Goal: Task Accomplishment & Management: Manage account settings

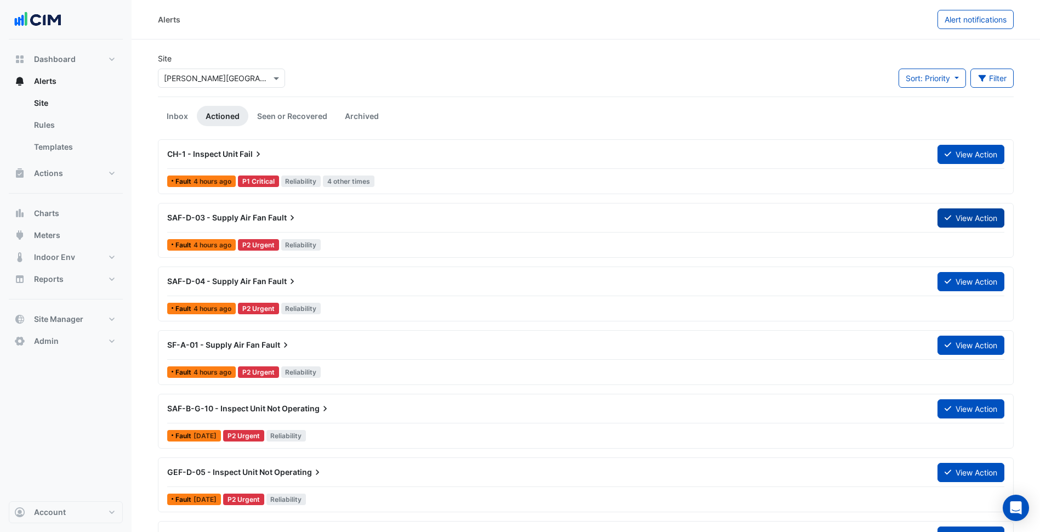
click at [963, 215] on button "View Action" at bounding box center [971, 217] width 67 height 19
click at [184, 110] on link "Inbox" at bounding box center [177, 116] width 39 height 20
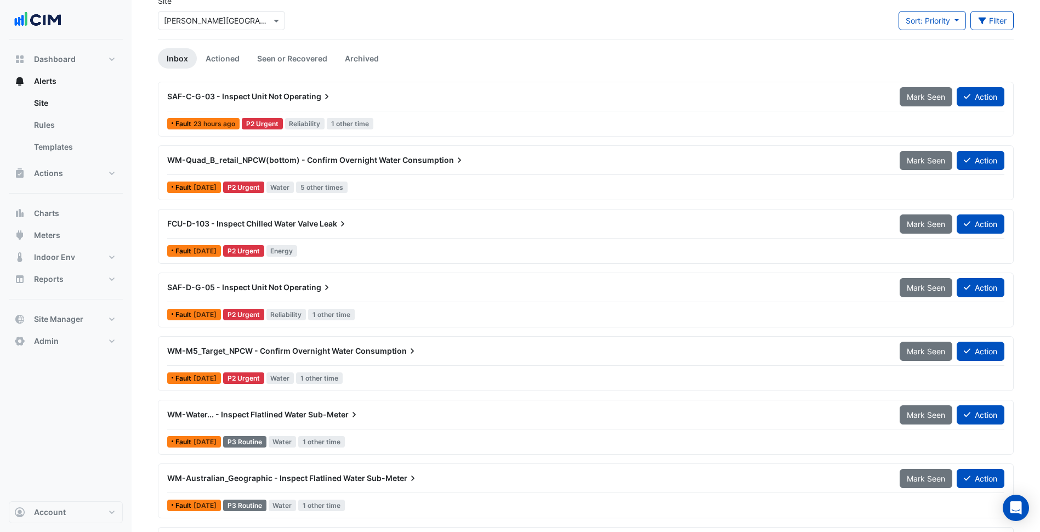
scroll to position [59, 0]
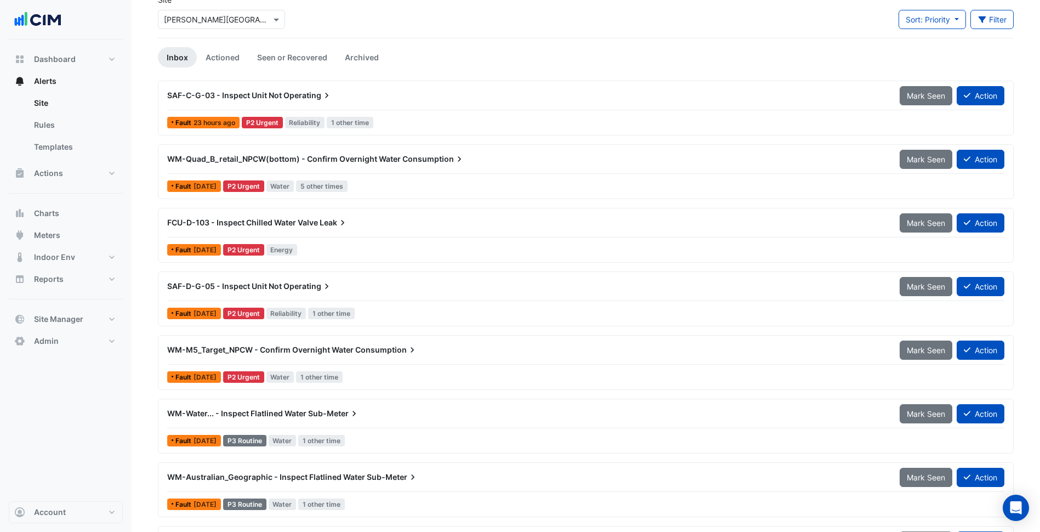
click at [409, 249] on div "Fault 7 days ago P2 Urgent Energy" at bounding box center [586, 250] width 840 height 16
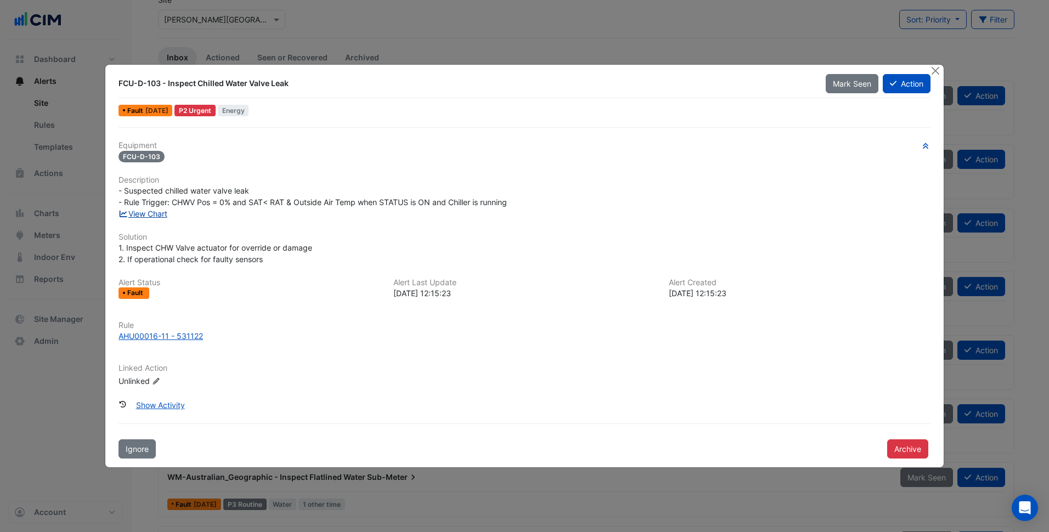
click at [161, 214] on link "View Chart" at bounding box center [142, 213] width 49 height 9
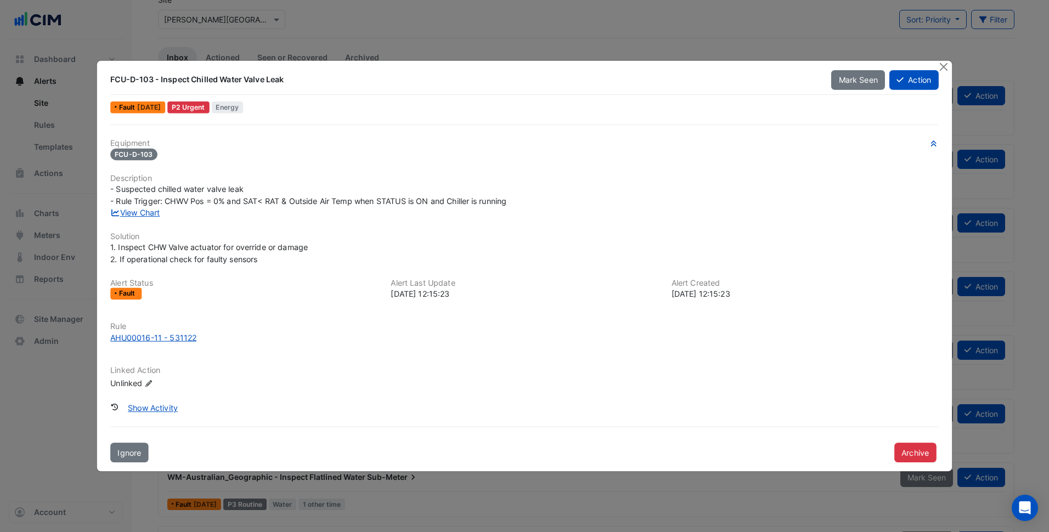
click at [404, 154] on div "FCU-D-103" at bounding box center [524, 154] width 828 height 13
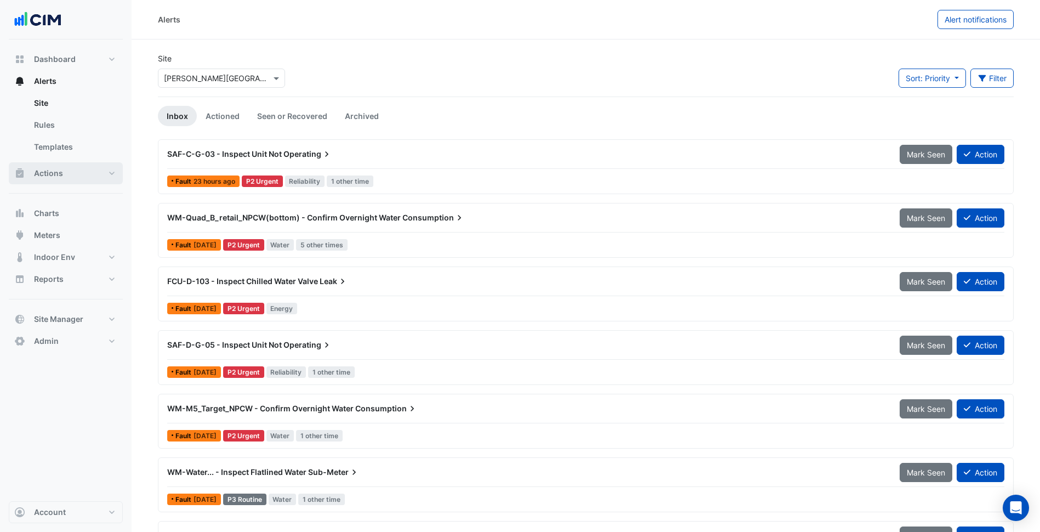
click at [108, 165] on button "Actions" at bounding box center [66, 173] width 114 height 22
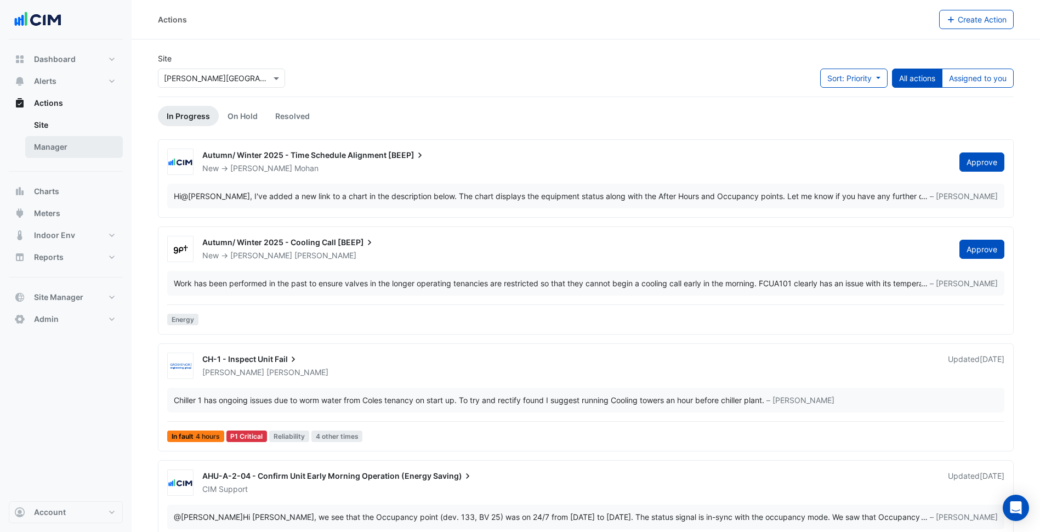
click at [82, 148] on link "Manager" at bounding box center [74, 147] width 98 height 22
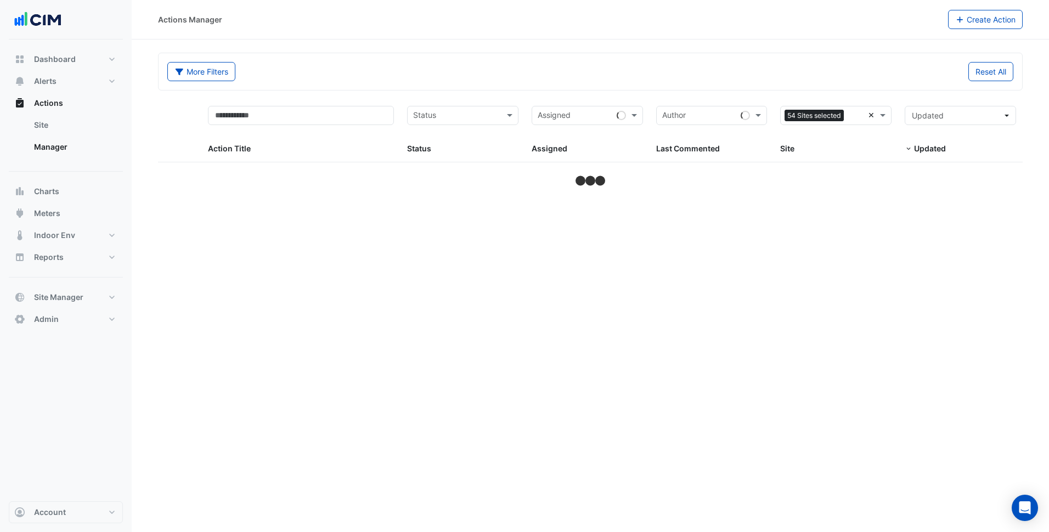
select select "***"
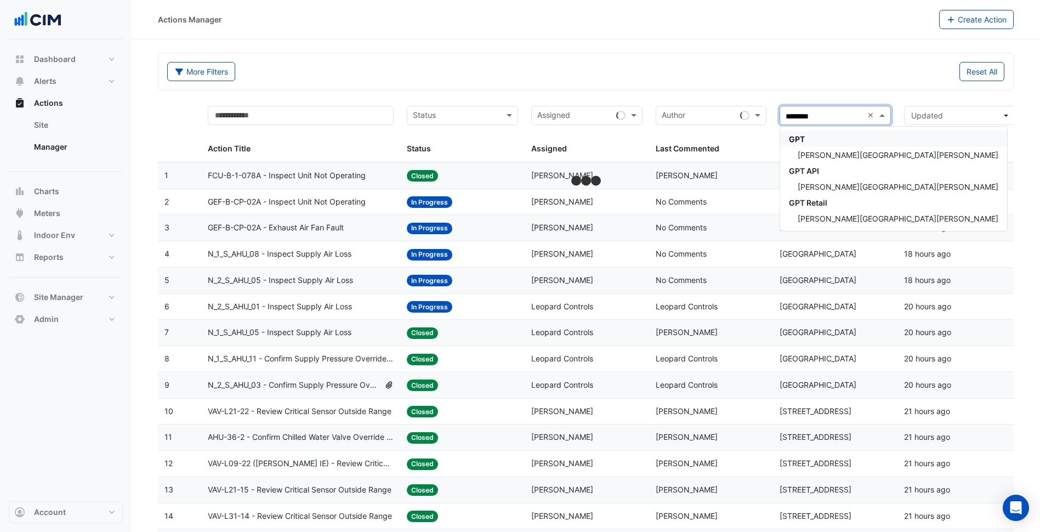
type input "*********"
click at [854, 152] on span "[PERSON_NAME][GEOGRAPHIC_DATA][PERSON_NAME]" at bounding box center [898, 154] width 201 height 9
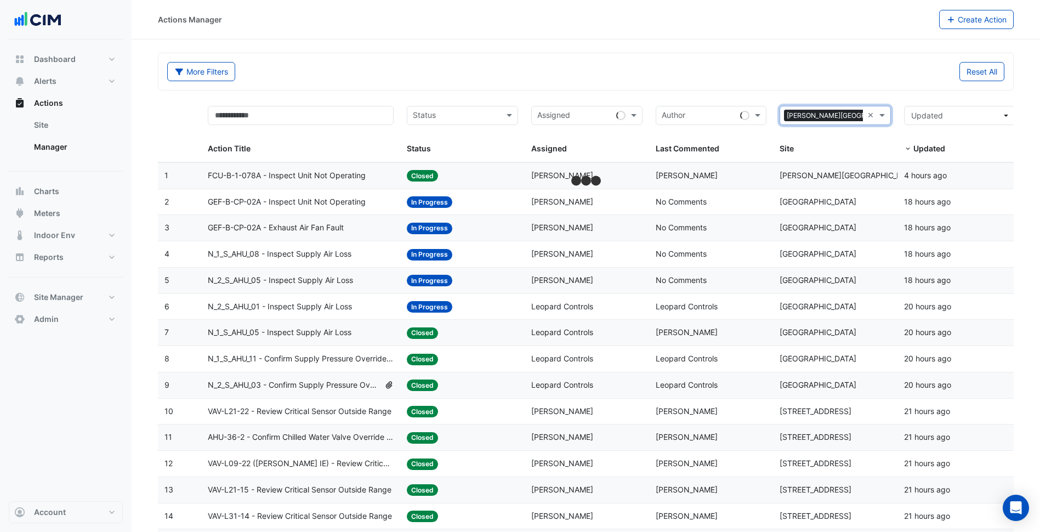
click at [825, 74] on div "Reset All" at bounding box center [799, 71] width 426 height 19
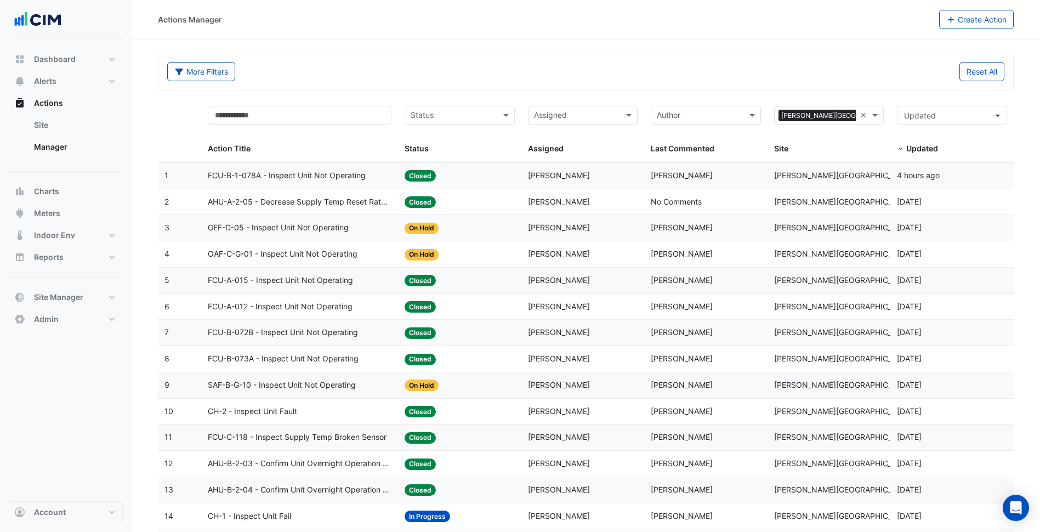
click at [563, 185] on datatable-body-cell "Assigned: Zack Willenbrock" at bounding box center [583, 176] width 123 height 26
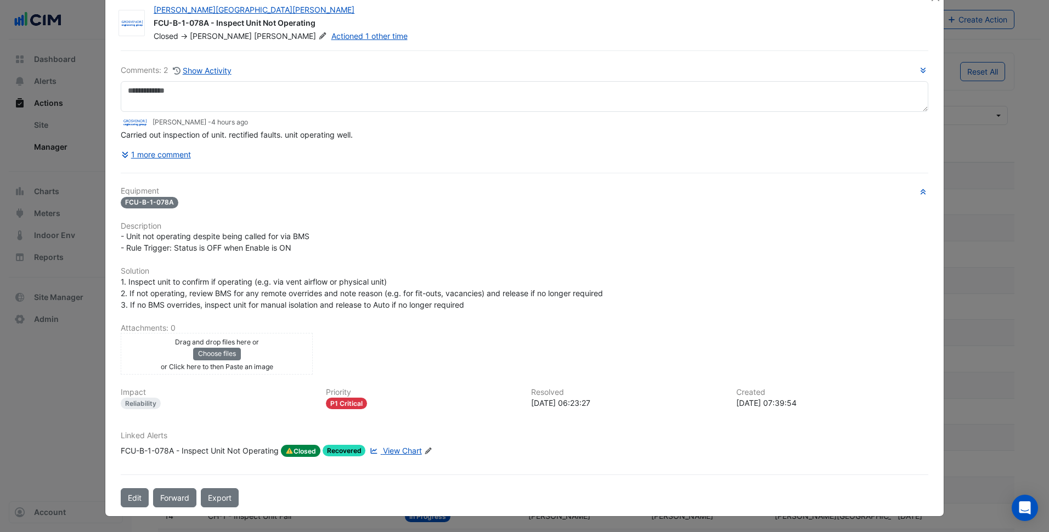
scroll to position [25, 0]
click at [390, 446] on span "View Chart" at bounding box center [402, 450] width 39 height 9
click at [428, 181] on div "Comments: 2 Show Activity Zack Willenbrock - 4 hours ago Carried out inspection…" at bounding box center [524, 278] width 820 height 457
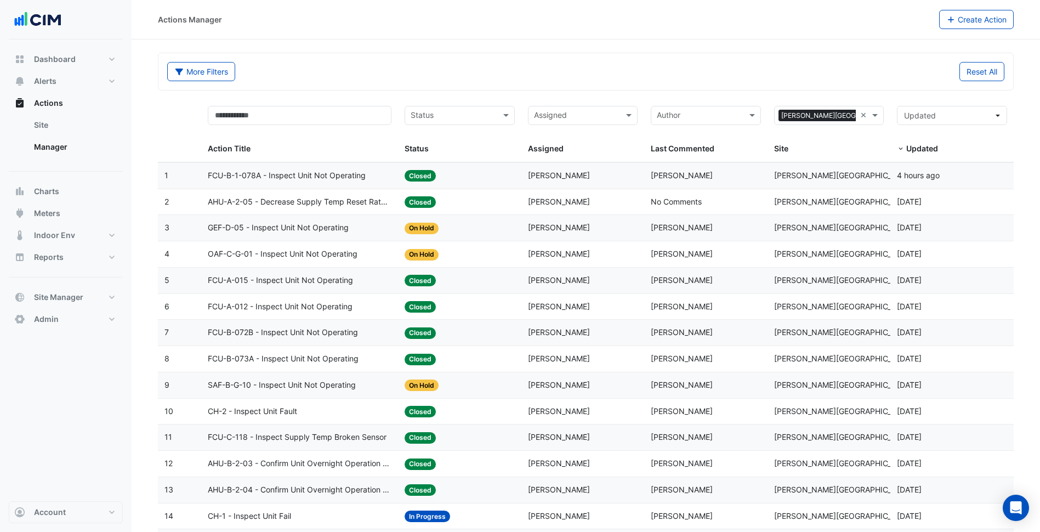
click at [417, 201] on span "Closed" at bounding box center [420, 202] width 31 height 12
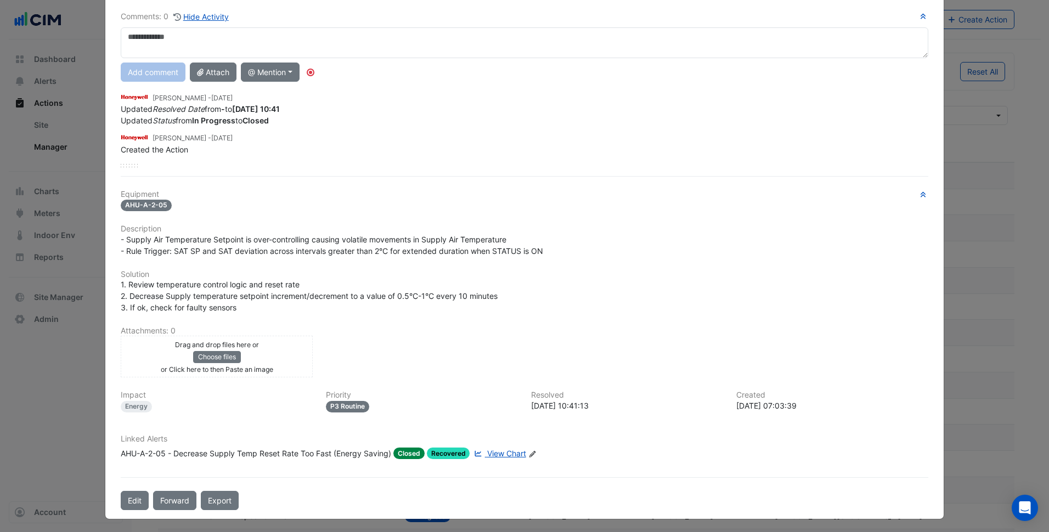
scroll to position [77, 0]
click at [495, 456] on span "View Chart" at bounding box center [506, 454] width 39 height 9
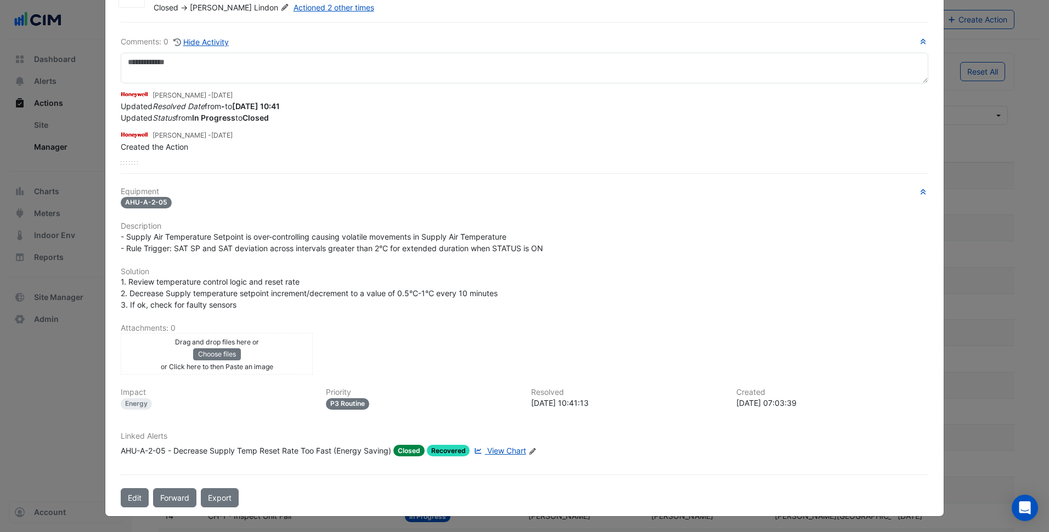
scroll to position [53, 0]
click at [445, 205] on div "AHU-A-2-05" at bounding box center [524, 202] width 807 height 13
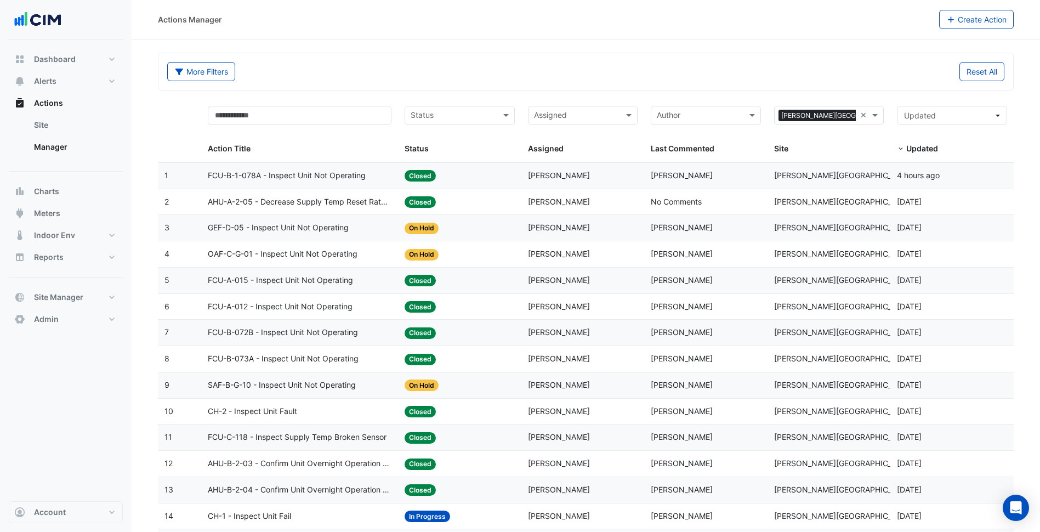
click at [452, 225] on div "Status: On Hold" at bounding box center [460, 228] width 110 height 13
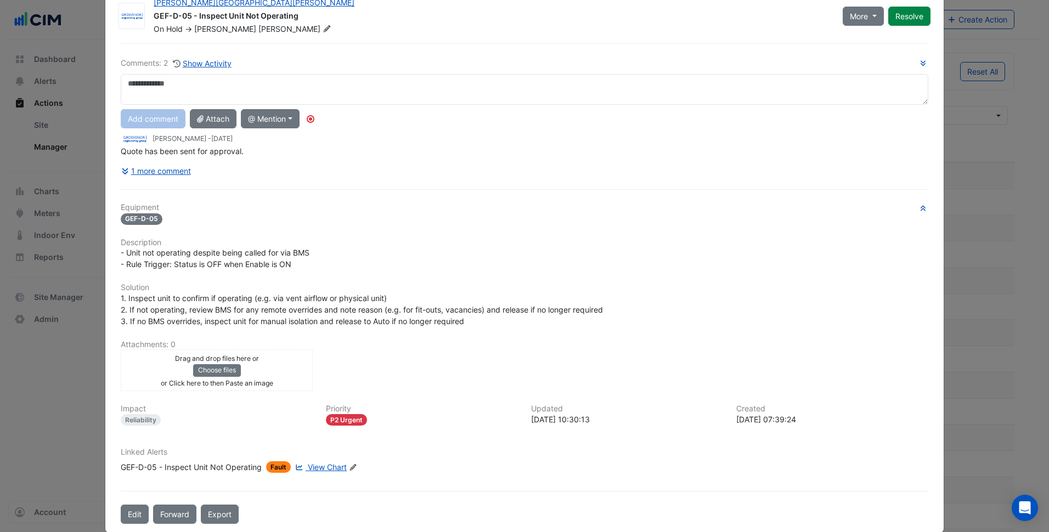
scroll to position [32, 0]
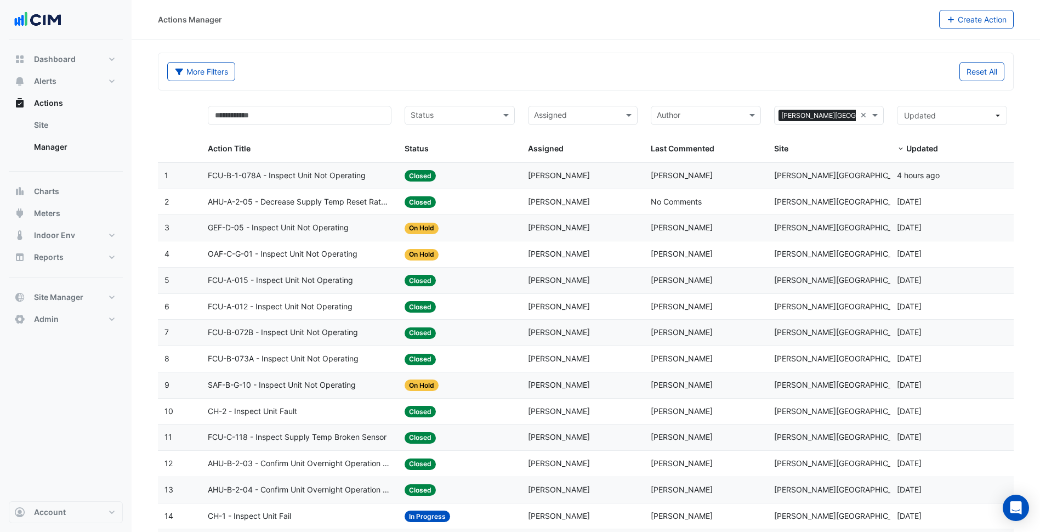
click at [482, 287] on datatable-body-cell "Status: Closed" at bounding box center [459, 281] width 123 height 26
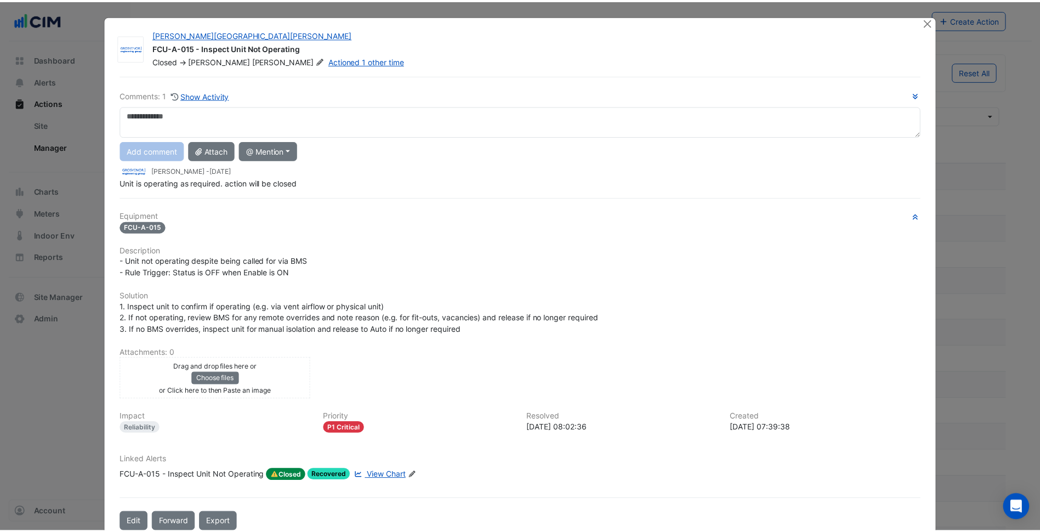
scroll to position [25, 0]
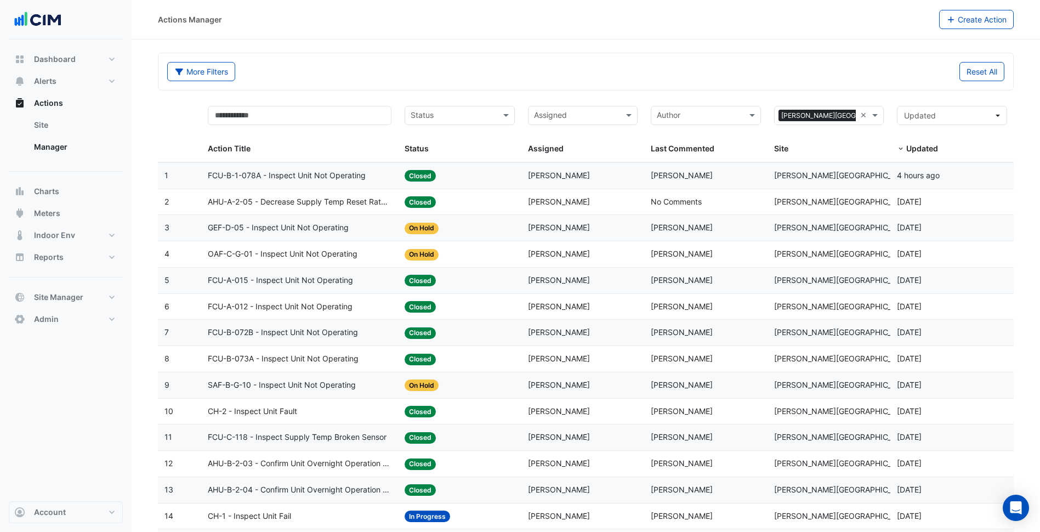
click at [489, 277] on div "Status: Closed" at bounding box center [460, 280] width 110 height 13
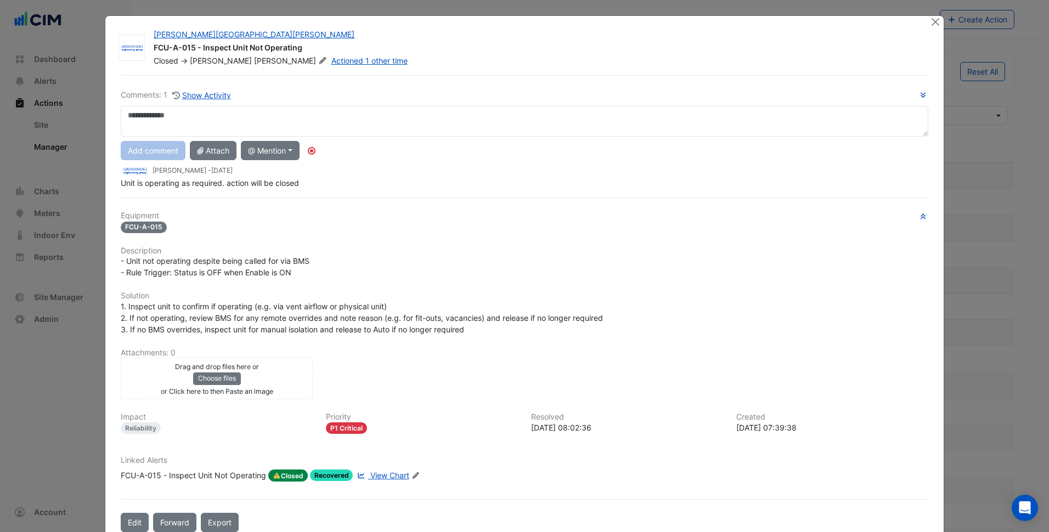
click at [390, 476] on span "View Chart" at bounding box center [389, 475] width 39 height 9
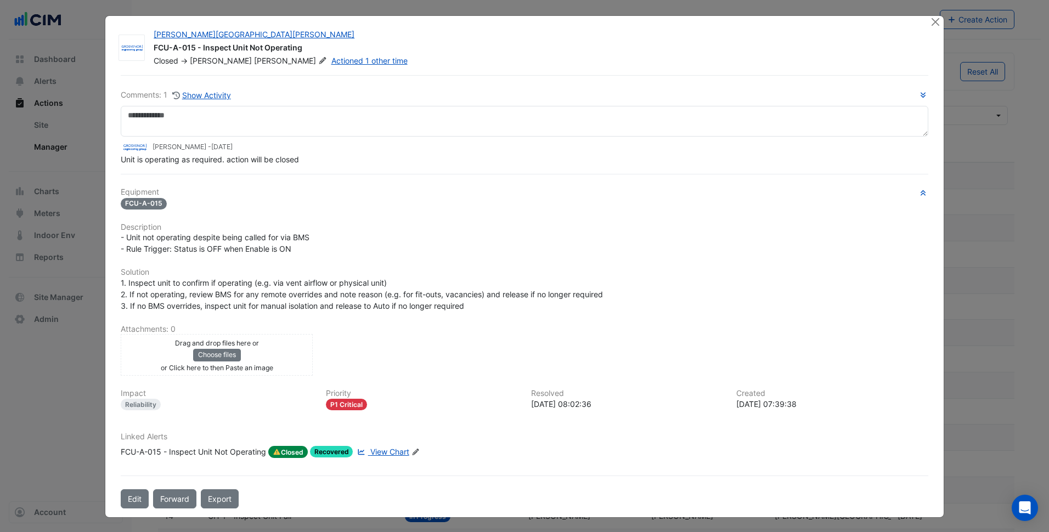
click at [446, 293] on span "1. Inspect unit to confirm if operating (e.g. via vent airflow or physical unit…" at bounding box center [362, 294] width 482 height 32
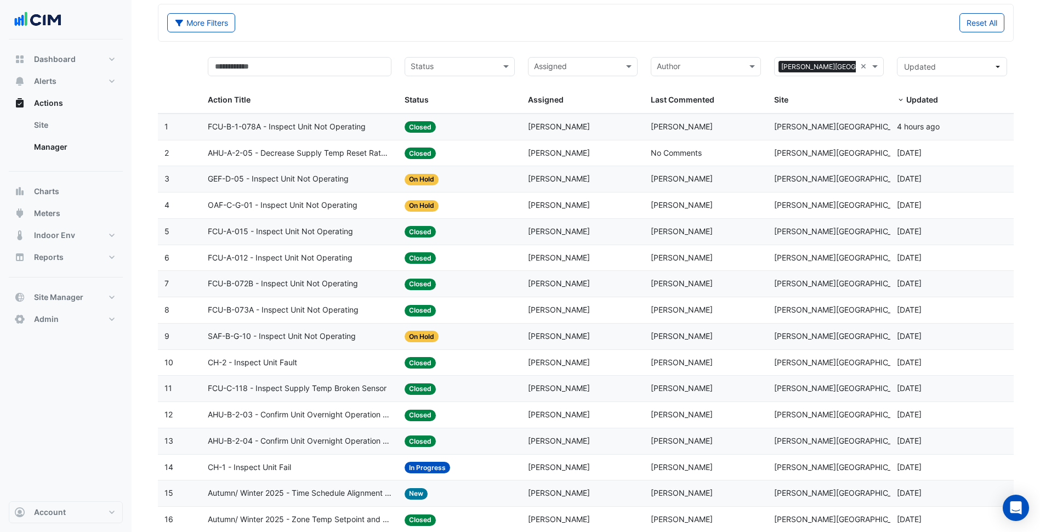
scroll to position [49, 0]
click at [446, 293] on datatable-body-cell "Status: Closed" at bounding box center [459, 283] width 123 height 26
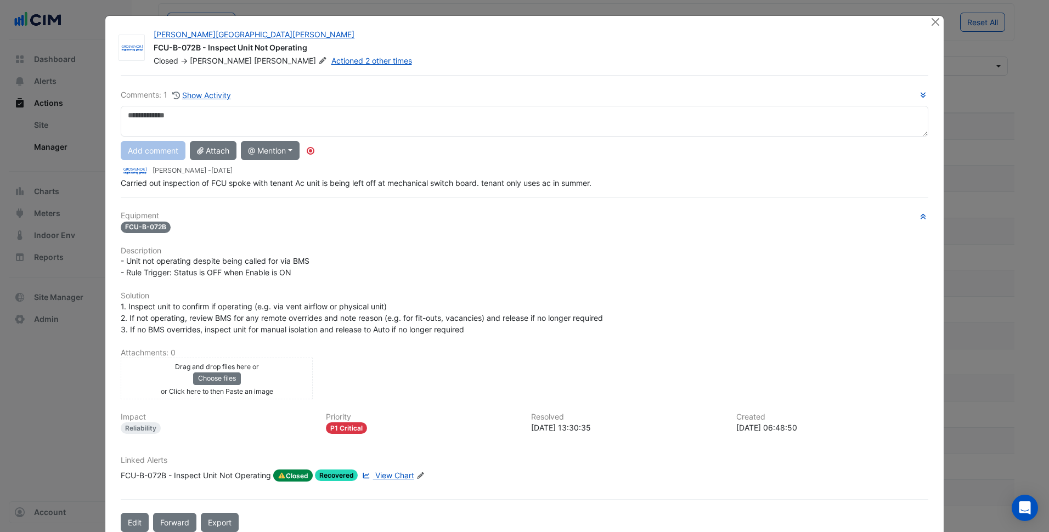
click at [396, 477] on span "View Chart" at bounding box center [394, 475] width 39 height 9
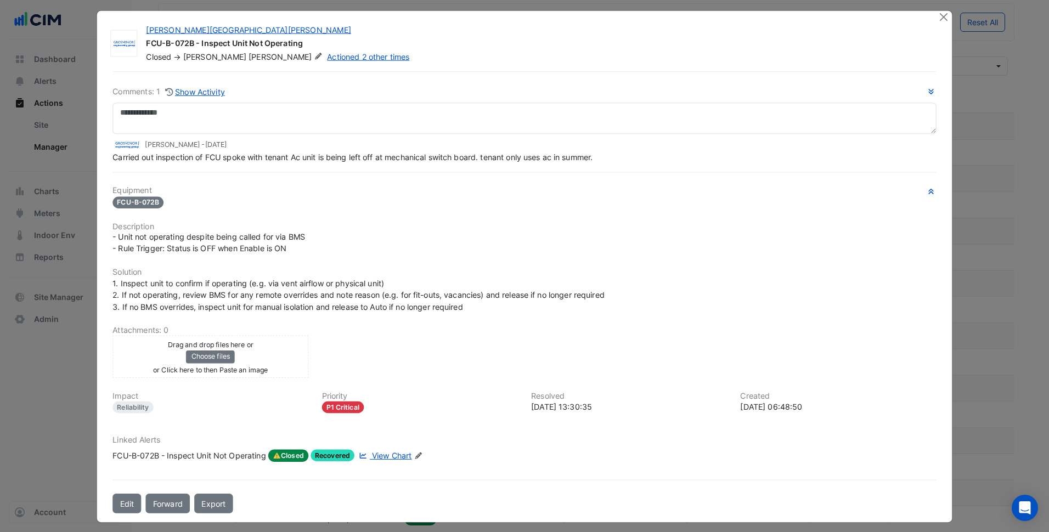
click at [519, 276] on h6 "Solution" at bounding box center [523, 272] width 823 height 9
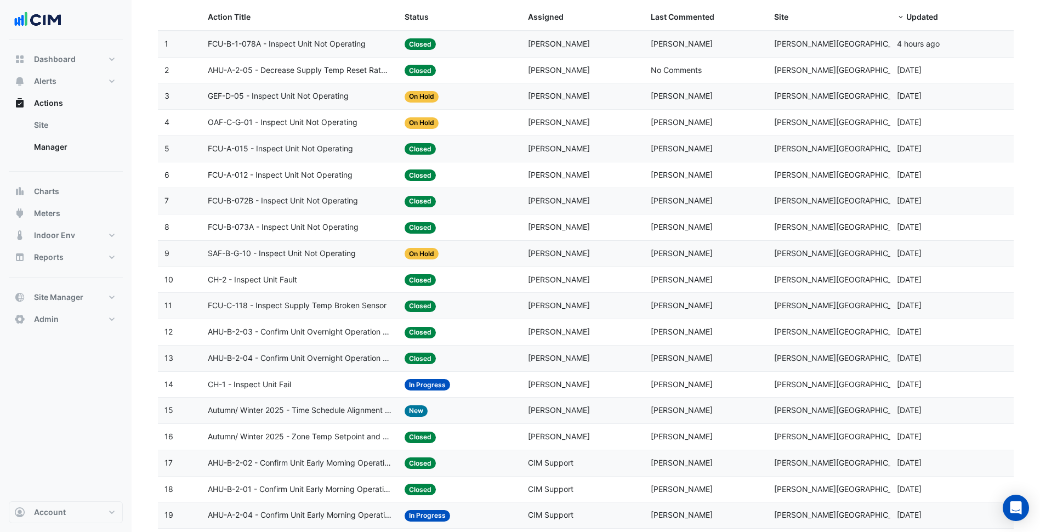
scroll to position [133, 0]
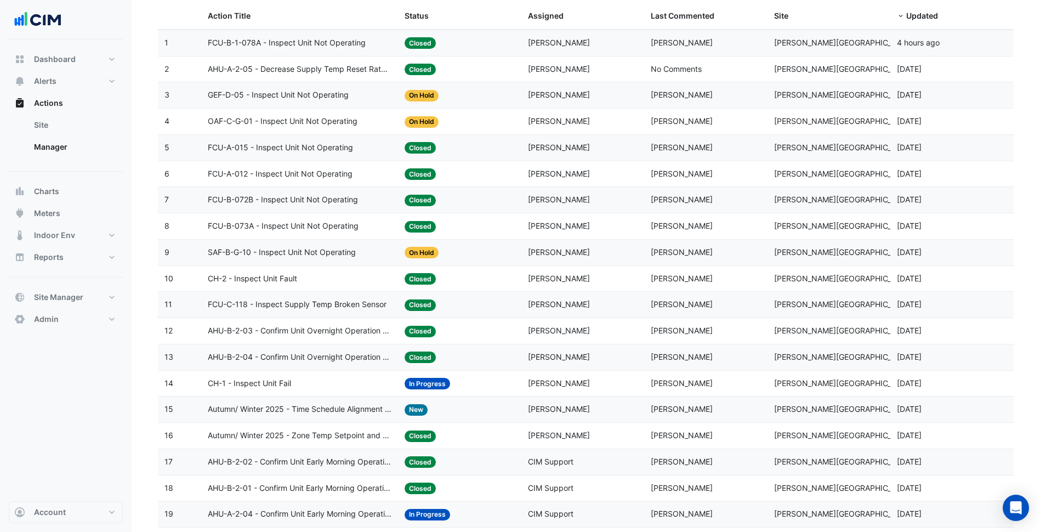
click at [519, 276] on datatable-body-cell "Status: Closed" at bounding box center [459, 279] width 123 height 26
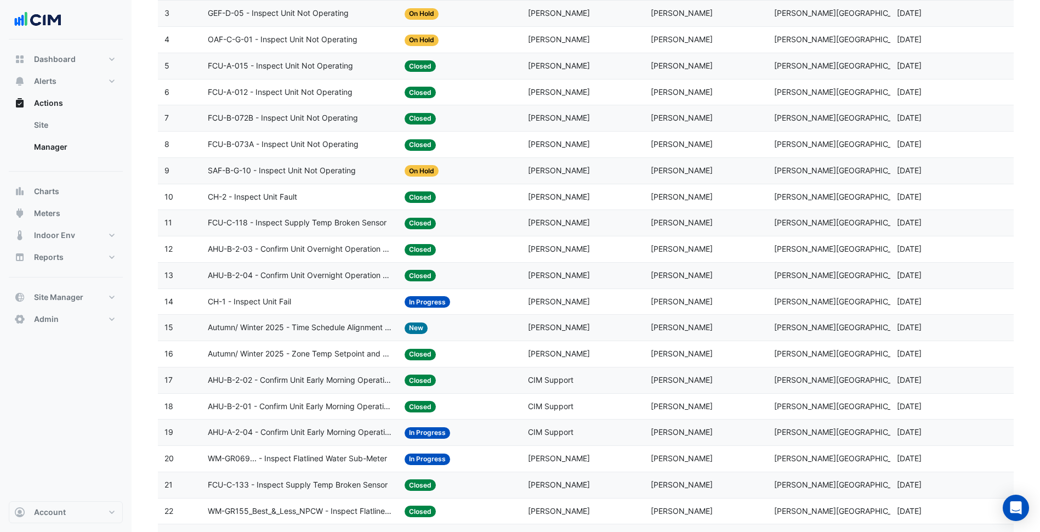
scroll to position [215, 0]
click at [508, 277] on div "Status: Closed" at bounding box center [460, 275] width 110 height 13
click at [502, 250] on div "Status: Closed" at bounding box center [460, 248] width 110 height 13
click at [483, 225] on div "Status: Closed" at bounding box center [460, 222] width 110 height 13
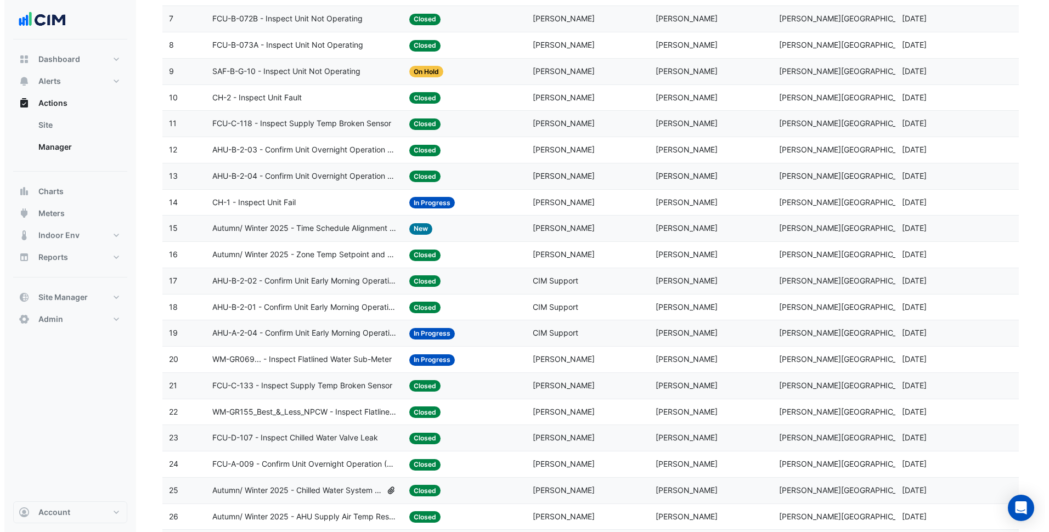
scroll to position [315, 0]
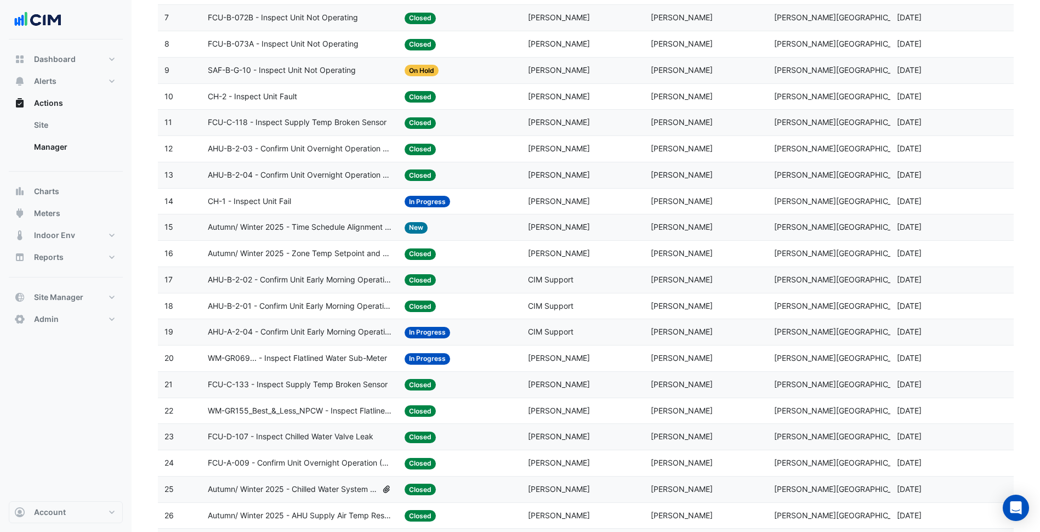
click at [640, 357] on datatable-body-cell "Assigned: Ritvick Mohan" at bounding box center [583, 359] width 123 height 26
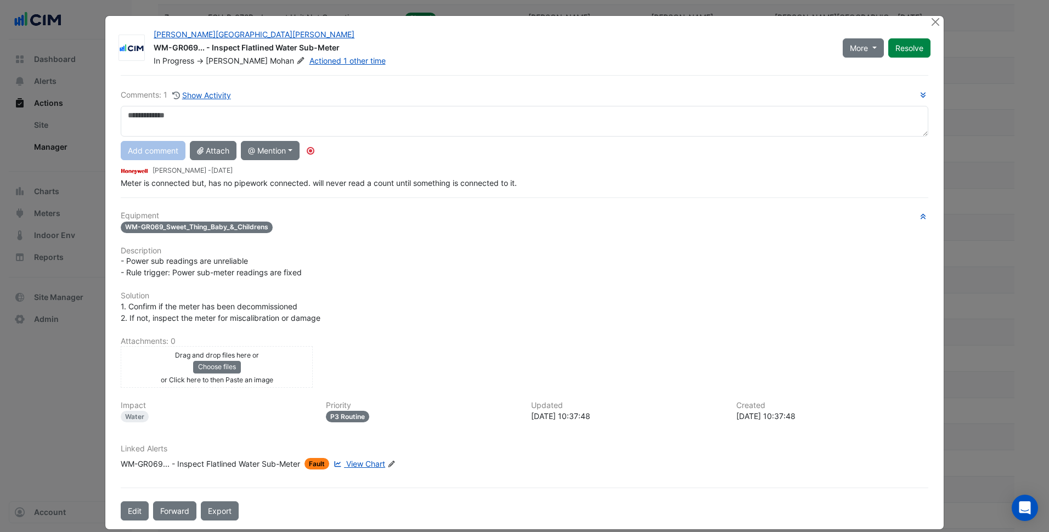
click at [389, 268] on div "Equipment WM-GR069_Sweet_Thing_Baby_&_Childrens Description - Power sub reading…" at bounding box center [524, 344] width 807 height 267
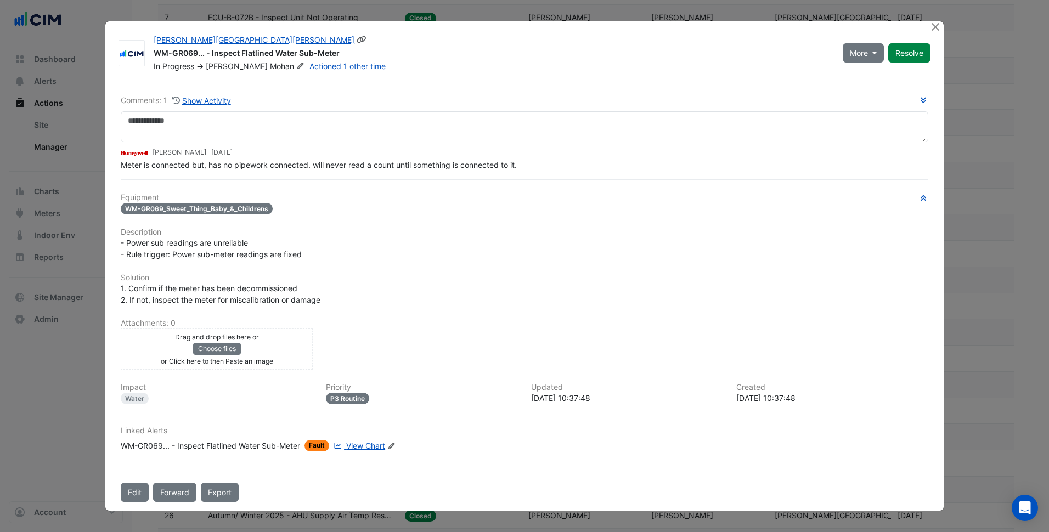
drag, startPoint x: 353, startPoint y: 53, endPoint x: 242, endPoint y: 60, distance: 111.0
click at [242, 60] on div "WM-GR069... - Inspect Flatlined Water Sub-Meter" at bounding box center [492, 54] width 676 height 13
click at [343, 235] on h6 "Description" at bounding box center [524, 232] width 807 height 9
click at [356, 41] on icon at bounding box center [361, 40] width 10 height 8
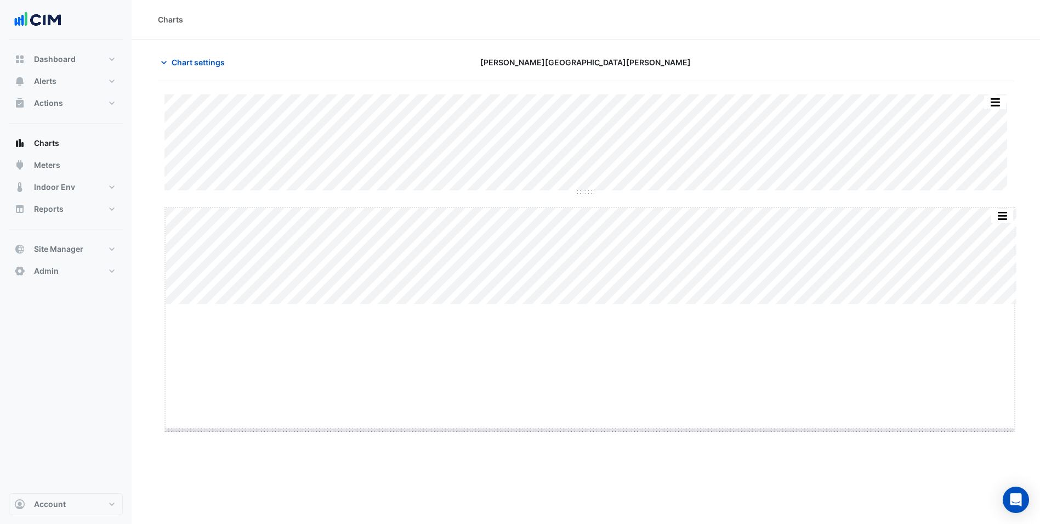
drag, startPoint x: 592, startPoint y: 305, endPoint x: 581, endPoint y: 431, distance: 126.1
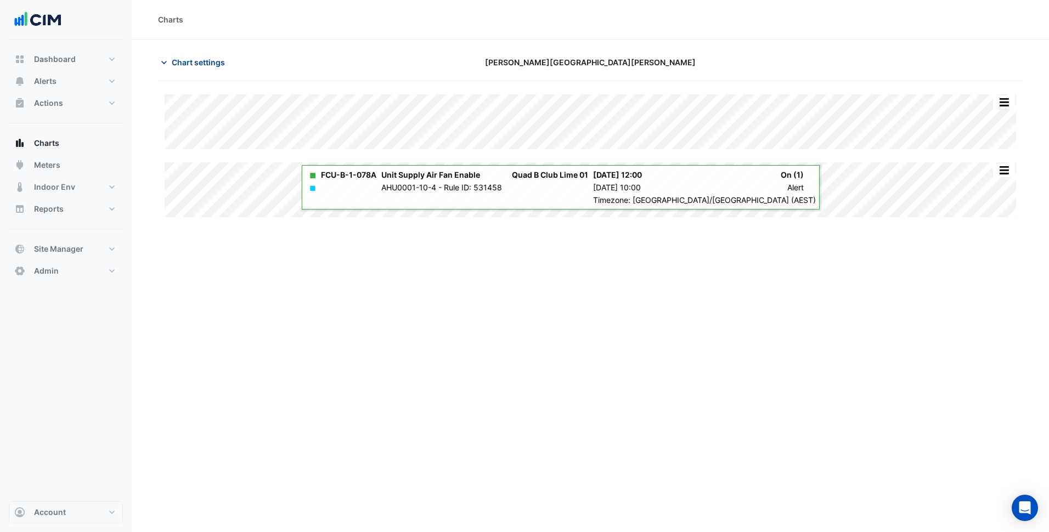
click at [192, 62] on span "Chart settings" at bounding box center [198, 62] width 53 height 12
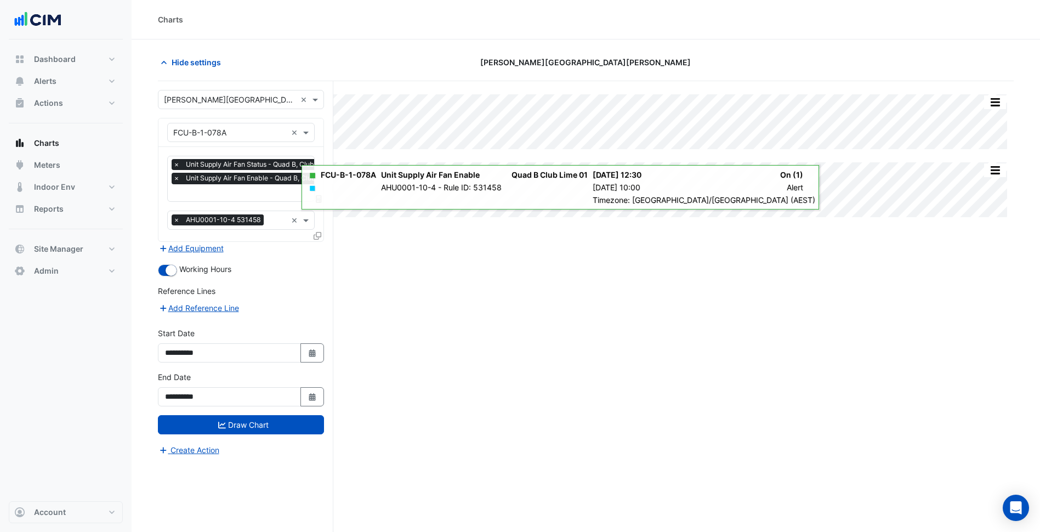
scroll to position [0, 5]
click at [262, 195] on input "text" at bounding box center [255, 194] width 174 height 12
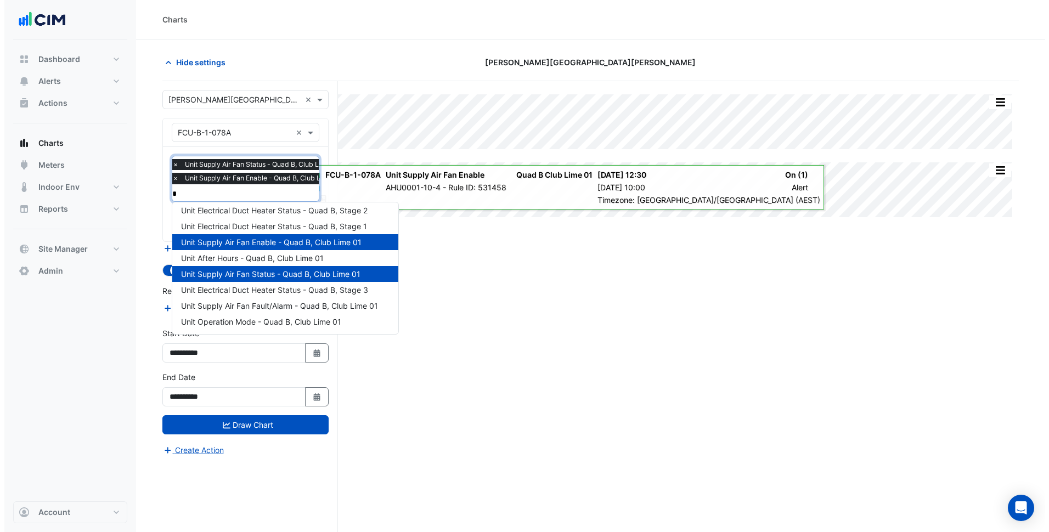
scroll to position [0, 0]
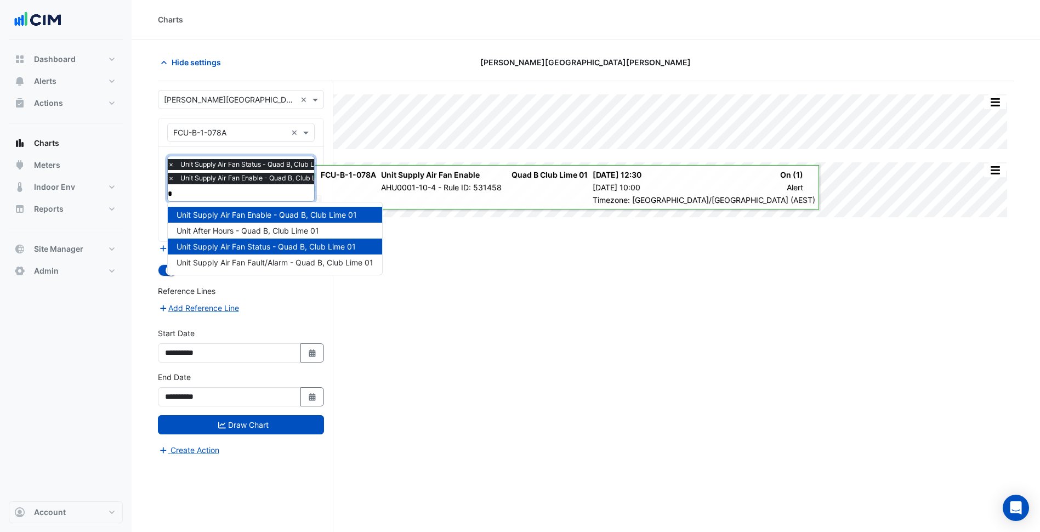
type input "**"
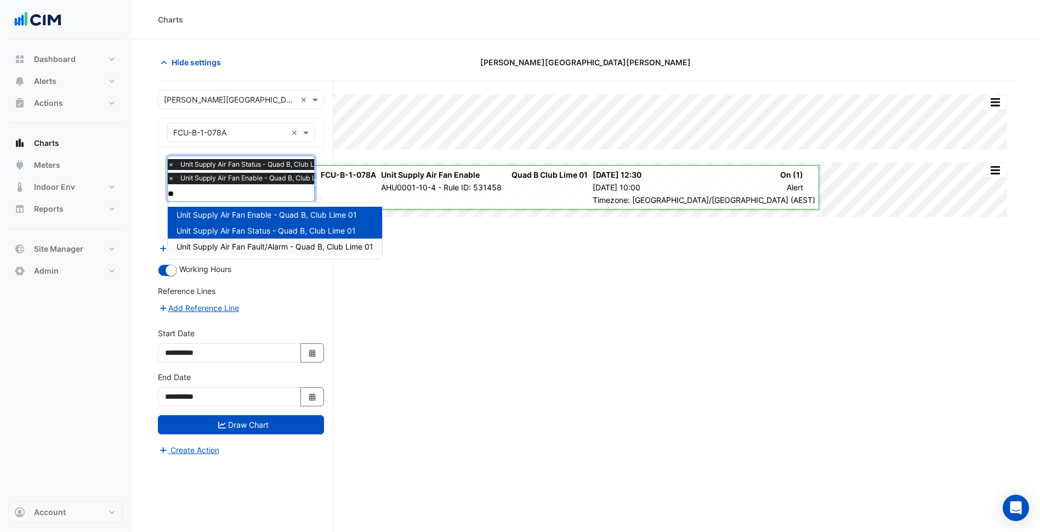
click at [278, 246] on span "Unit Supply Air Fan Fault/Alarm - Quad B, Club Lime 01" at bounding box center [275, 246] width 197 height 9
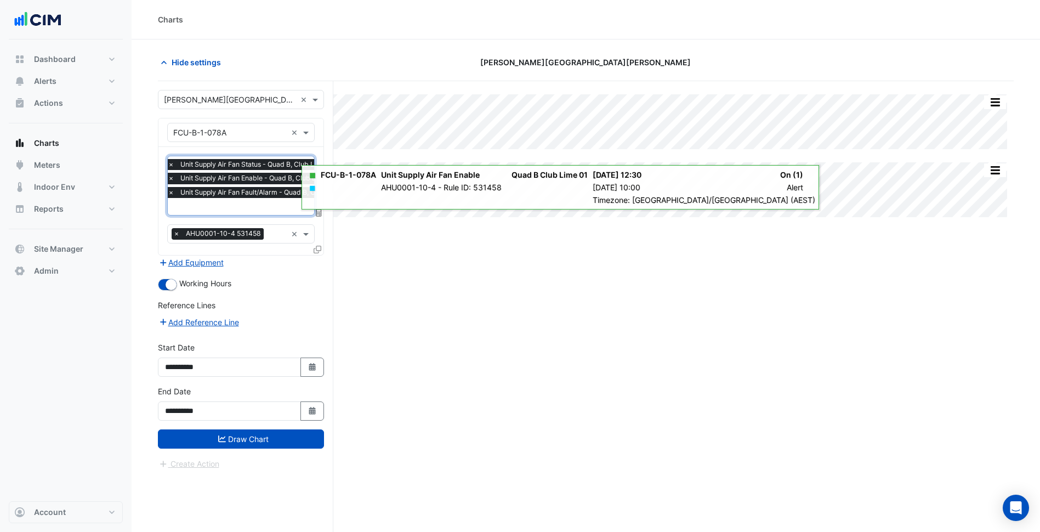
click at [267, 457] on div "Create Action" at bounding box center [241, 463] width 166 height 13
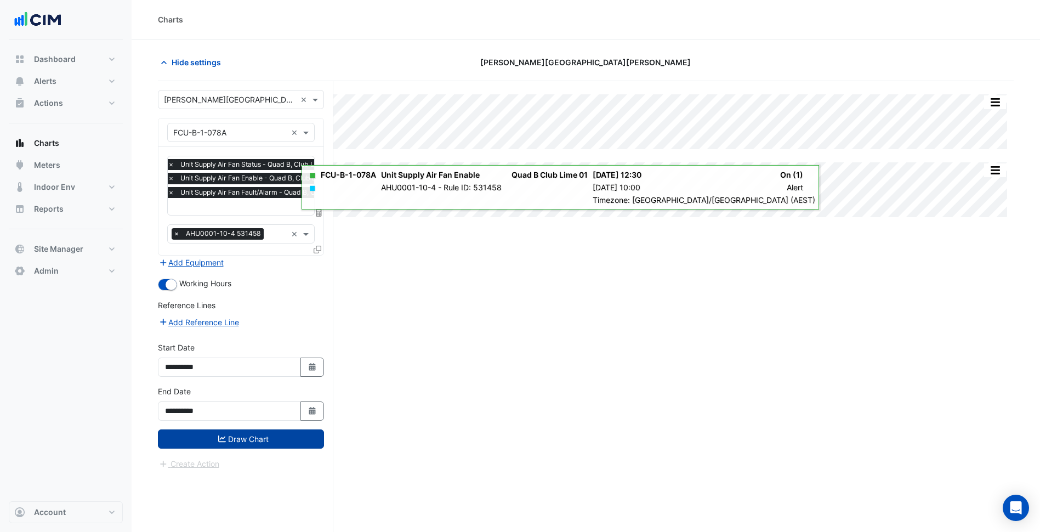
click at [278, 445] on button "Draw Chart" at bounding box center [241, 438] width 166 height 19
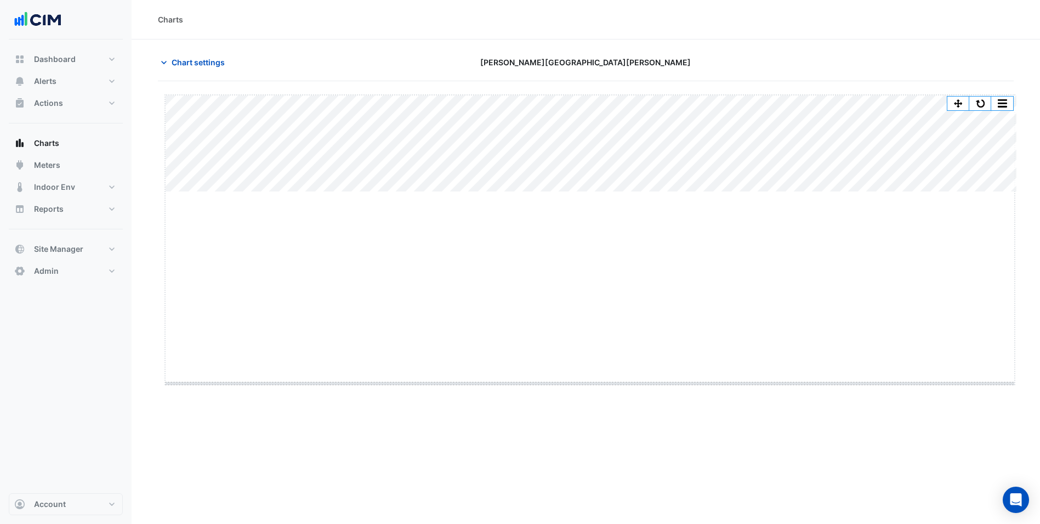
drag, startPoint x: 582, startPoint y: 193, endPoint x: 618, endPoint y: 414, distance: 223.8
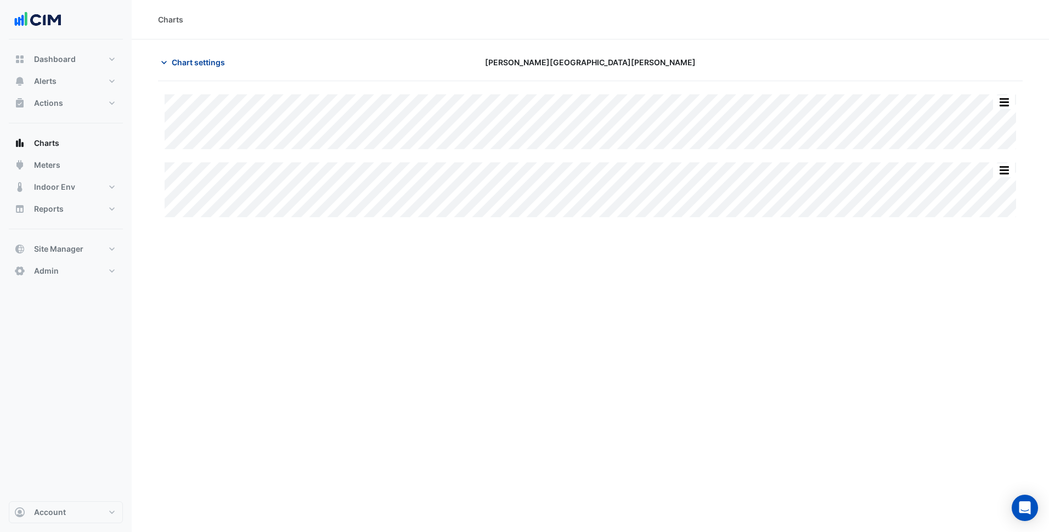
click at [223, 69] on button "Chart settings" at bounding box center [195, 62] width 74 height 19
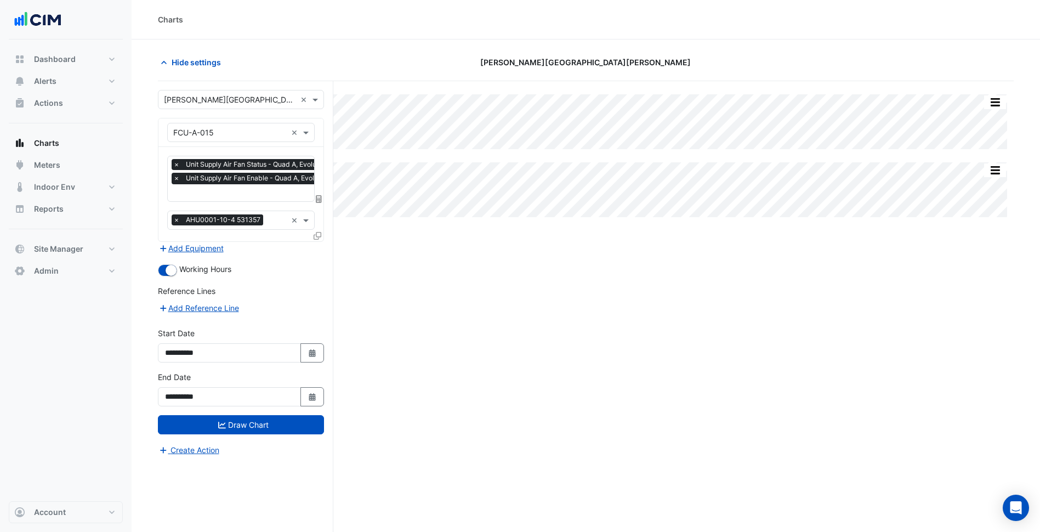
scroll to position [0, 5]
click at [245, 185] on div "× Unit Supply Air Fan Status - Quad A, Evolution Laser Clinic × Unit Supply Air…" at bounding box center [267, 173] width 202 height 28
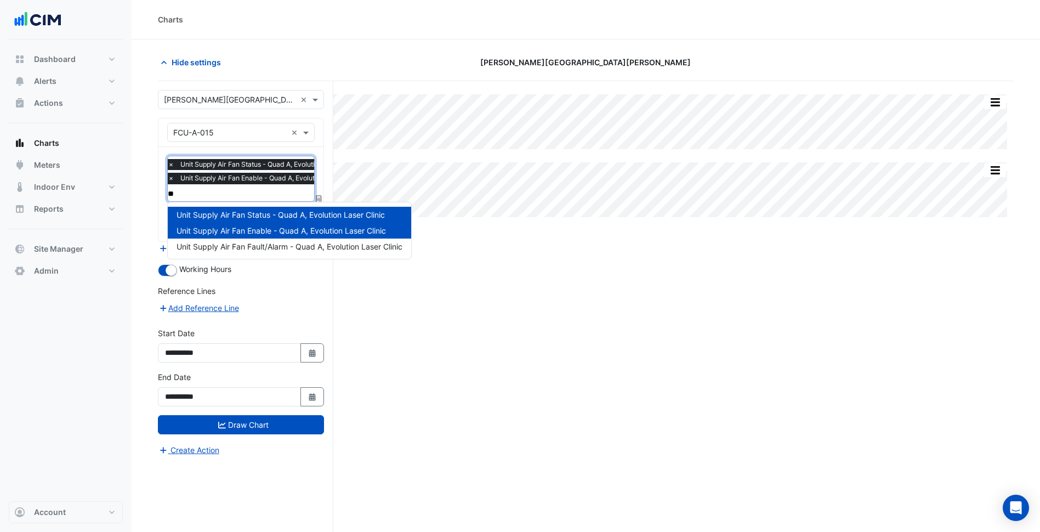
type input "***"
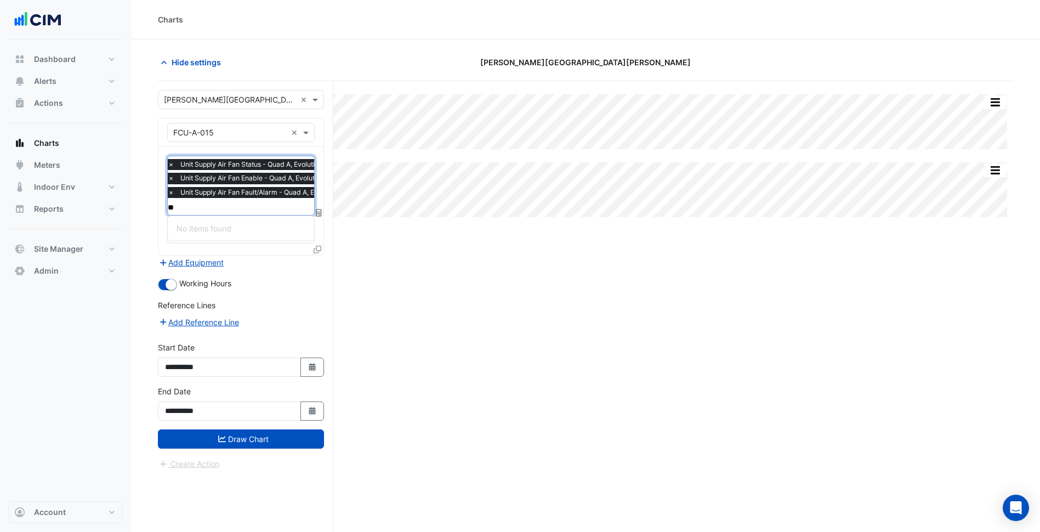
type input "***"
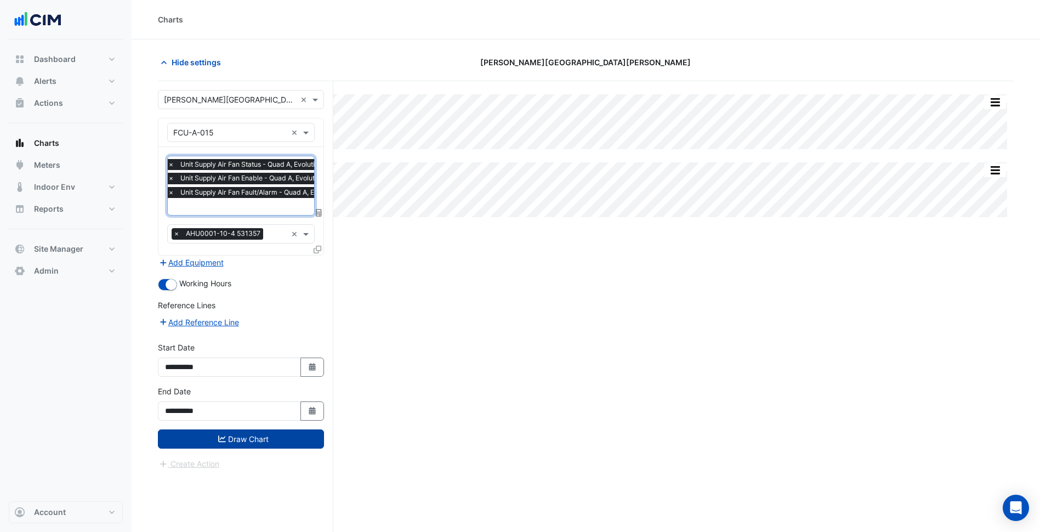
click at [271, 439] on button "Draw Chart" at bounding box center [241, 438] width 166 height 19
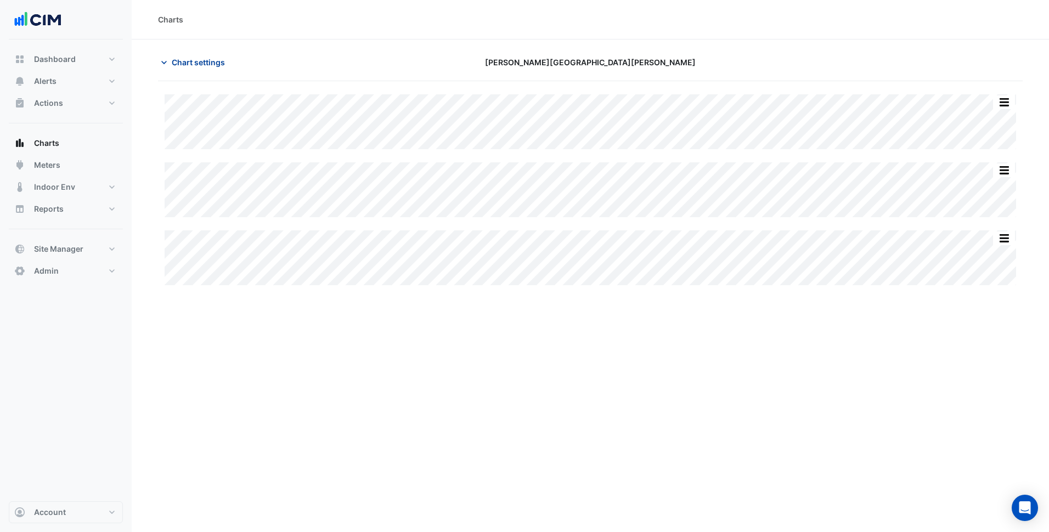
click at [205, 66] on span "Chart settings" at bounding box center [198, 62] width 53 height 12
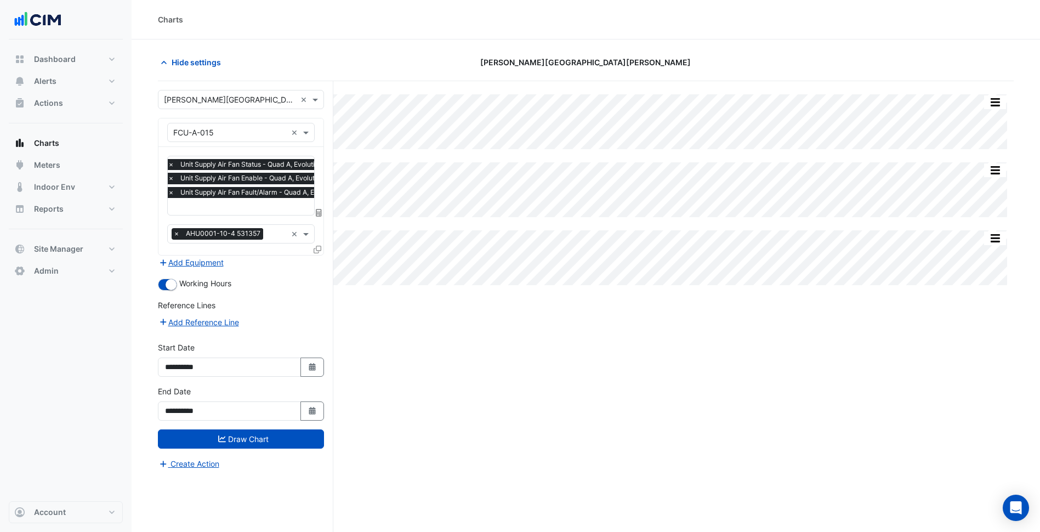
scroll to position [31, 0]
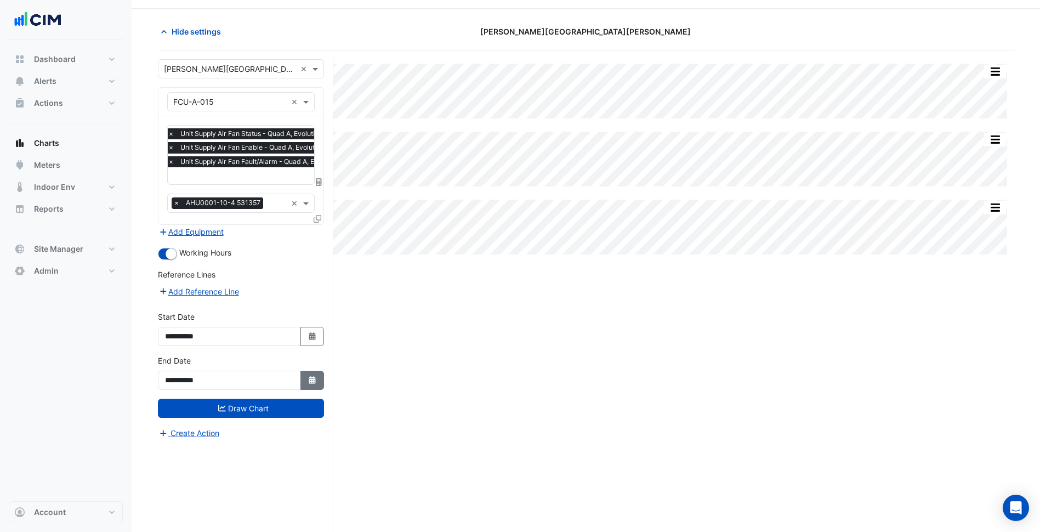
click at [317, 378] on button "Select Date" at bounding box center [313, 380] width 24 height 19
select select "*"
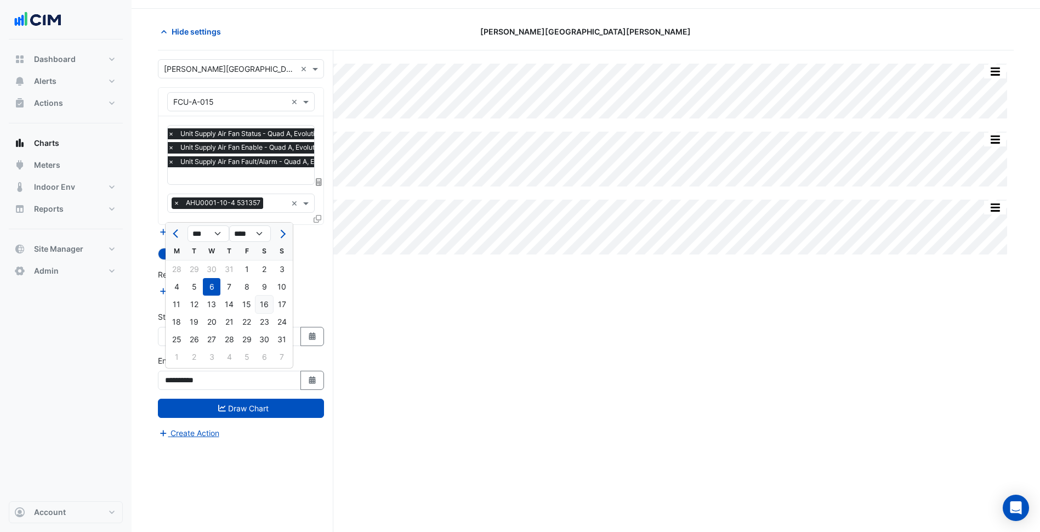
click at [264, 302] on div "16" at bounding box center [265, 305] width 18 height 18
type input "**********"
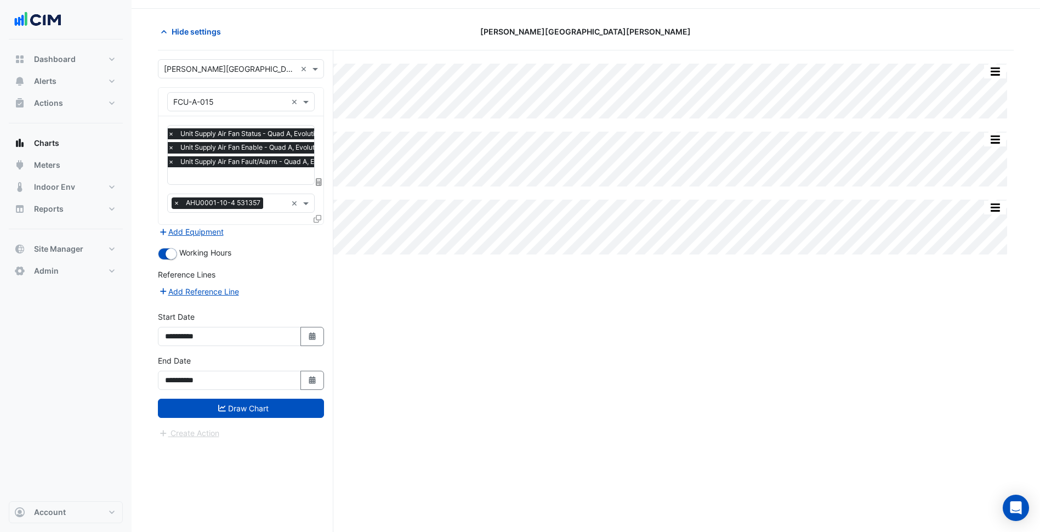
click at [280, 419] on form "Select a Site × Rouse Hill Town Centre × Equipment × FCU-A-015 × Favourites × U…" at bounding box center [241, 249] width 166 height 380
click at [286, 404] on button "Draw Chart" at bounding box center [241, 408] width 166 height 19
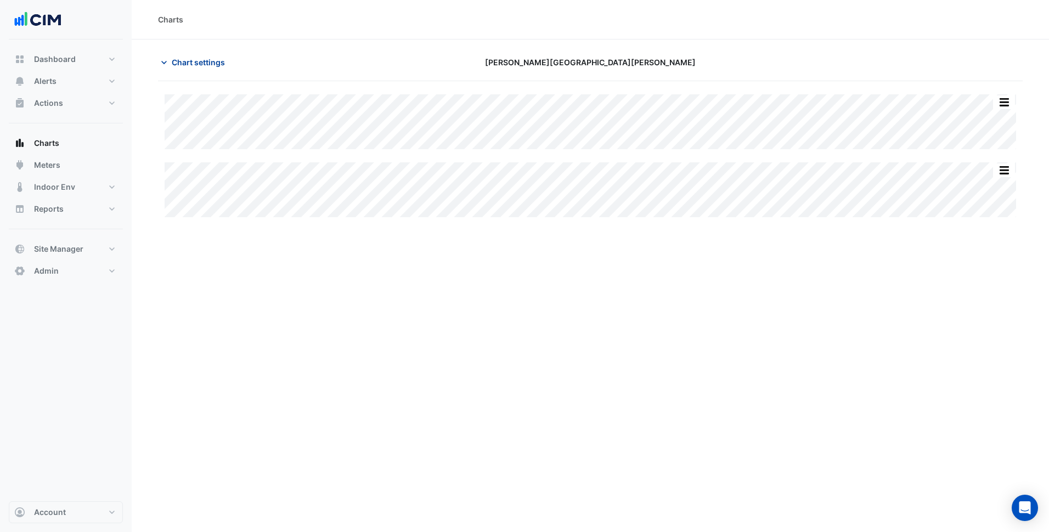
click at [215, 63] on span "Chart settings" at bounding box center [198, 62] width 53 height 12
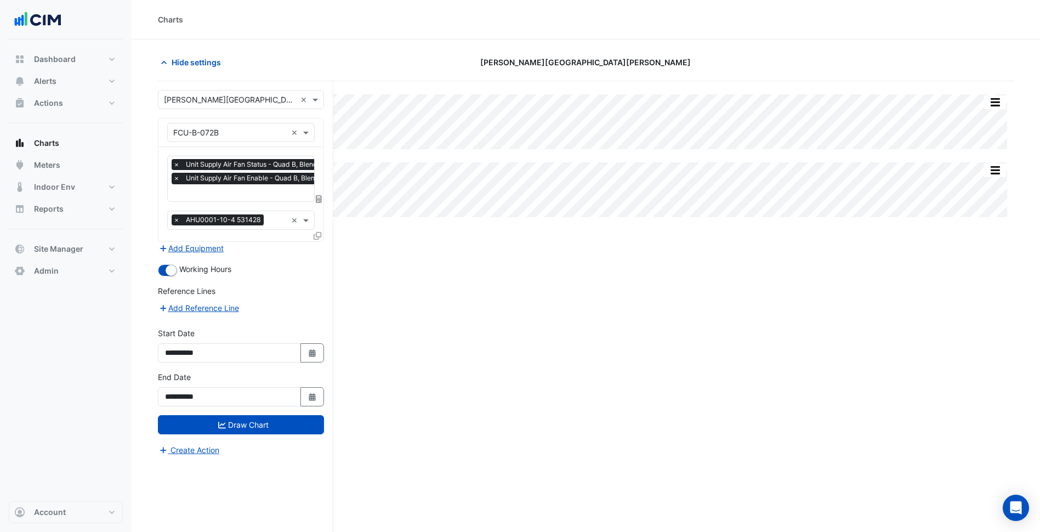
click at [242, 208] on div "Favourites × Unit Supply Air Fan Status - Quad B, Blends & Brothers × Unit Supp…" at bounding box center [240, 194] width 165 height 94
click at [255, 195] on input "text" at bounding box center [262, 194] width 189 height 12
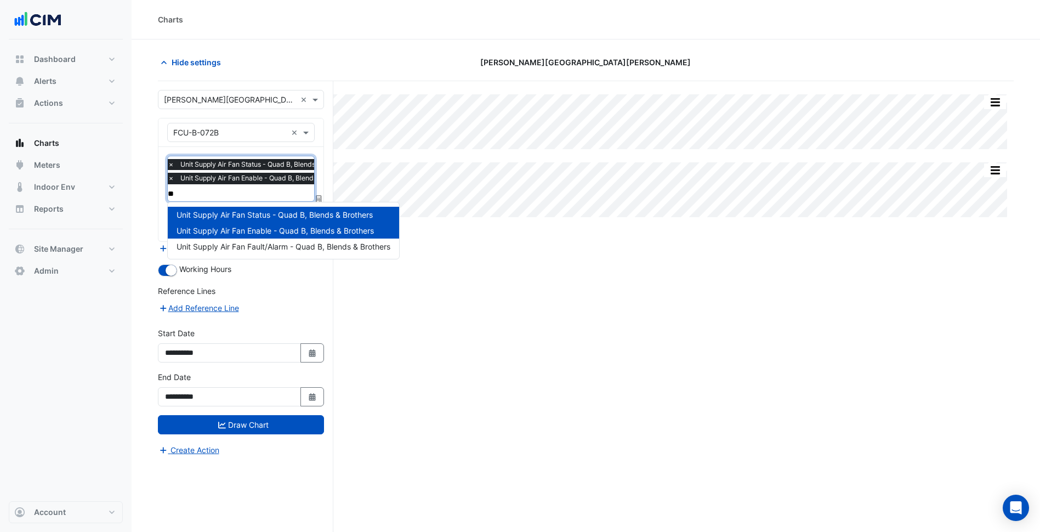
type input "***"
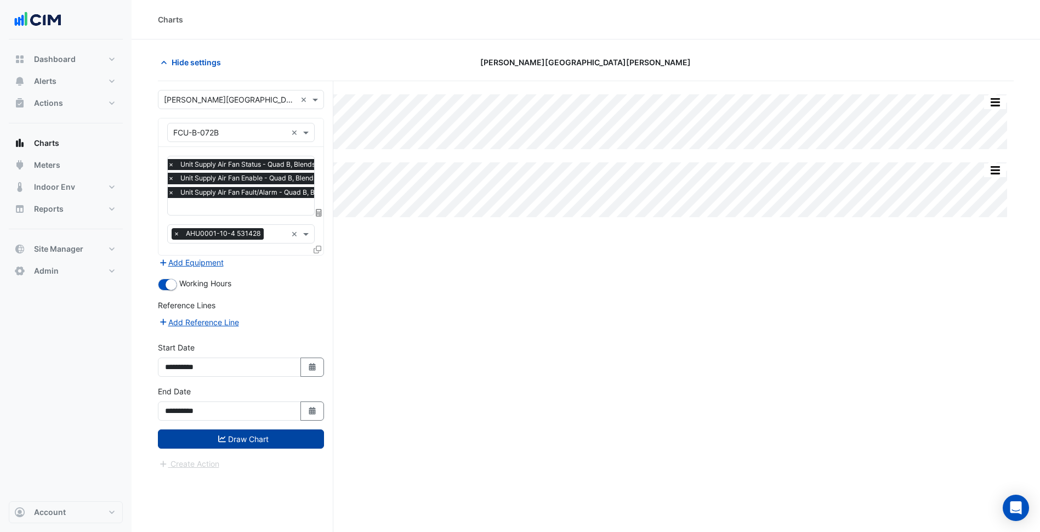
click at [271, 431] on button "Draw Chart" at bounding box center [241, 438] width 166 height 19
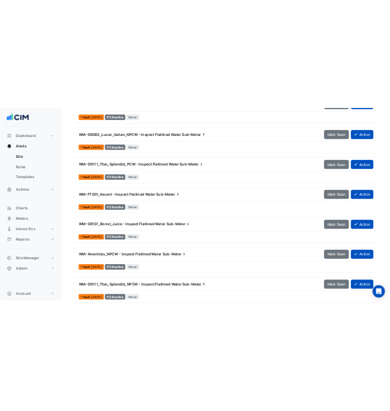
scroll to position [925, 0]
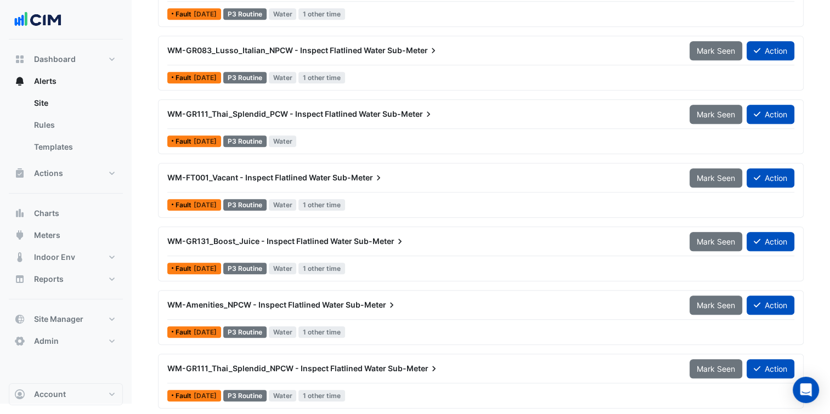
click at [393, 245] on div "WM-GR131_Boost_Juice - Inspect Flatlined Water Sub-Meter" at bounding box center [422, 241] width 522 height 20
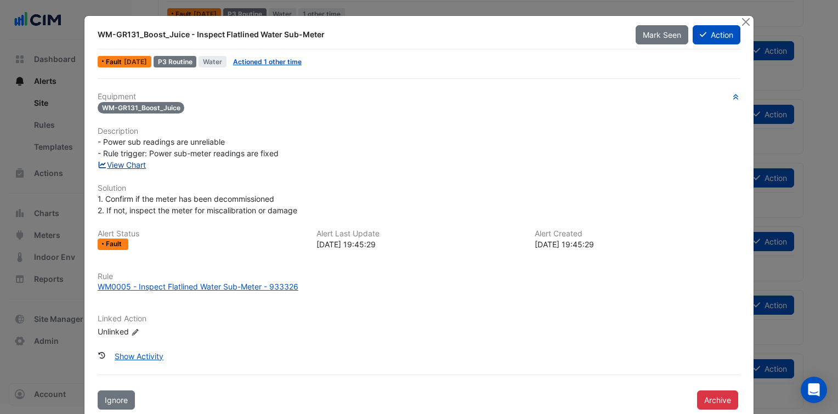
click at [137, 162] on link "View Chart" at bounding box center [122, 164] width 49 height 9
click at [264, 61] on link "Actioned 1 other time" at bounding box center [267, 62] width 69 height 8
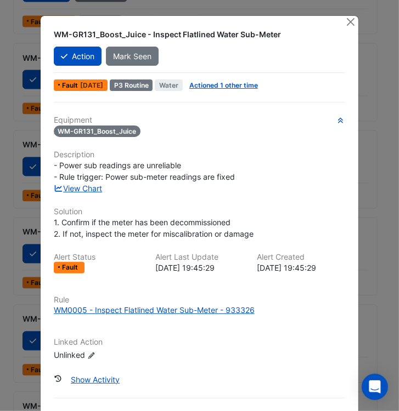
click at [197, 167] on div "- Power sub readings are unreliable - Rule trigger: Power sub-meter readings ar…" at bounding box center [200, 171] width 292 height 23
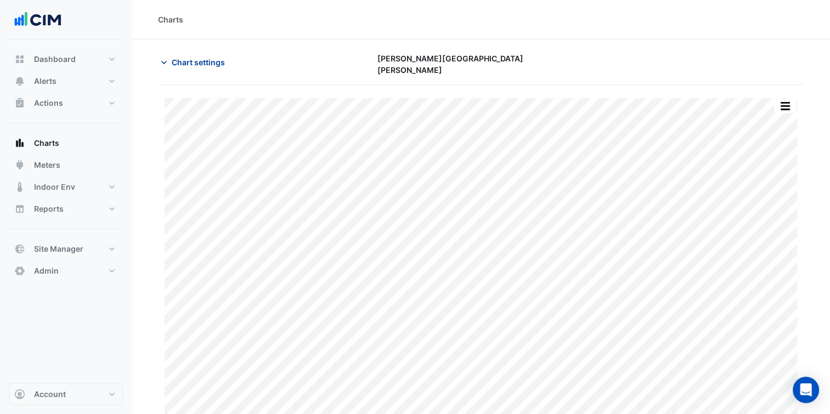
click at [203, 59] on span "Chart settings" at bounding box center [198, 62] width 53 height 12
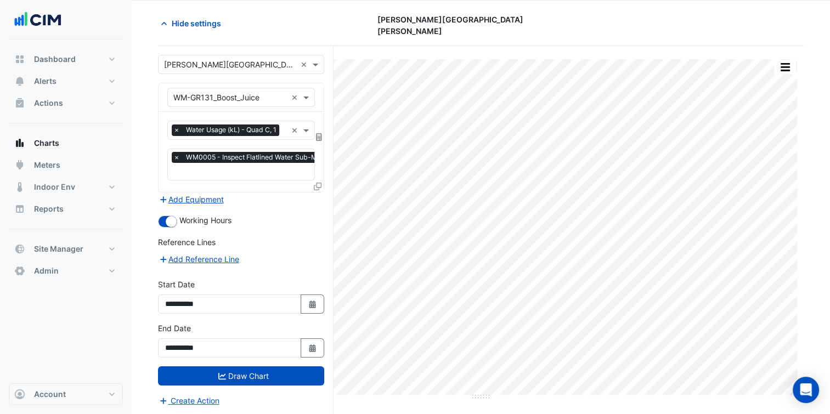
scroll to position [41, 0]
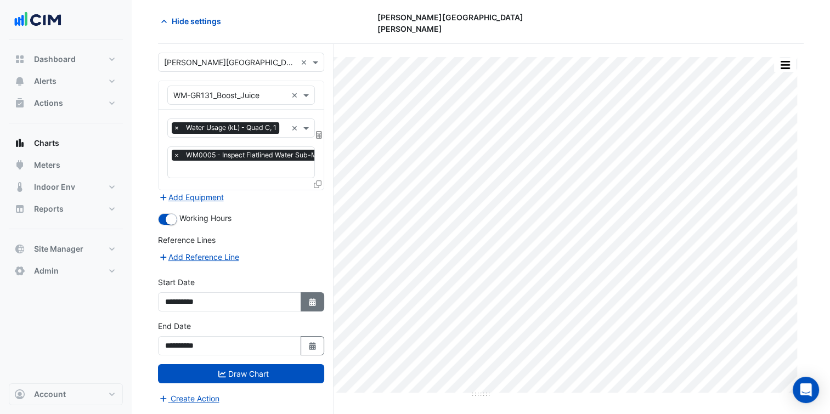
click at [315, 298] on icon "button" at bounding box center [312, 302] width 7 height 8
select select "*"
select select "****"
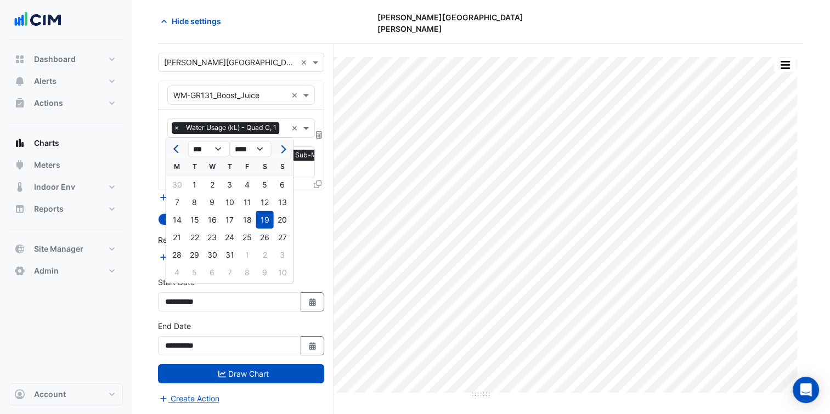
click at [174, 151] on button "Previous month" at bounding box center [177, 149] width 13 height 18
click at [175, 151] on span "Previous month" at bounding box center [177, 149] width 8 height 8
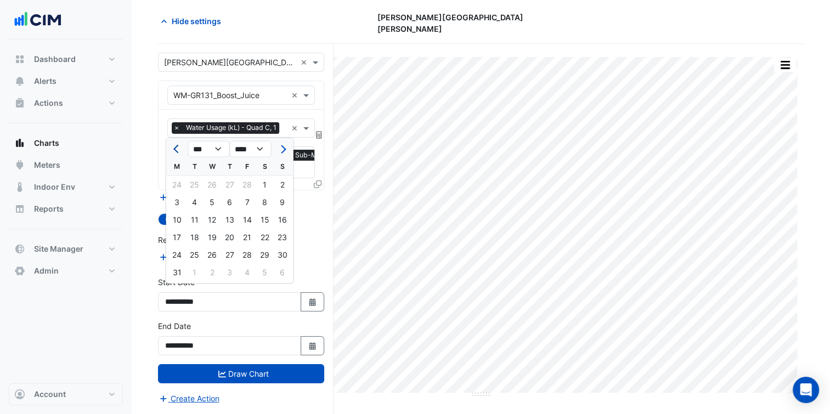
click at [175, 151] on span "Previous month" at bounding box center [177, 149] width 8 height 8
select select "**"
select select "****"
click at [279, 178] on div "1" at bounding box center [283, 185] width 18 height 18
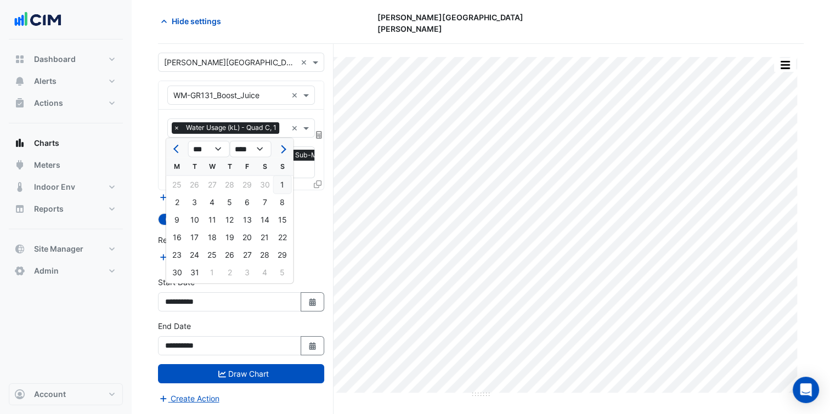
type input "**********"
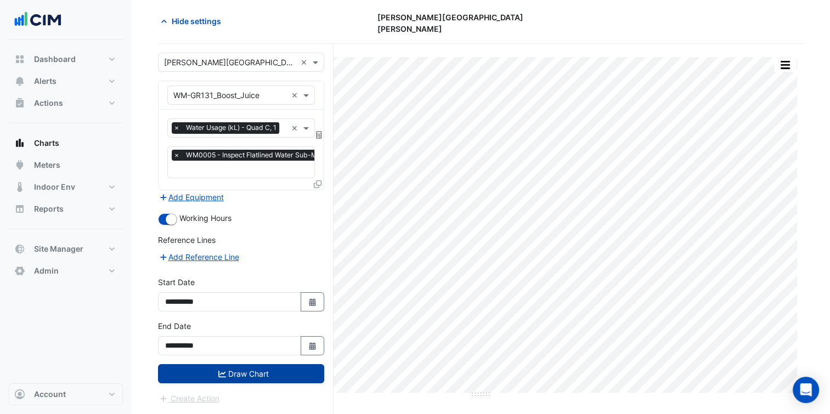
click at [252, 366] on button "Draw Chart" at bounding box center [241, 373] width 166 height 19
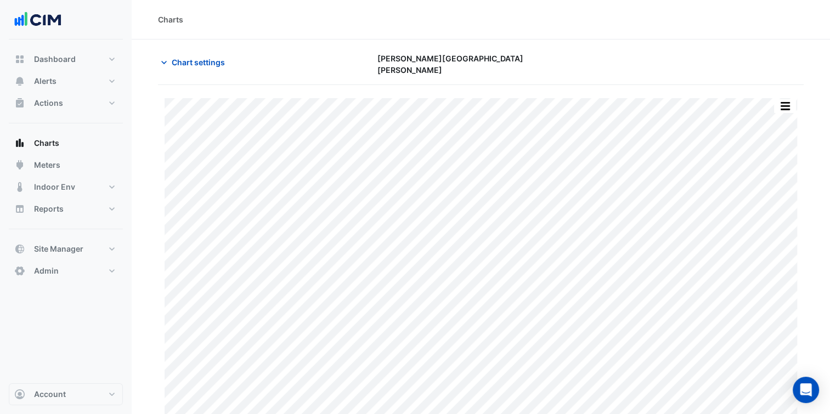
click at [59, 327] on div "Dashboard Portfolio Ratings Performance Alerts Site Rules Templates Actions Sit…" at bounding box center [66, 211] width 114 height 344
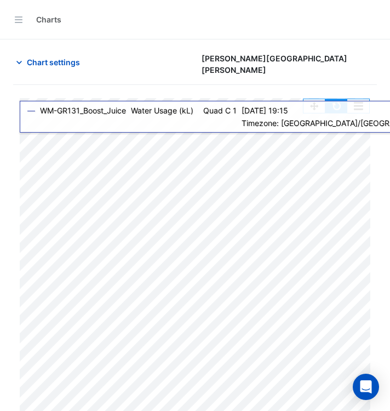
click at [342, 107] on button "button" at bounding box center [337, 106] width 22 height 14
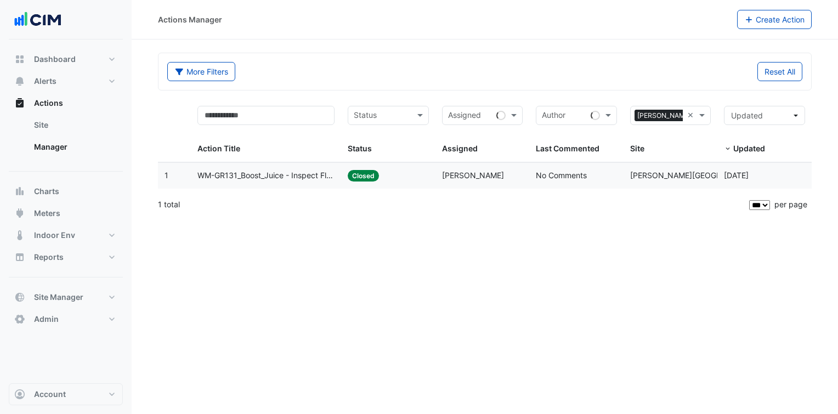
select select "***"
click at [416, 169] on div "Status: Closed" at bounding box center [388, 175] width 81 height 13
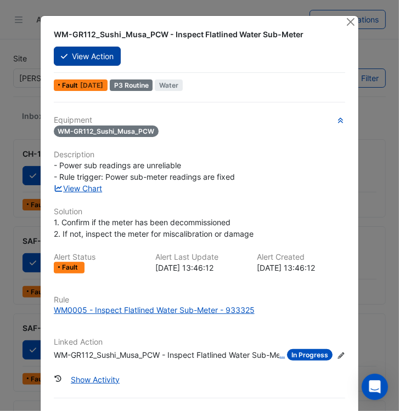
click at [100, 55] on button "View Action" at bounding box center [87, 56] width 67 height 19
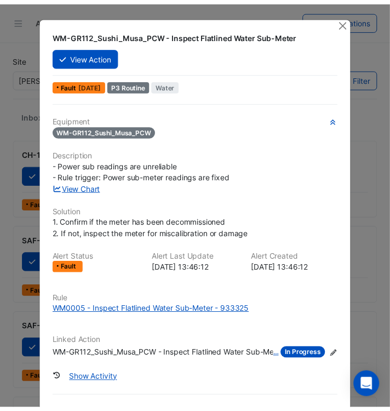
scroll to position [163, 0]
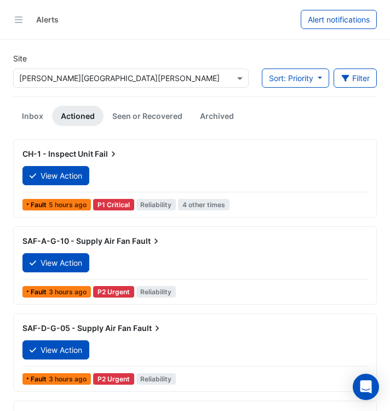
click at [31, 21] on div "Alerts Alert notifications" at bounding box center [195, 19] width 390 height 39
click at [274, 58] on div "Site Select a Site × Rouse Hill Town Centre Sort: Priority Priority Updated Fil…" at bounding box center [195, 75] width 377 height 44
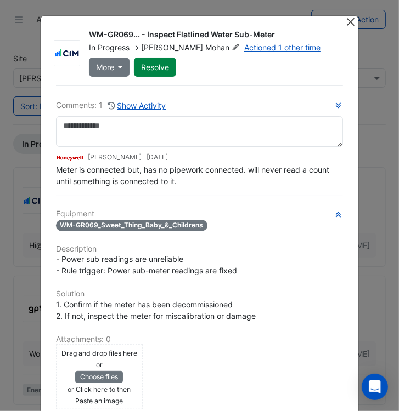
click at [348, 22] on button "Close" at bounding box center [350, 22] width 12 height 12
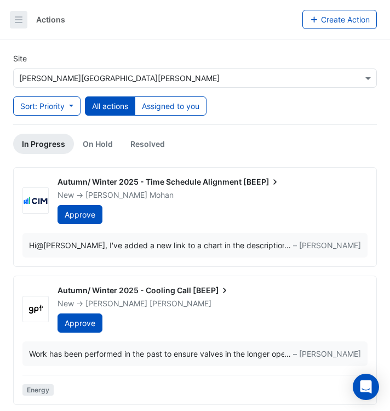
click at [18, 25] on button "button" at bounding box center [19, 20] width 18 height 18
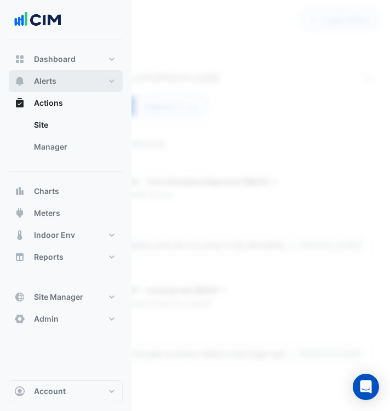
click at [66, 88] on button "Alerts" at bounding box center [66, 81] width 114 height 22
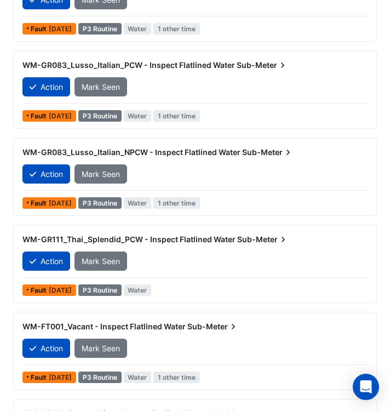
scroll to position [1113, 0]
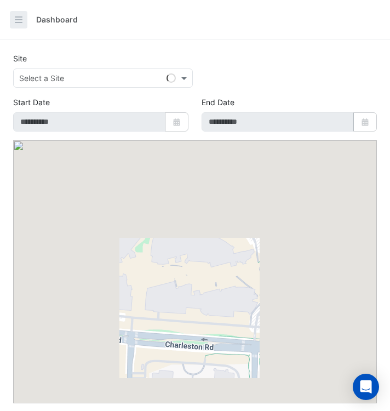
click at [16, 18] on icon "button" at bounding box center [18, 19] width 11 height 11
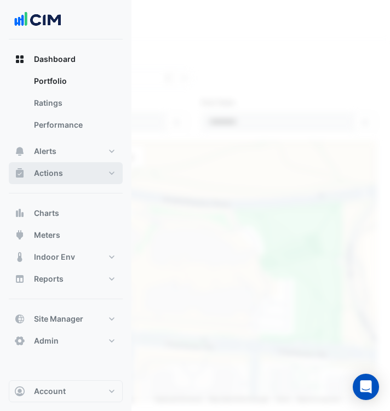
click at [83, 169] on button "Actions" at bounding box center [66, 173] width 114 height 22
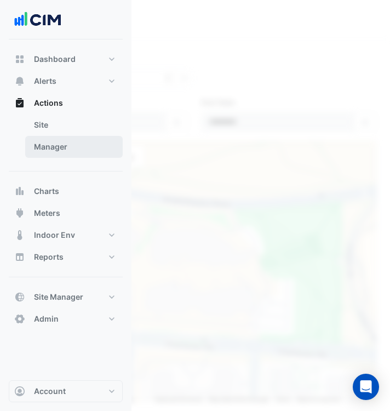
click at [69, 148] on link "Manager" at bounding box center [74, 147] width 98 height 22
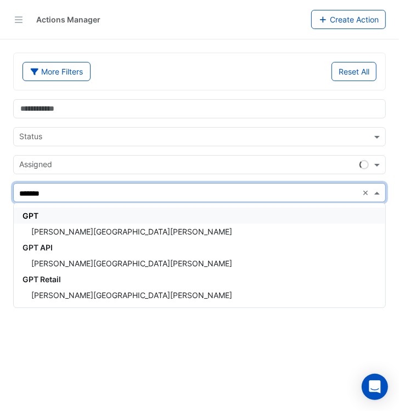
type input "********"
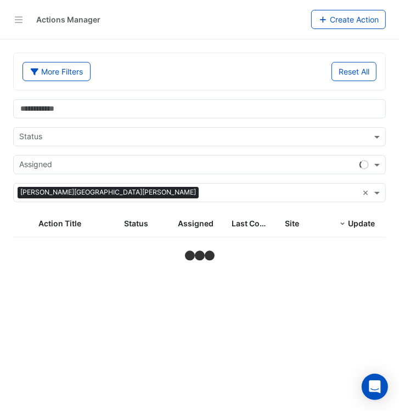
click at [284, 58] on div "More Filters Reset All" at bounding box center [199, 71] width 371 height 37
click at [264, 165] on input "text" at bounding box center [187, 166] width 336 height 12
select select "***"
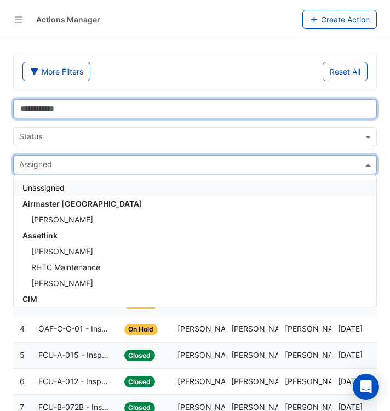
click at [202, 104] on input "text" at bounding box center [195, 108] width 364 height 19
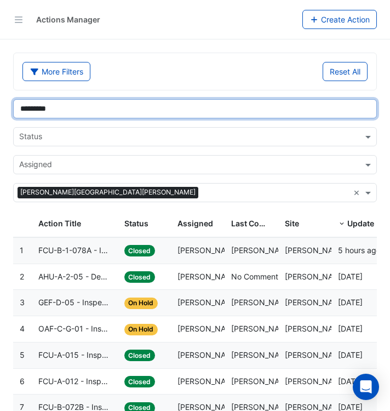
type input "*********"
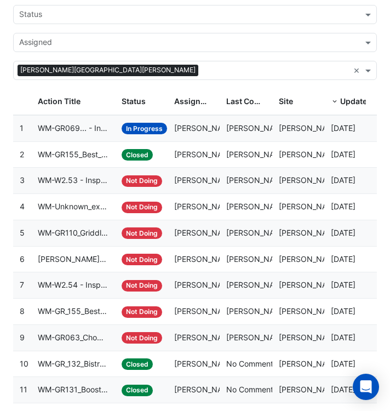
scroll to position [127, 0]
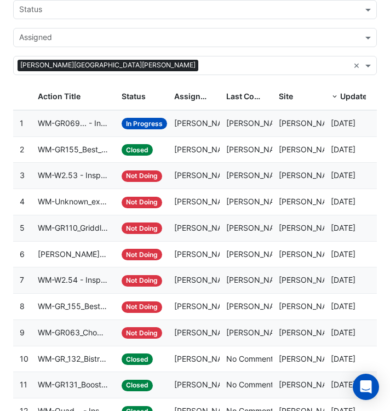
click at [196, 235] on datatable-body-cell "Assigned: Ritvick Mohan" at bounding box center [194, 229] width 53 height 26
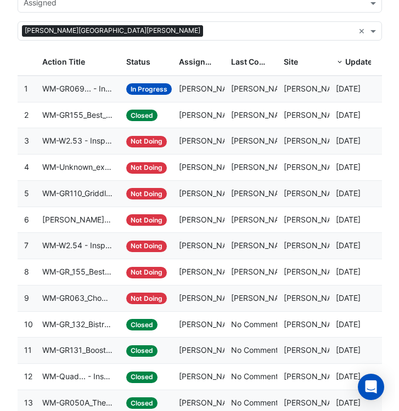
scroll to position [162, 0]
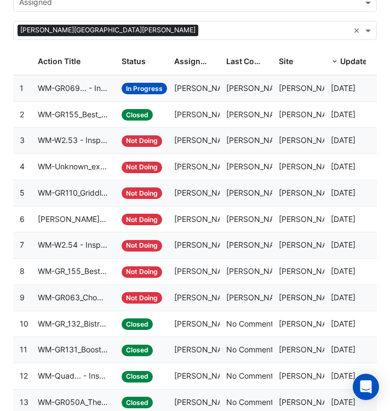
click at [196, 235] on datatable-body-cell "Assigned: Ritvick Mohan" at bounding box center [194, 246] width 53 height 26
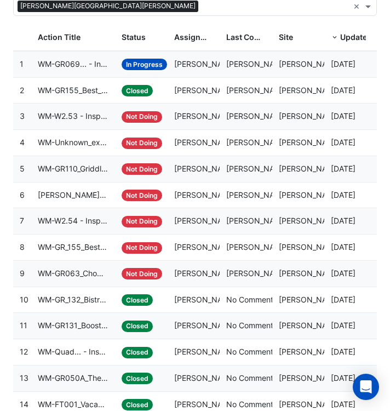
scroll to position [190, 0]
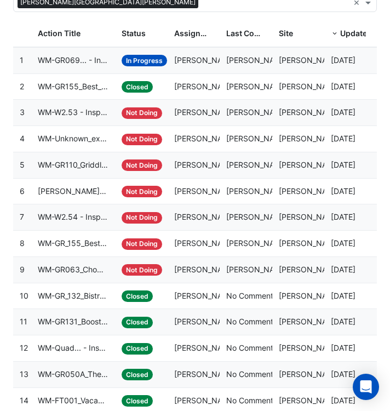
click at [196, 235] on datatable-body-cell "Assigned: Ritvick Mohan" at bounding box center [194, 244] width 53 height 26
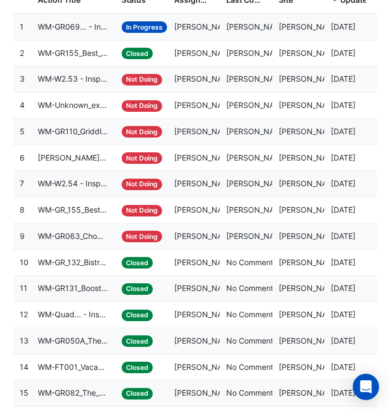
scroll to position [226, 0]
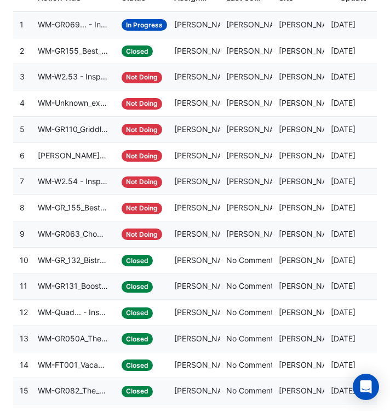
click at [196, 235] on span "Ritvick Mohan" at bounding box center [205, 233] width 62 height 9
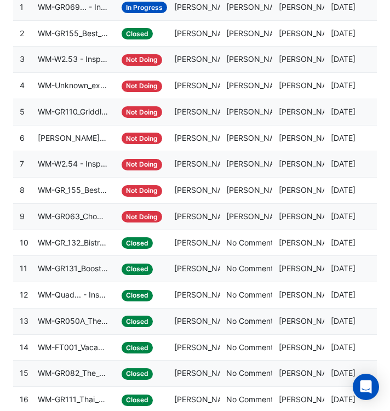
scroll to position [252, 0]
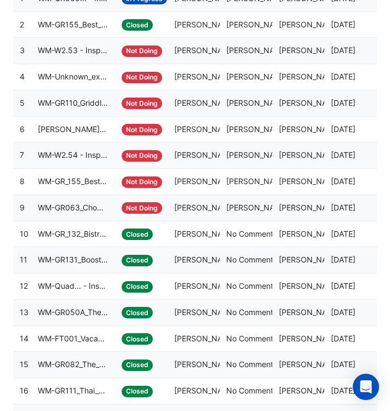
click at [196, 235] on span "Sophie Wehrmann" at bounding box center [205, 233] width 62 height 9
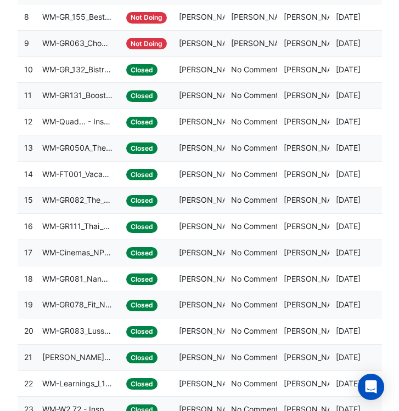
scroll to position [416, 0]
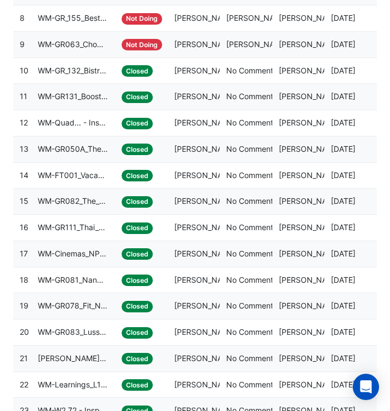
click at [196, 235] on datatable-body-cell "Assigned: Sophie Wehrmann" at bounding box center [194, 228] width 53 height 26
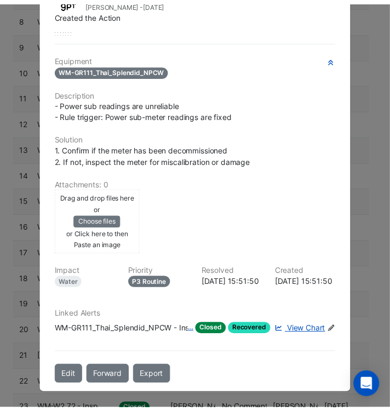
scroll to position [52, 0]
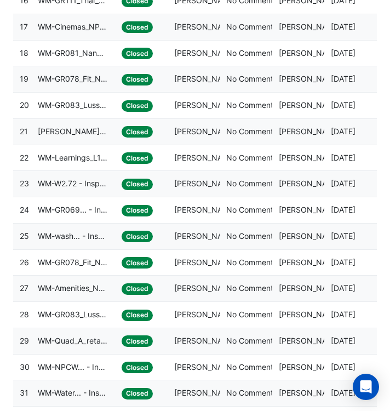
click at [196, 235] on span "Sophie Wehrmann" at bounding box center [205, 235] width 62 height 9
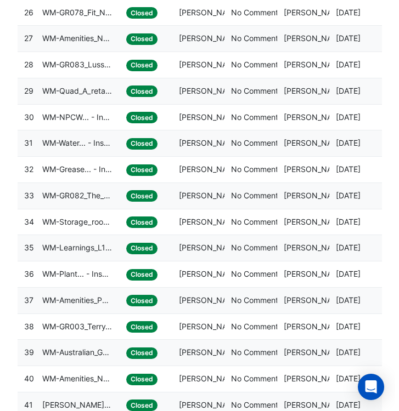
scroll to position [894, 0]
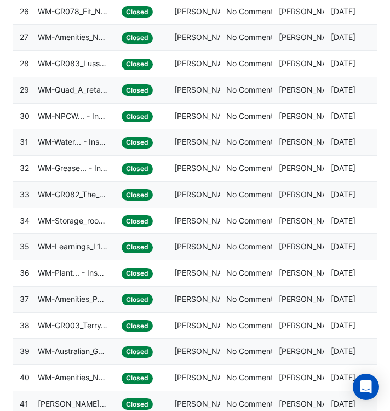
click at [196, 235] on datatable-body-cell "Assigned: Sophie Wehrmann" at bounding box center [194, 247] width 53 height 26
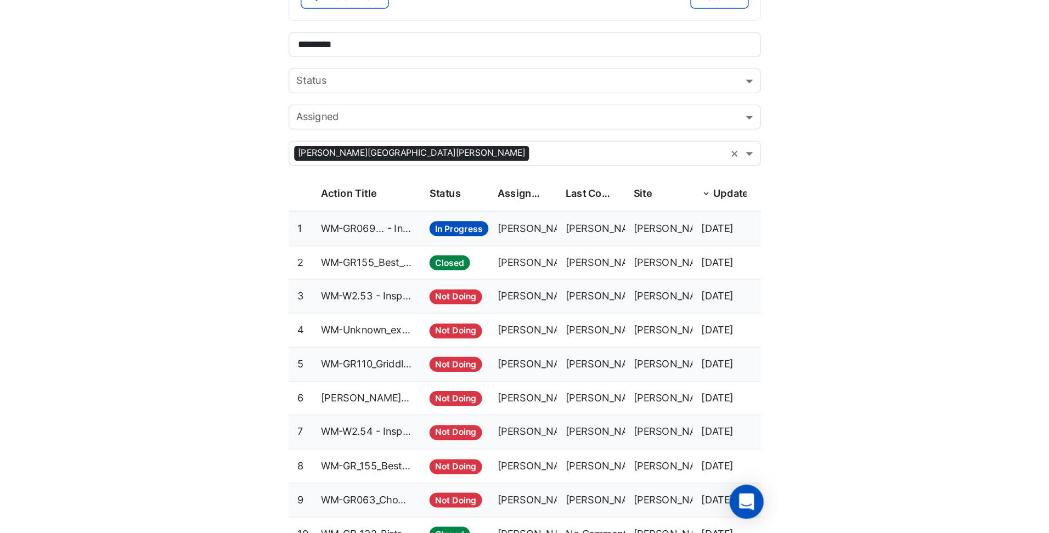
scroll to position [0, 0]
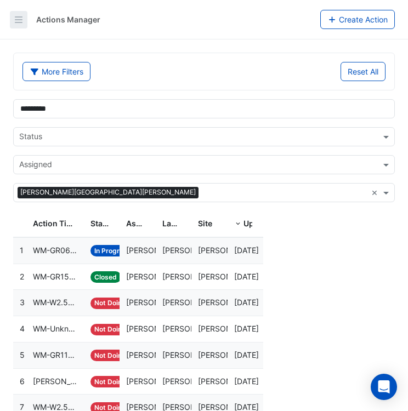
click at [17, 15] on icon "button" at bounding box center [18, 19] width 11 height 11
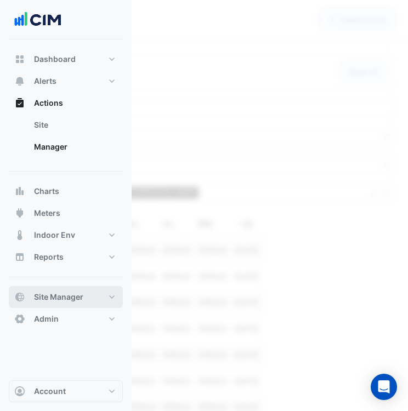
click at [117, 290] on button "Site Manager" at bounding box center [66, 297] width 114 height 22
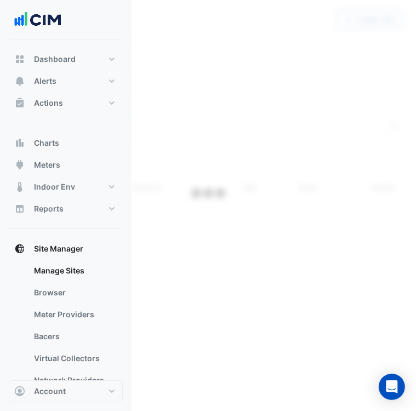
click at [212, 38] on div "Sites Create Site Name Client Client Search Sites Name Sites Address Sites City…" at bounding box center [208, 205] width 416 height 411
select select "***"
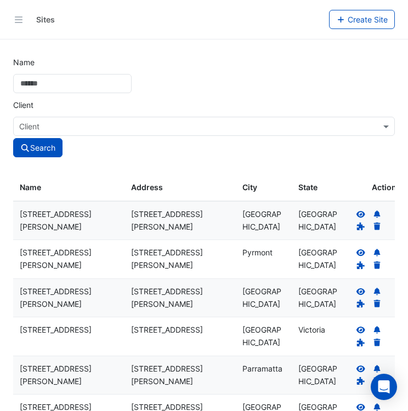
click at [163, 123] on input "text" at bounding box center [193, 127] width 348 height 12
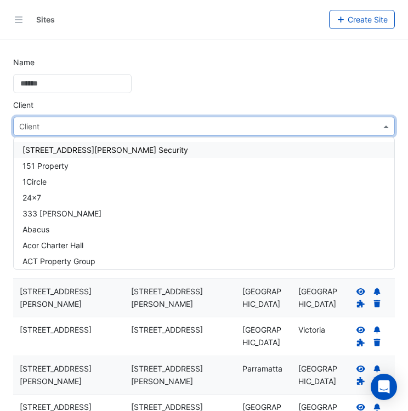
click at [110, 92] on div "Name Client Client Search" at bounding box center [204, 103] width 395 height 107
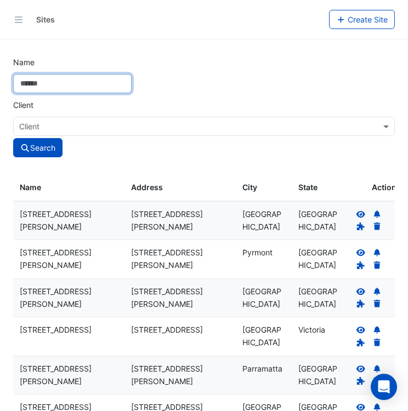
click at [107, 86] on input "Name" at bounding box center [72, 83] width 118 height 19
click at [13, 138] on button "Search" at bounding box center [37, 147] width 49 height 19
click at [93, 27] on div "Sites" at bounding box center [182, 19] width 293 height 19
click at [70, 86] on input "Name" at bounding box center [72, 83] width 118 height 19
paste input "**********"
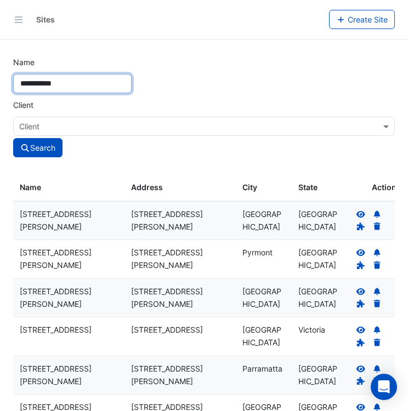
type input "**********"
click at [13, 138] on button "Search" at bounding box center [37, 147] width 49 height 19
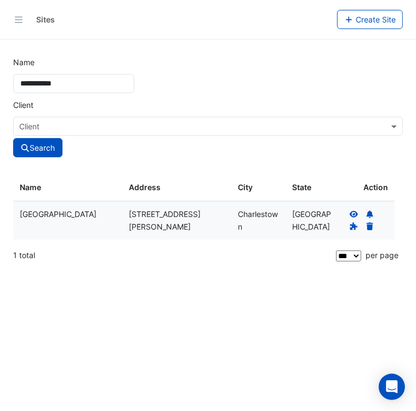
click at [353, 213] on icon at bounding box center [354, 215] width 10 height 8
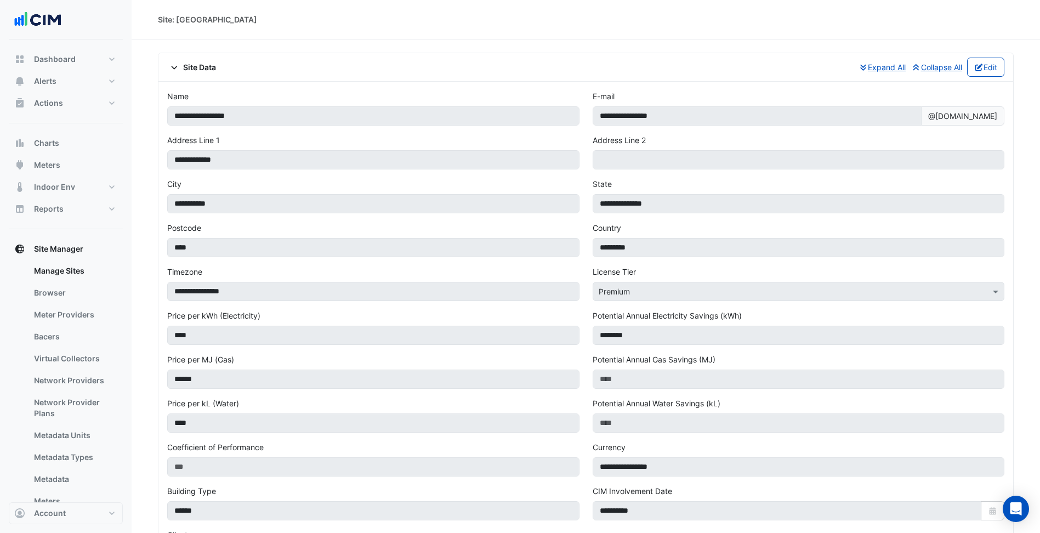
click at [398, 60] on div "Site Data Expand All Collapse All Edit" at bounding box center [585, 67] width 837 height 19
click at [100, 82] on button "Alerts" at bounding box center [66, 81] width 114 height 22
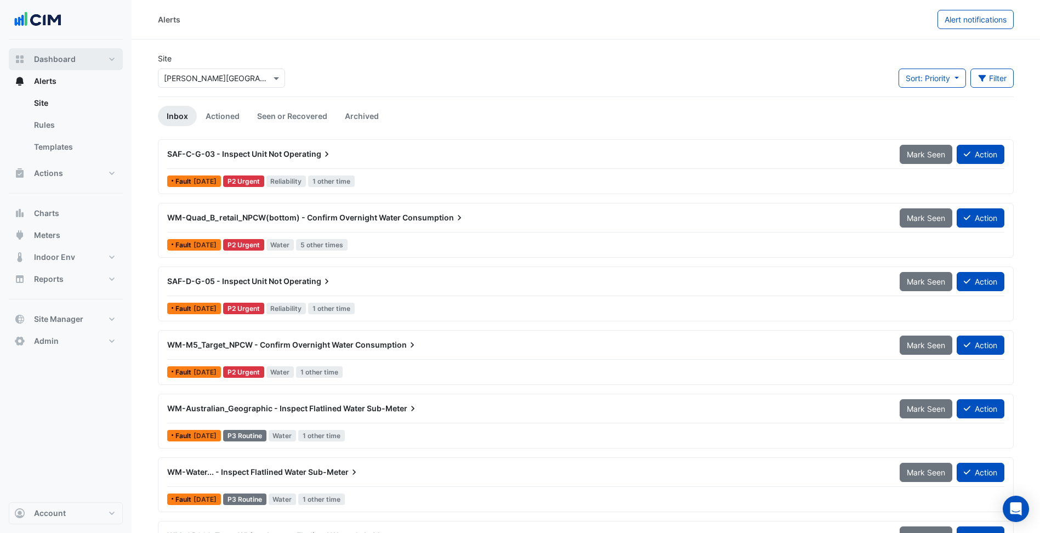
click at [88, 61] on button "Dashboard" at bounding box center [66, 59] width 114 height 22
select select "***"
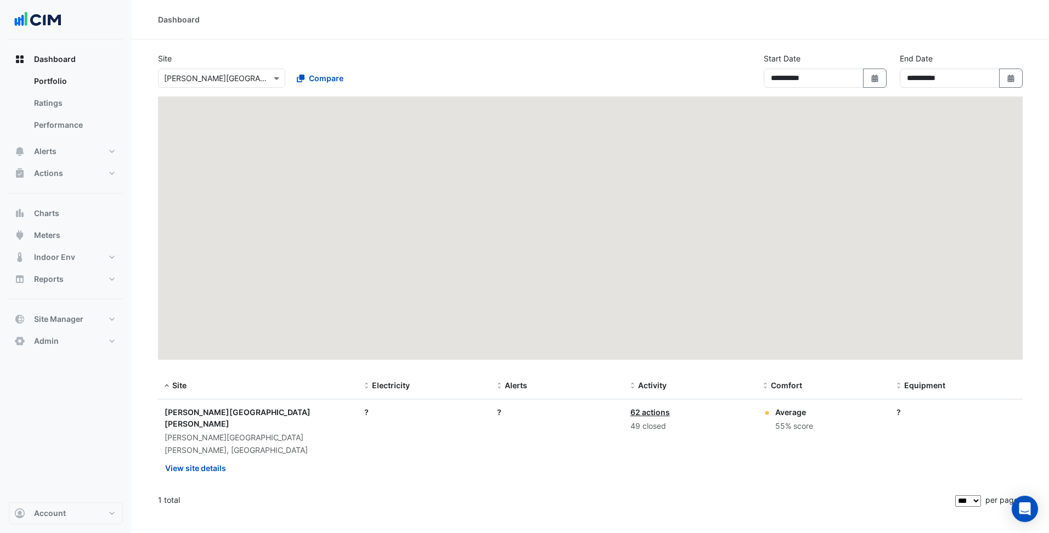
click at [206, 70] on div "Select a Site × Rouse Hill Town Centre" at bounding box center [221, 78] width 127 height 19
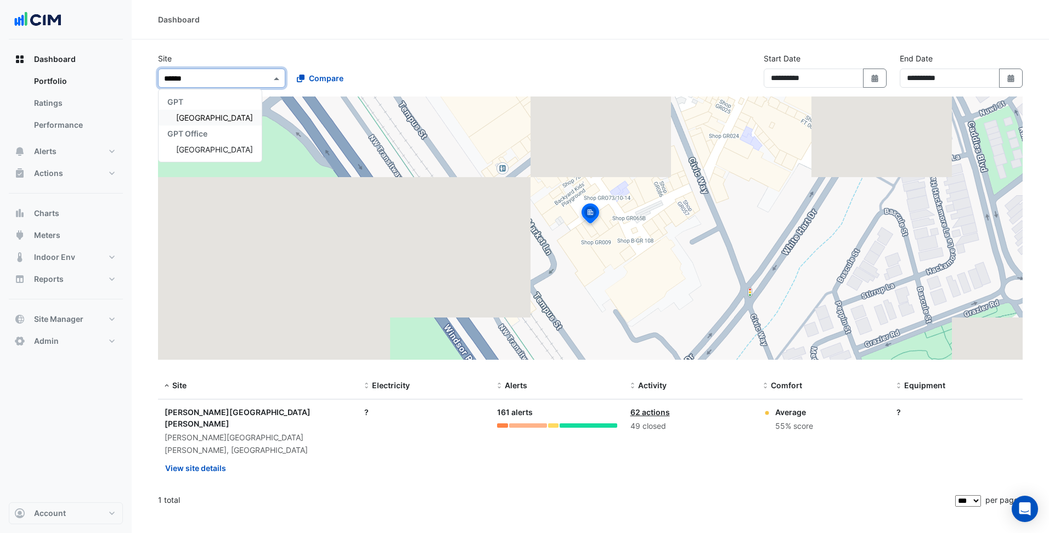
type input "*******"
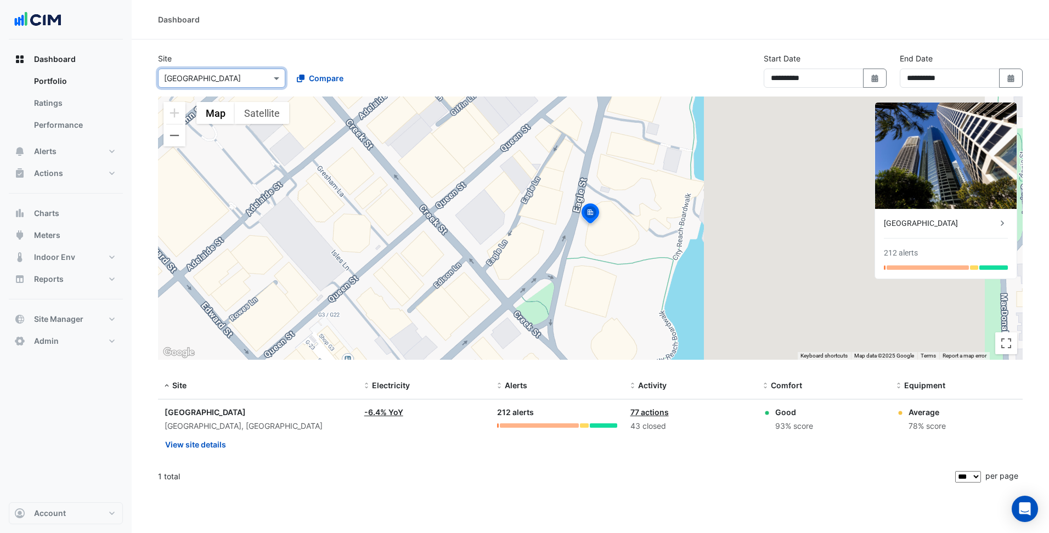
click at [206, 70] on div "Select a Site × Riverside Centre" at bounding box center [221, 78] width 127 height 19
type input "*******"
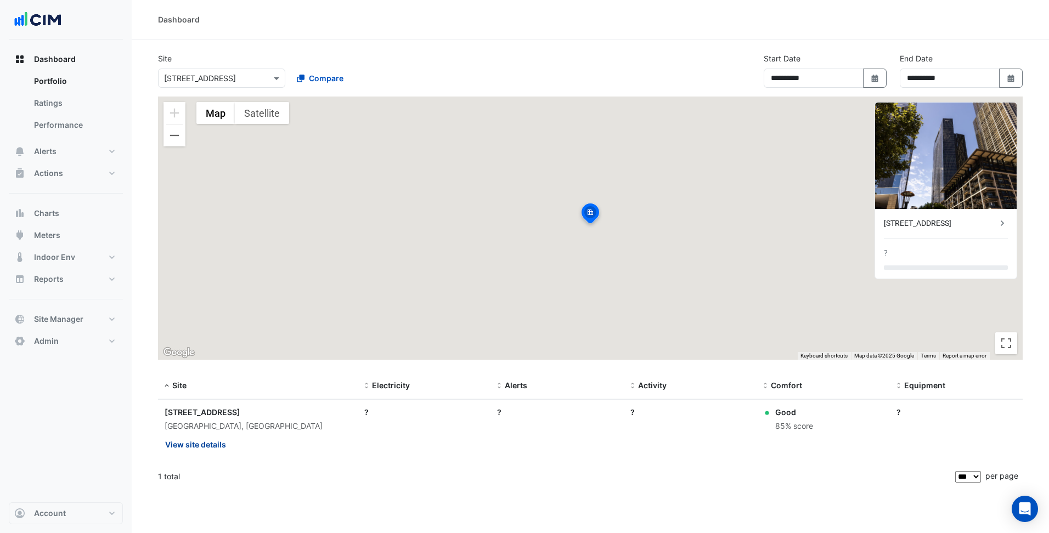
click at [184, 411] on button "View site details" at bounding box center [196, 444] width 62 height 19
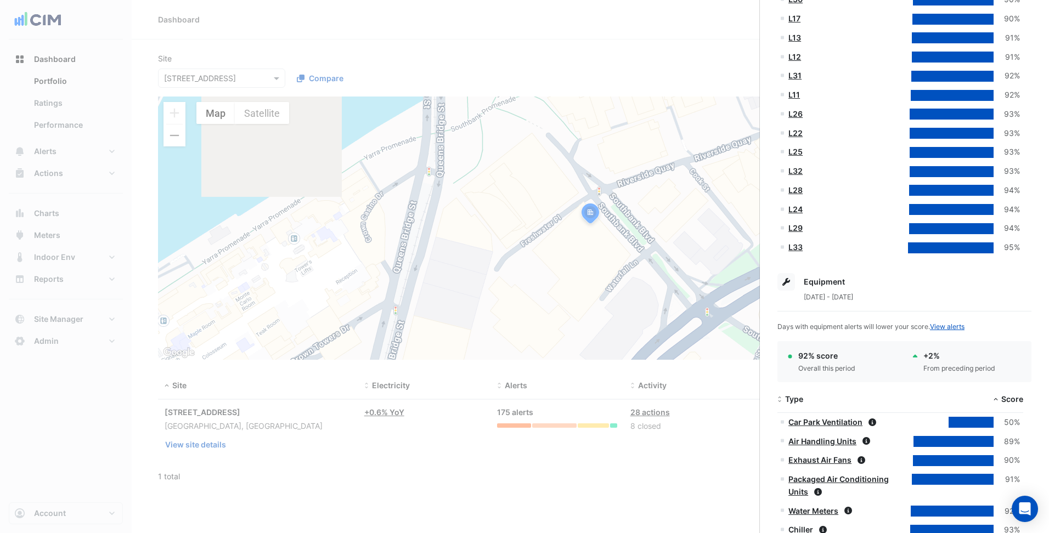
scroll to position [1273, 0]
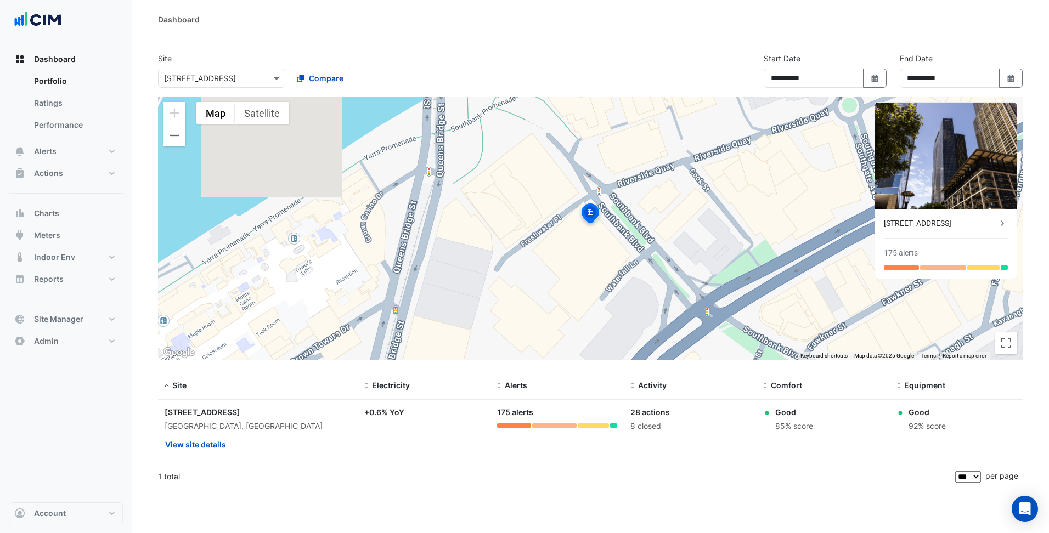
click at [239, 79] on input "text" at bounding box center [210, 79] width 93 height 12
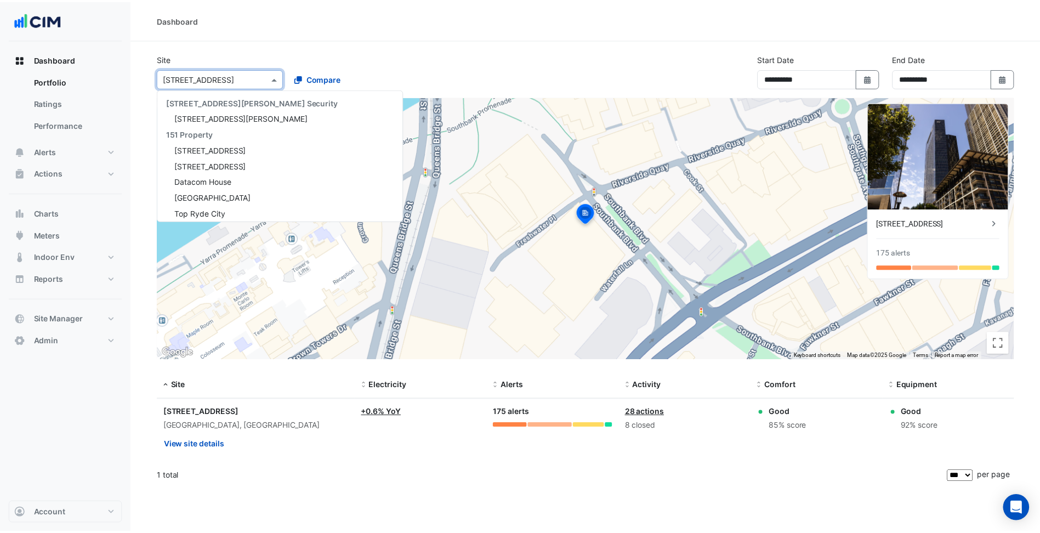
scroll to position [7829, 0]
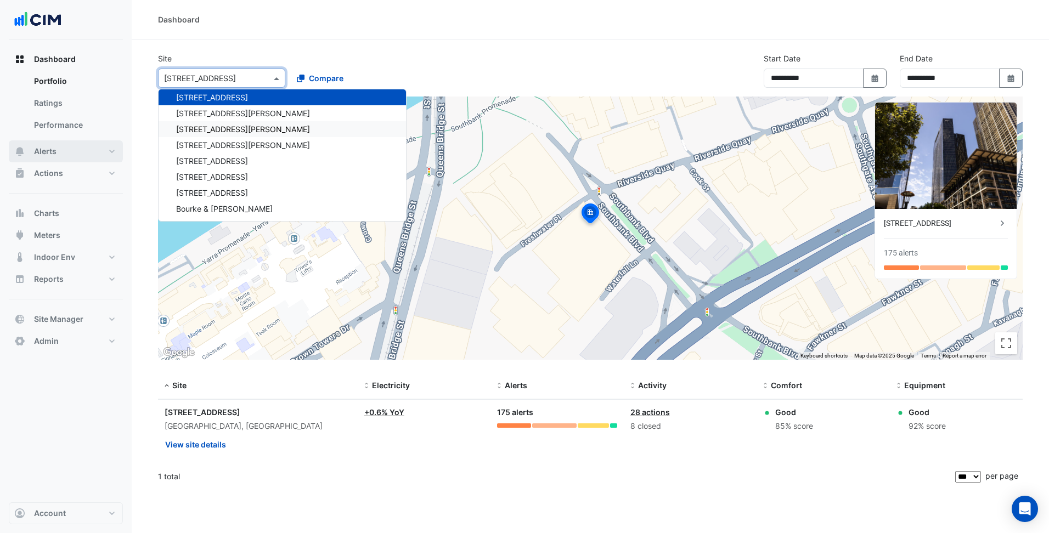
click at [112, 148] on button "Alerts" at bounding box center [66, 151] width 114 height 22
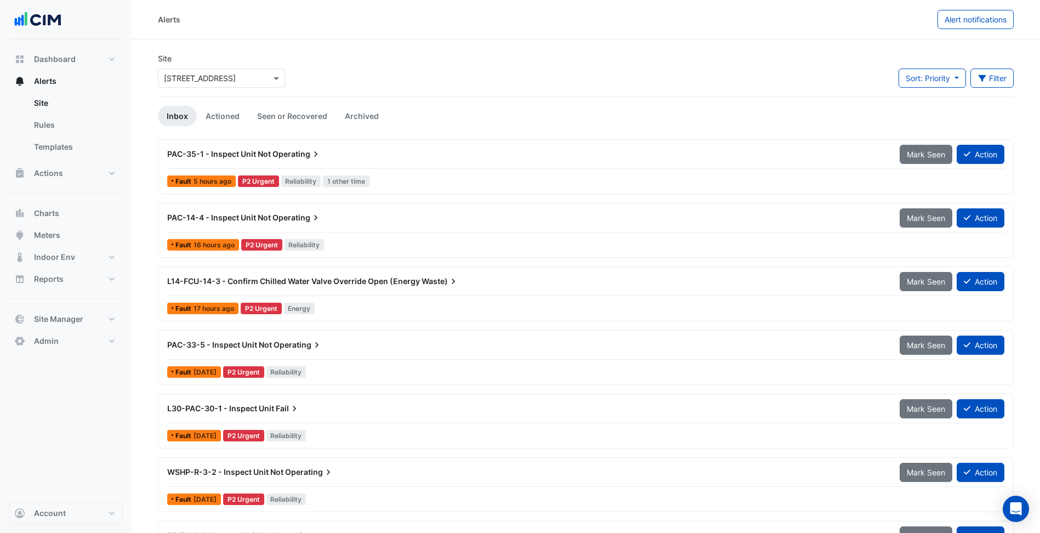
click at [239, 80] on input "text" at bounding box center [210, 79] width 93 height 12
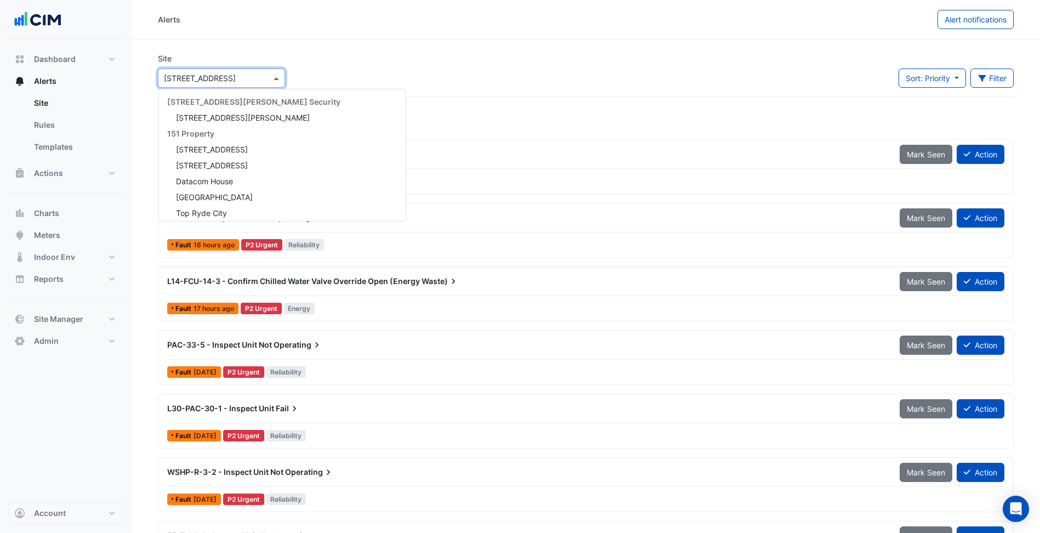
scroll to position [7829, 0]
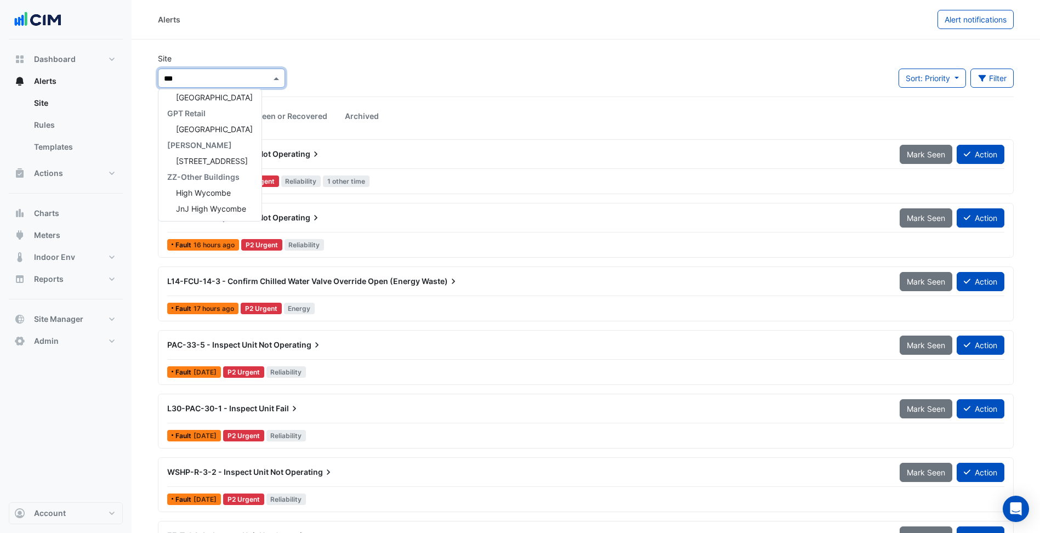
type input "****"
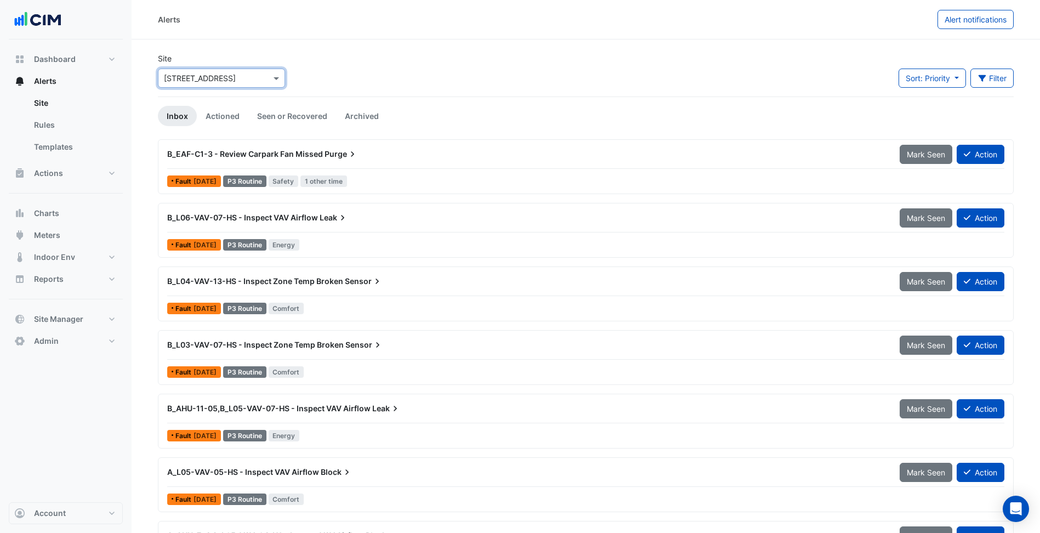
click at [236, 80] on input "text" at bounding box center [210, 79] width 93 height 12
type input "*********"
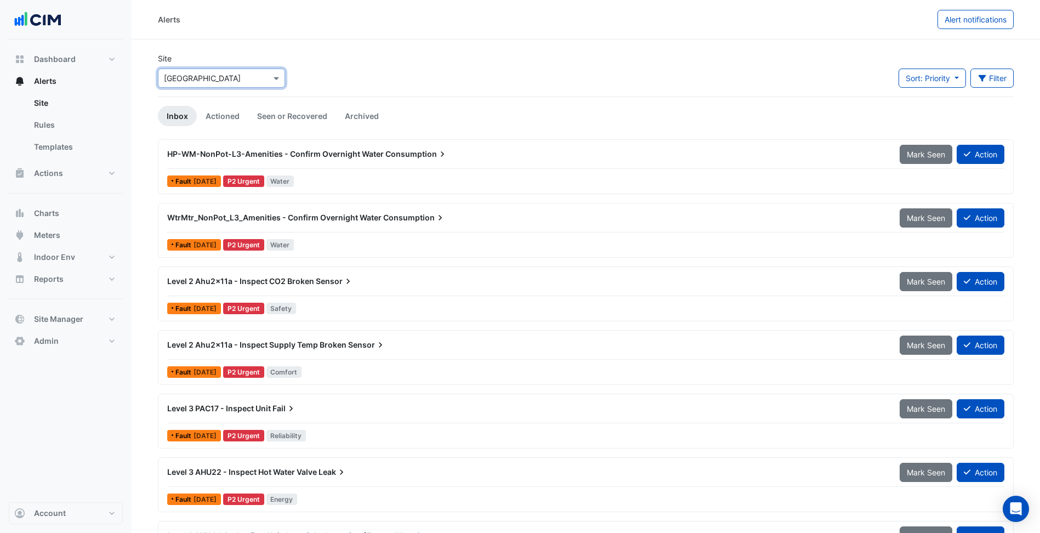
click at [309, 72] on div "Site Select a Site × Highpoint Shopping Centre Sort: Priority Priority Updated …" at bounding box center [585, 75] width 869 height 44
click at [88, 52] on button "Dashboard" at bounding box center [66, 59] width 114 height 22
select select "***"
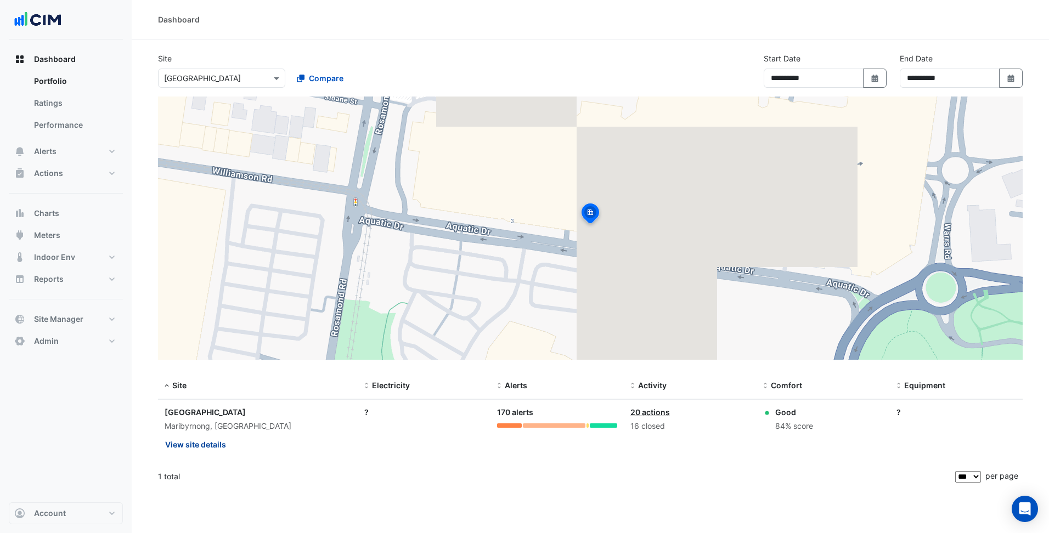
click at [205, 411] on button "View site details" at bounding box center [196, 444] width 62 height 19
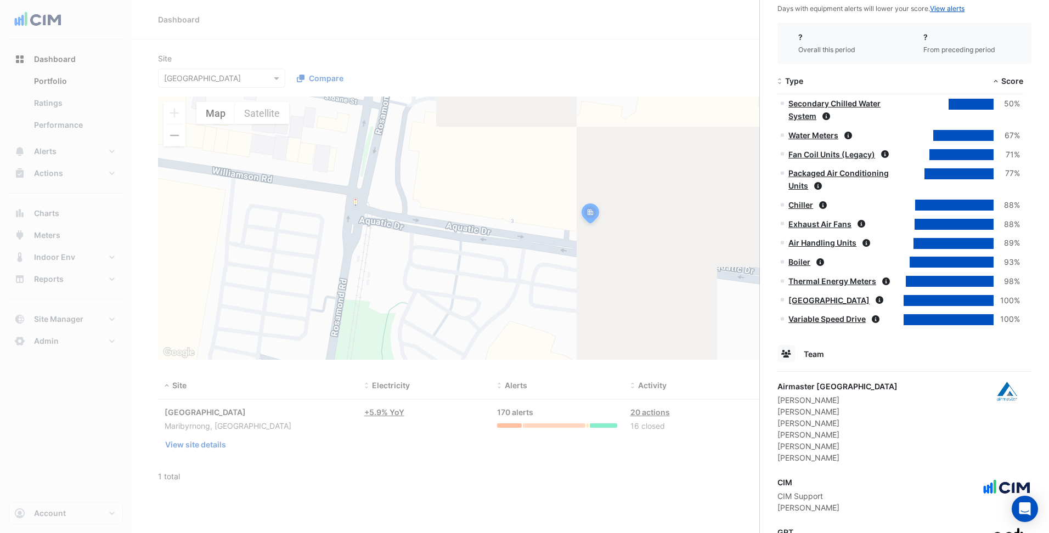
scroll to position [673, 0]
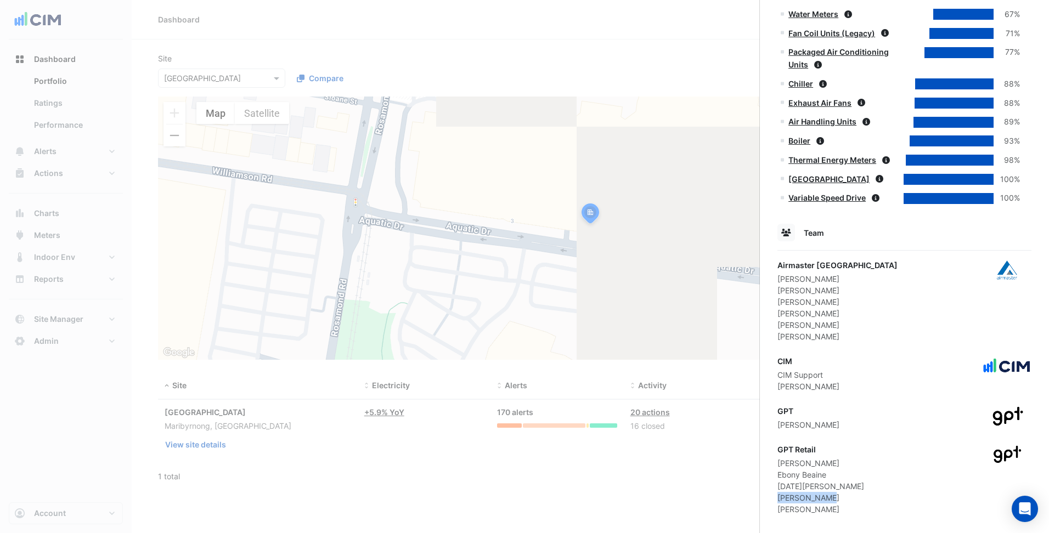
drag, startPoint x: 830, startPoint y: 485, endPoint x: 779, endPoint y: 488, distance: 51.1
click at [398, 411] on div "Sharon Chung" at bounding box center [820, 498] width 87 height 12
drag, startPoint x: 779, startPoint y: 488, endPoint x: 843, endPoint y: 485, distance: 63.7
click at [398, 411] on div "GPT Retail Brendan Hucker Ebony Beaine Noel Paguio Sharon Chung William Simpson" at bounding box center [904, 479] width 254 height 71
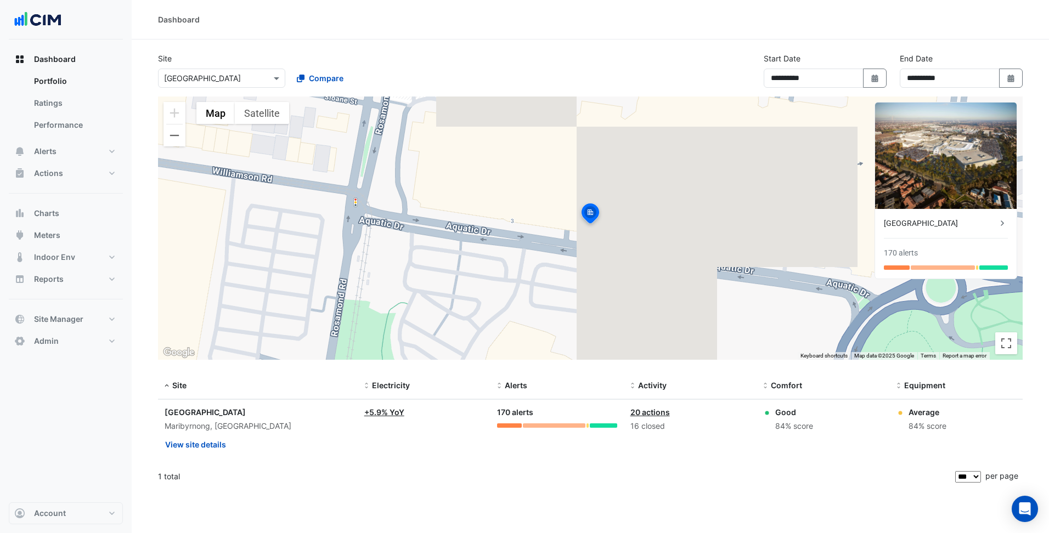
click at [254, 73] on input "text" at bounding box center [210, 79] width 93 height 12
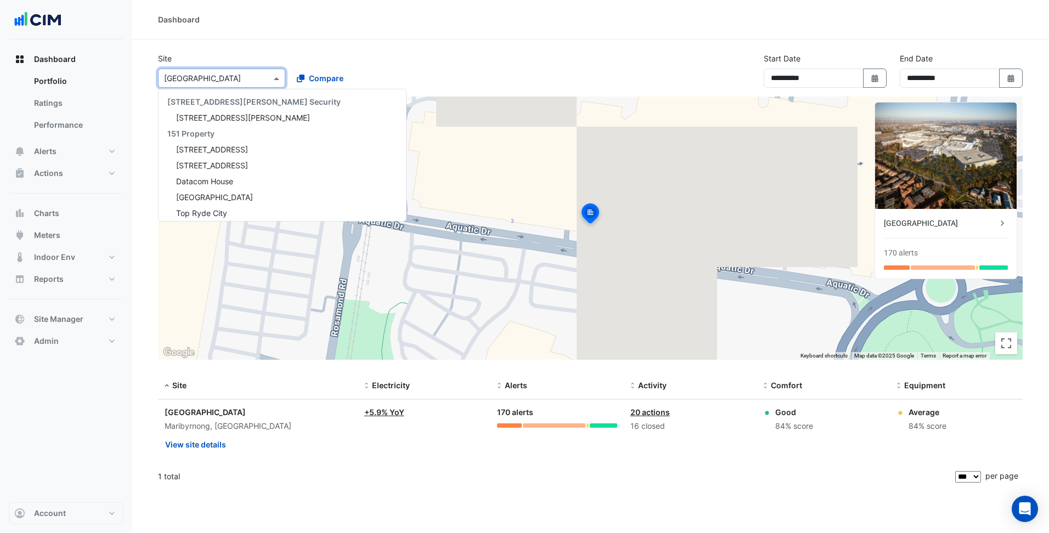
scroll to position [8004, 0]
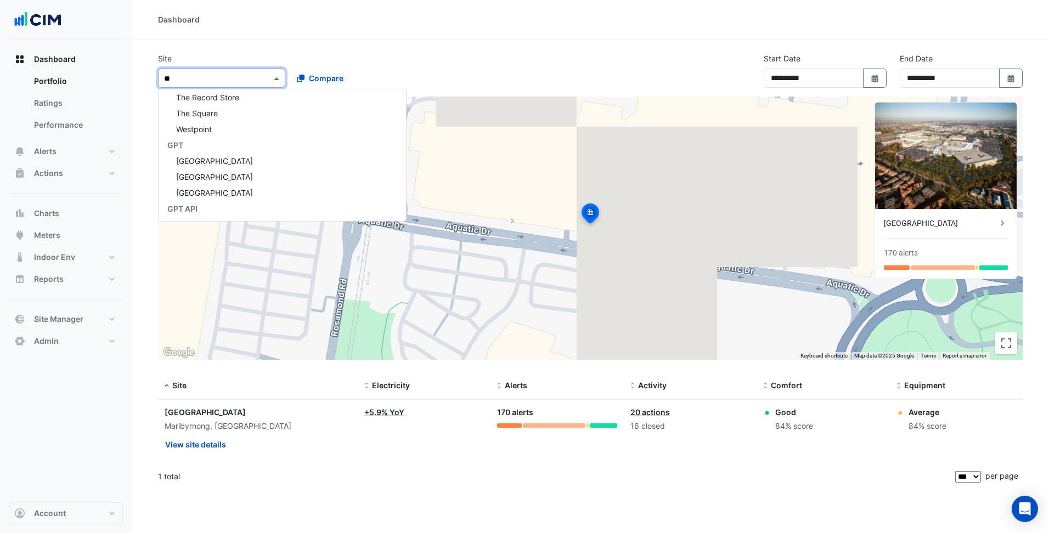
type input "*"
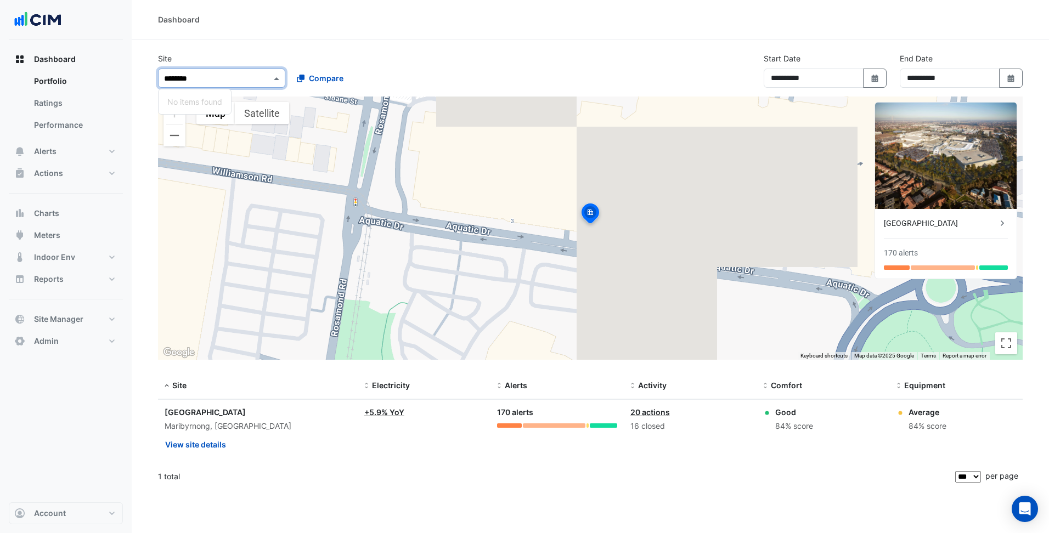
scroll to position [0, 0]
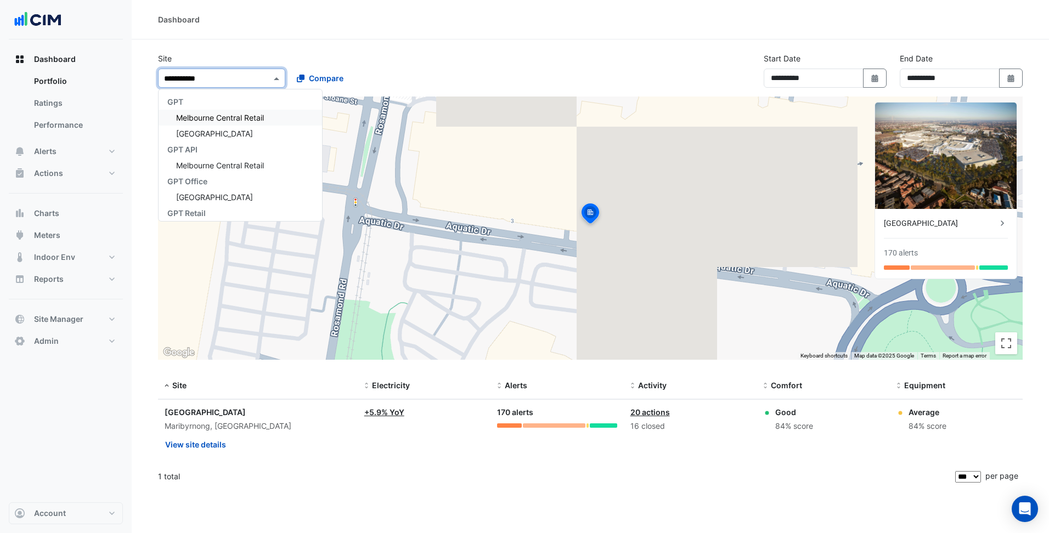
type input "**********"
click at [267, 117] on div "Melbourne Central Retail" at bounding box center [239, 118] width 163 height 16
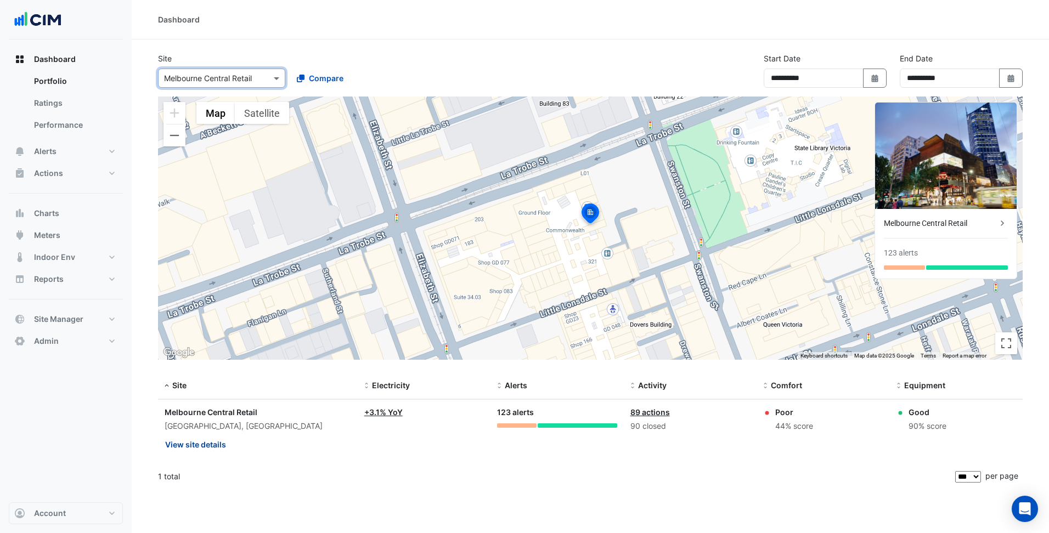
click at [199, 411] on button "View site details" at bounding box center [196, 444] width 62 height 19
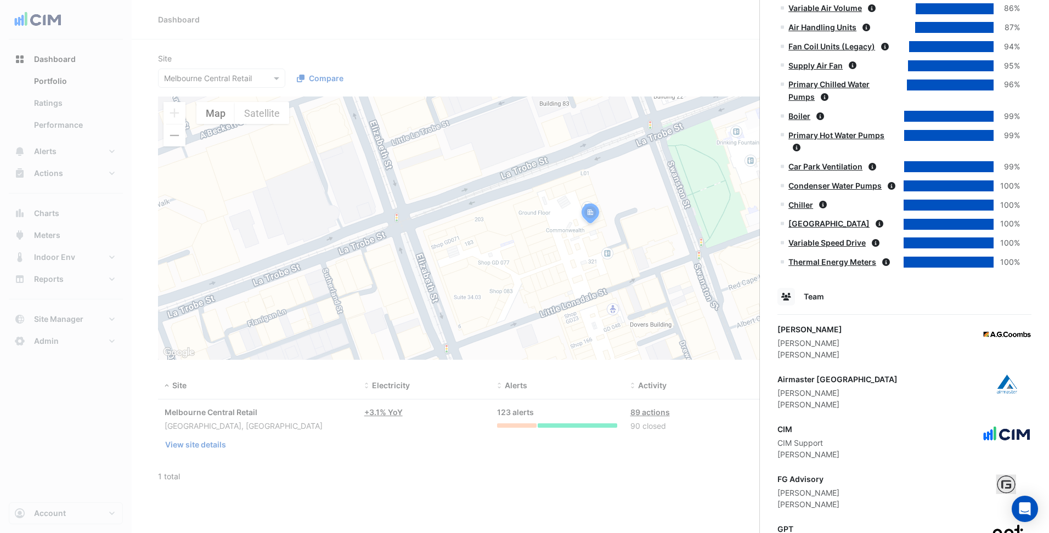
scroll to position [982, 0]
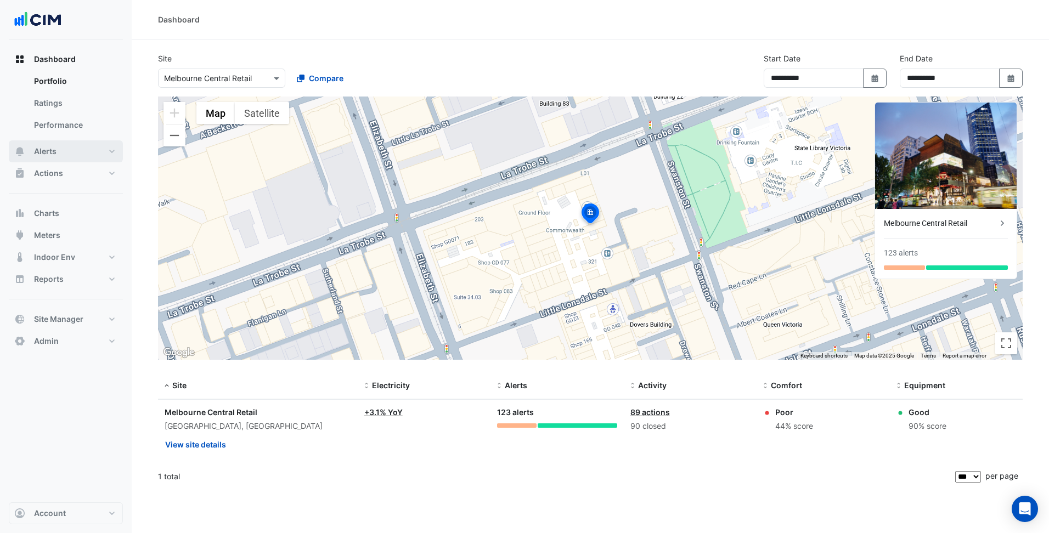
click at [109, 152] on button "Alerts" at bounding box center [66, 151] width 114 height 22
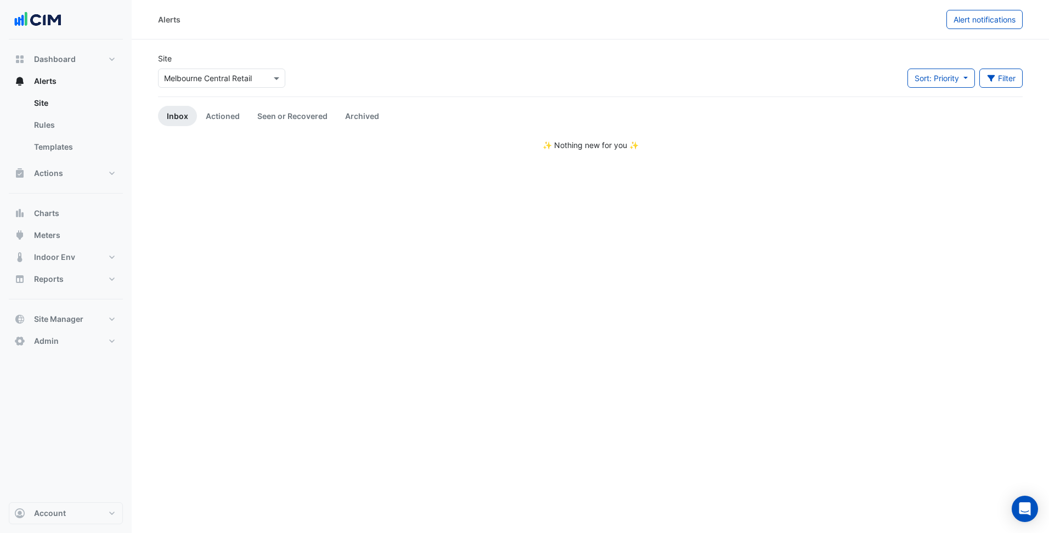
click at [191, 78] on input "text" at bounding box center [210, 79] width 93 height 12
type input "*********"
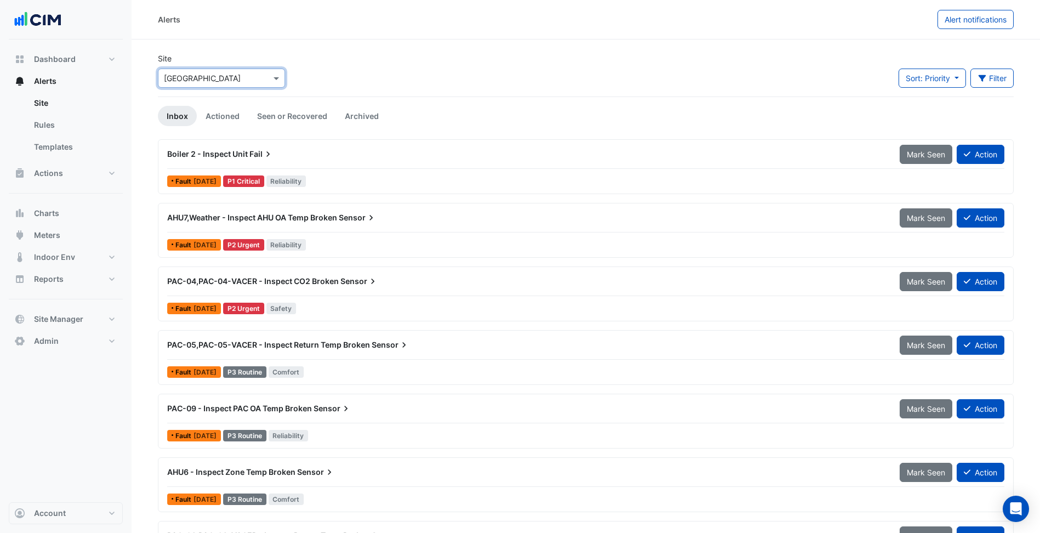
click at [377, 81] on div "Site Select a Site × Chirnside Park Shopping Centre Sort: Priority Priority Upd…" at bounding box center [585, 75] width 869 height 44
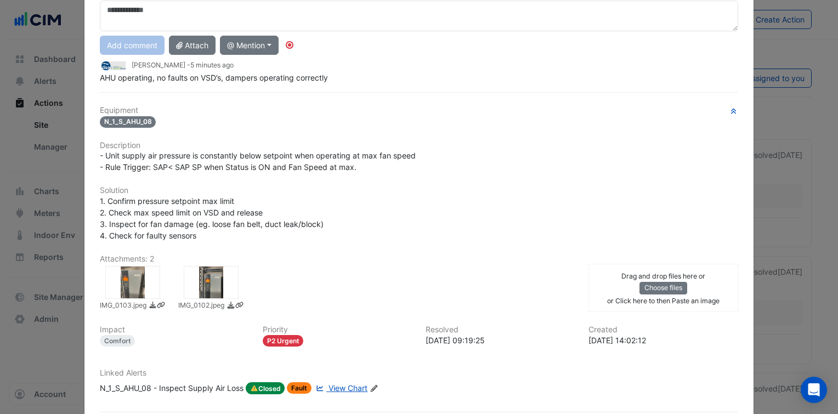
scroll to position [104, 0]
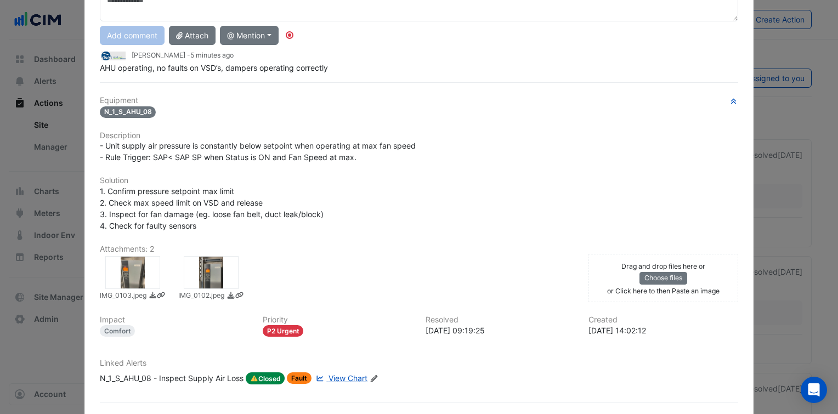
click at [354, 372] on div "Comments: 1 Show Activity Add comment Attach @ Mention CIM CIM Support Ritvick …" at bounding box center [419, 197] width 652 height 475
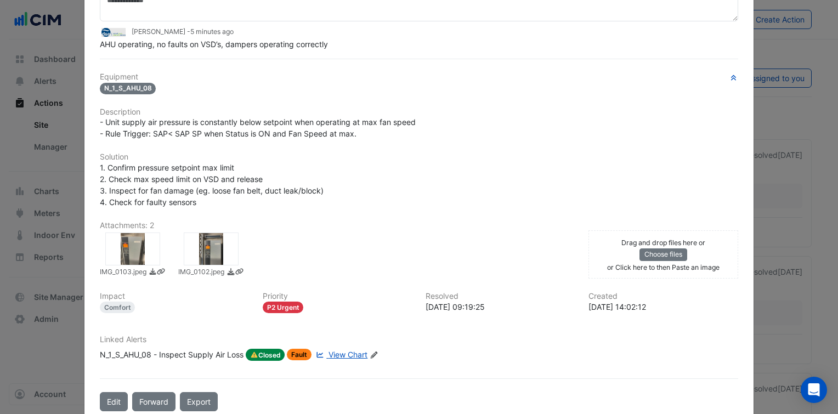
click at [343, 355] on span "View Chart" at bounding box center [348, 354] width 39 height 9
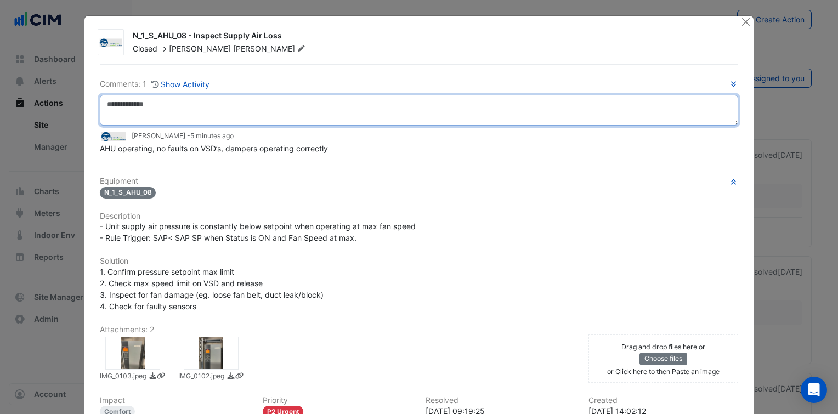
click at [315, 107] on textarea at bounding box center [419, 110] width 638 height 31
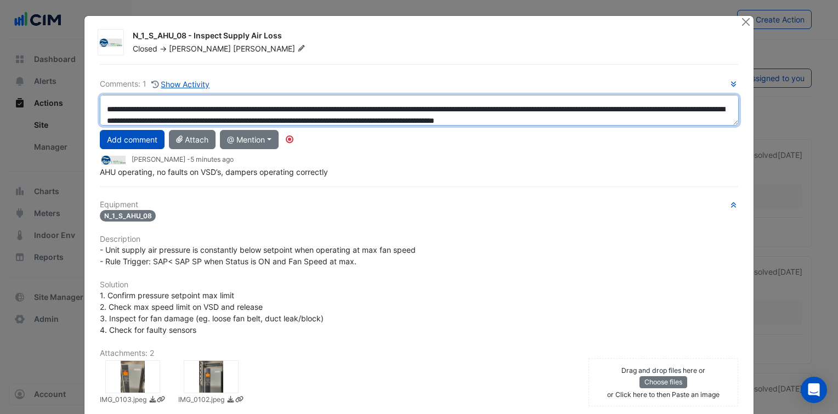
scroll to position [30, 0]
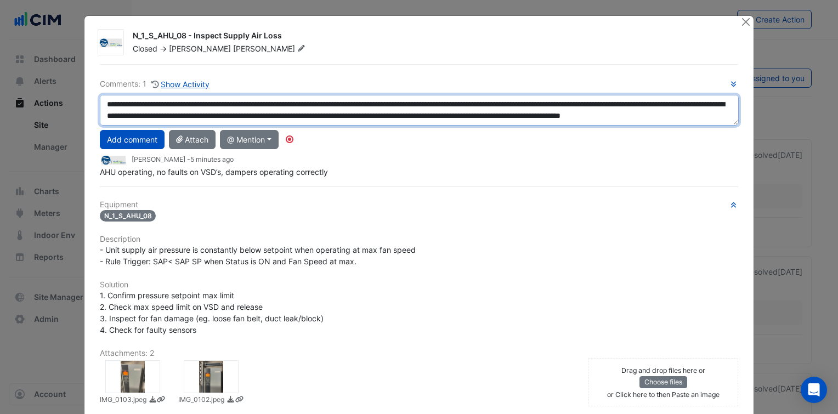
paste textarea "**********"
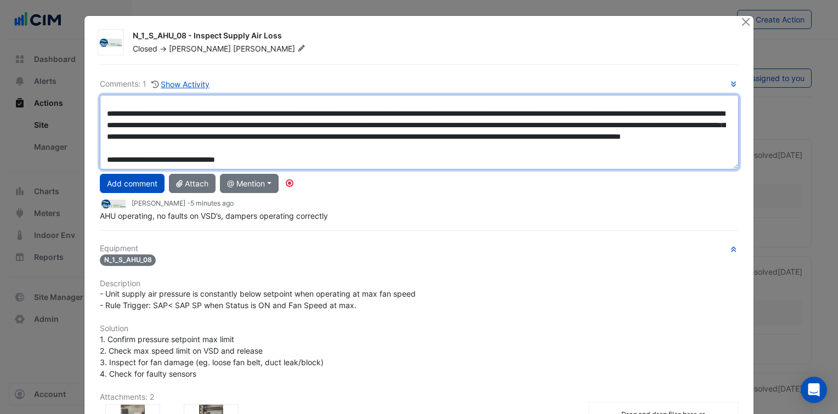
scroll to position [0, 0]
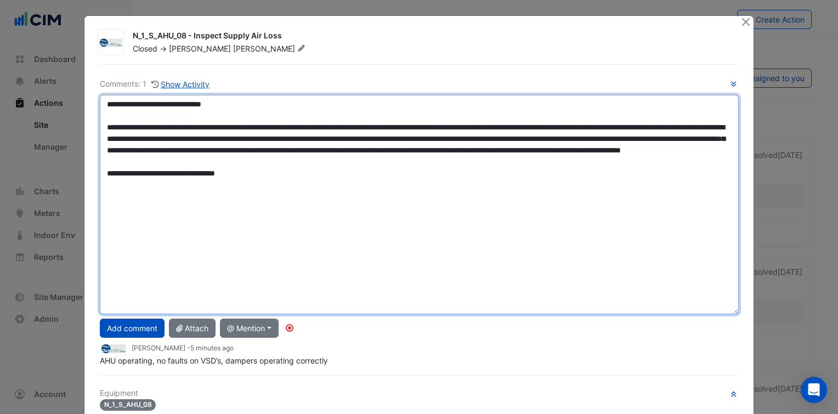
drag, startPoint x: 725, startPoint y: 123, endPoint x: 718, endPoint y: 316, distance: 192.6
click at [718, 314] on textarea "**********" at bounding box center [419, 204] width 639 height 219
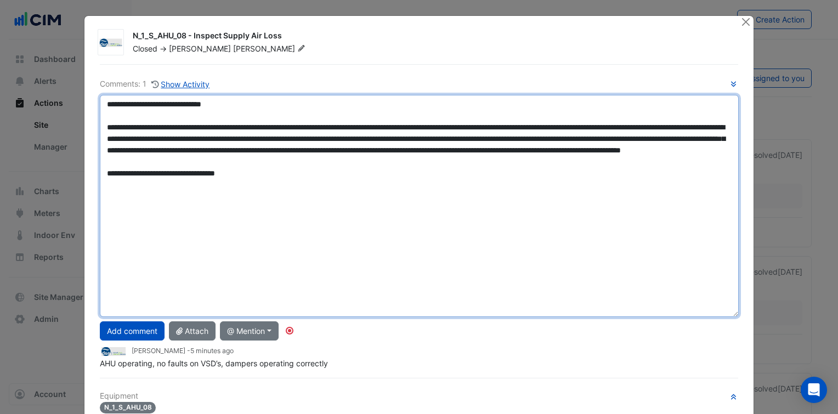
click at [347, 170] on textarea "**********" at bounding box center [419, 206] width 639 height 222
drag, startPoint x: 252, startPoint y: 186, endPoint x: 97, endPoint y: 104, distance: 176.1
click at [100, 104] on textarea "**********" at bounding box center [419, 206] width 639 height 222
paste textarea "**********"
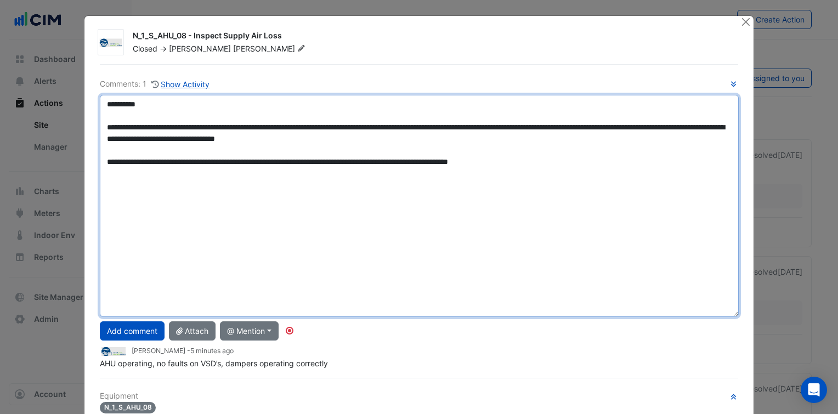
click at [132, 105] on textarea "**********" at bounding box center [419, 206] width 639 height 222
click at [512, 127] on textarea "**********" at bounding box center [419, 206] width 639 height 222
click at [565, 141] on textarea "**********" at bounding box center [419, 206] width 639 height 222
click at [121, 164] on textarea "**********" at bounding box center [419, 206] width 639 height 222
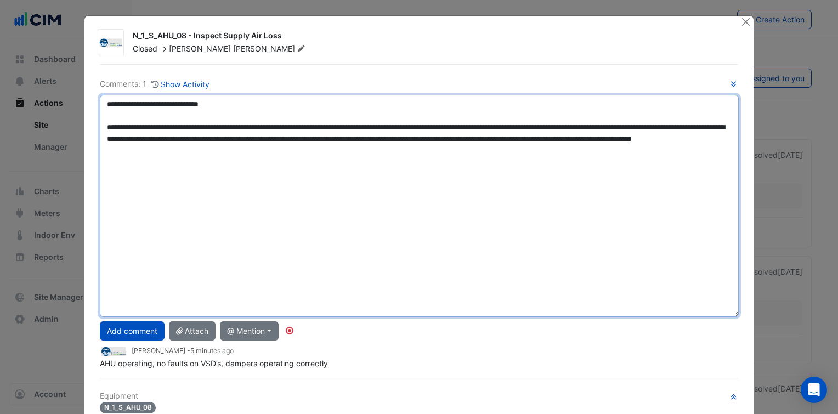
click at [412, 151] on textarea "**********" at bounding box center [419, 206] width 639 height 222
paste textarea "**********"
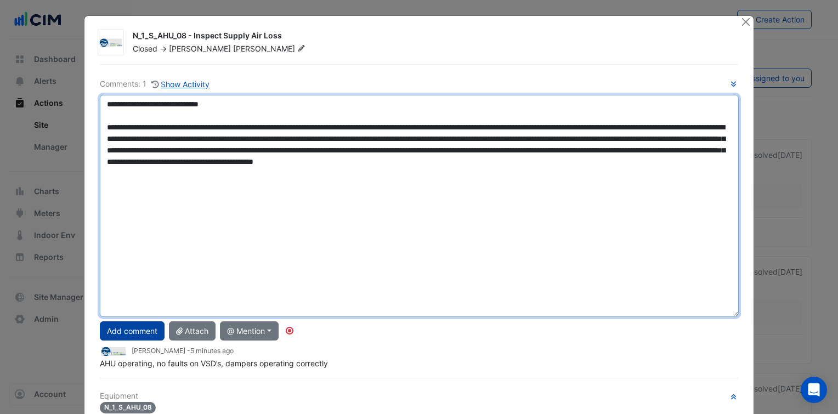
type textarea "**********"
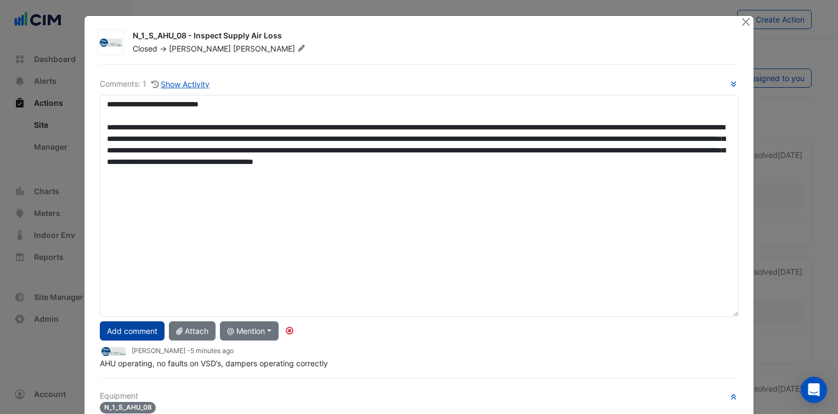
click at [138, 334] on button "Add comment" at bounding box center [132, 330] width 65 height 19
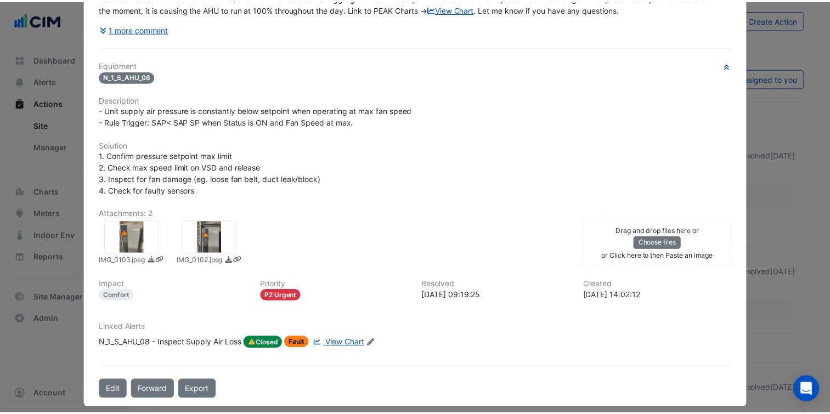
scroll to position [383, 0]
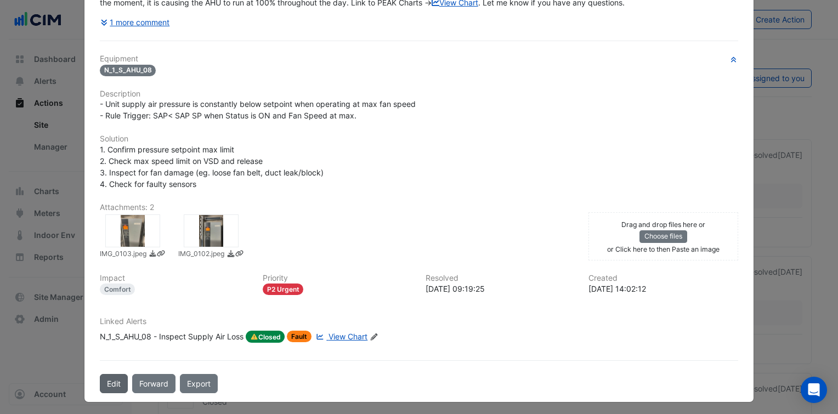
click at [111, 380] on button "Edit" at bounding box center [114, 383] width 28 height 19
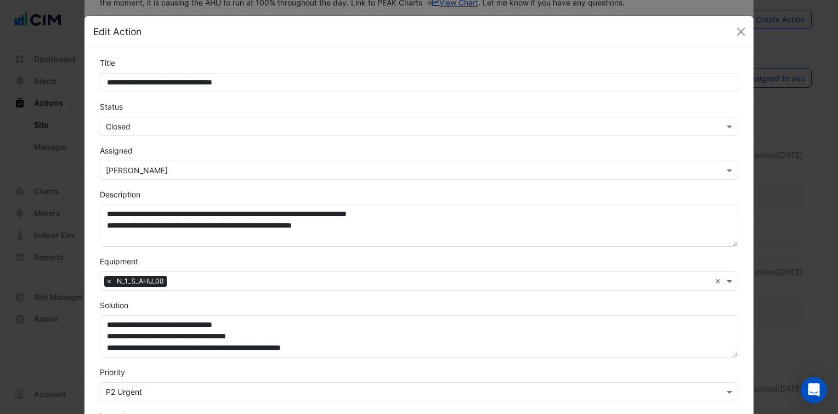
click at [178, 131] on div "Select Status × Closed" at bounding box center [419, 126] width 638 height 19
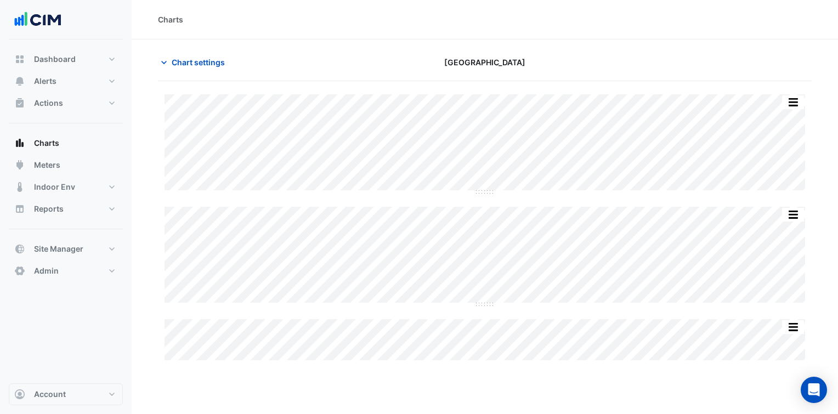
type input "**********"
click at [189, 65] on span "Chart settings" at bounding box center [198, 62] width 53 height 12
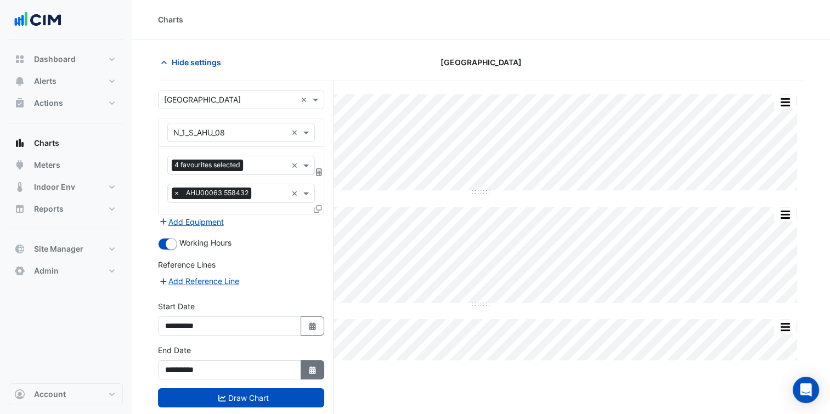
click at [307, 368] on button "Select Date" at bounding box center [313, 369] width 24 height 19
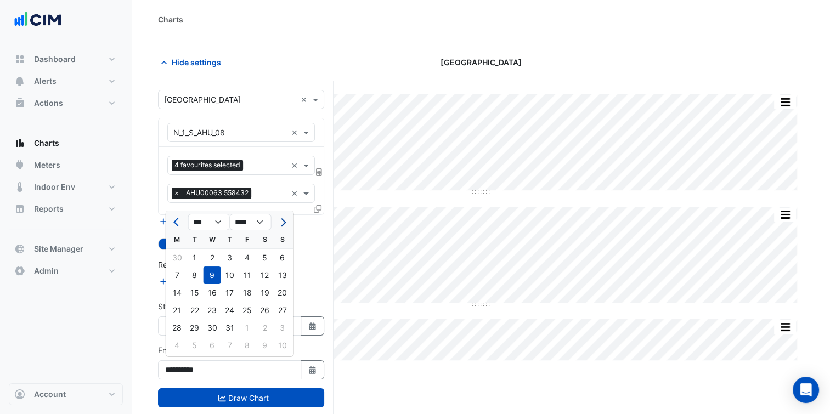
click at [285, 228] on button "Next month" at bounding box center [282, 222] width 13 height 18
select select "*"
click at [282, 299] on div "17" at bounding box center [283, 293] width 18 height 18
type input "**********"
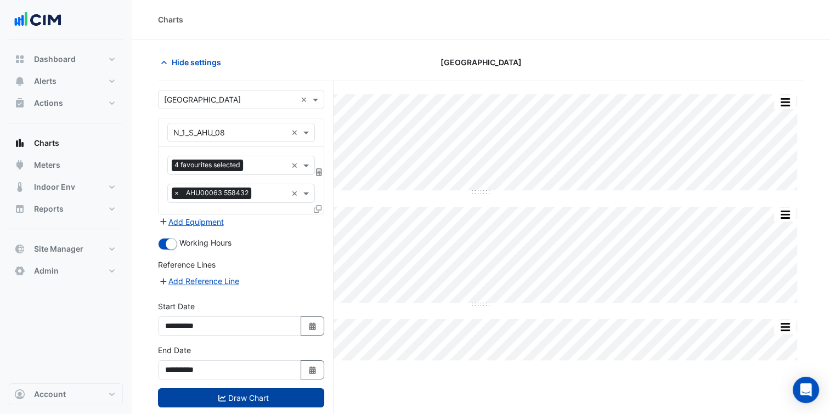
click at [280, 401] on button "Draw Chart" at bounding box center [241, 397] width 166 height 19
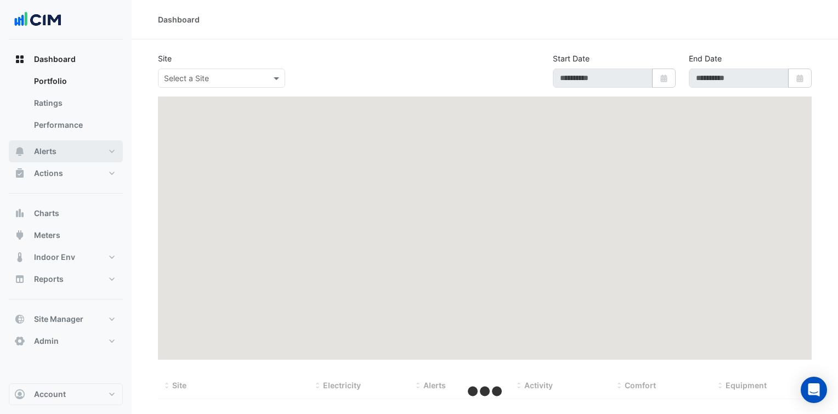
select select "***"
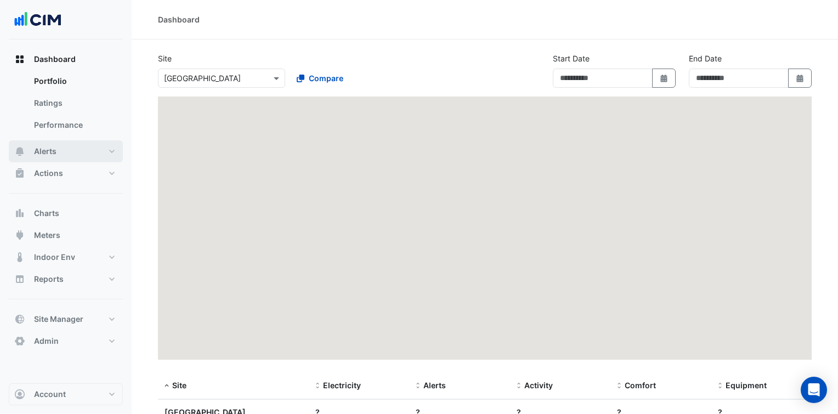
type input "**********"
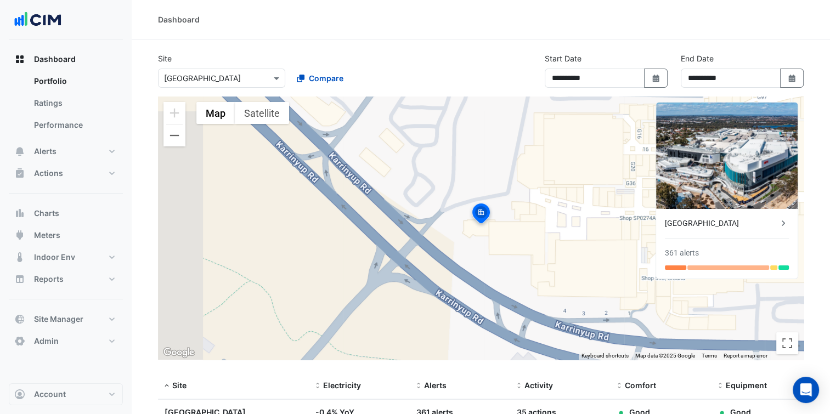
click at [241, 85] on div "Select a Site × [GEOGRAPHIC_DATA]" at bounding box center [221, 78] width 127 height 19
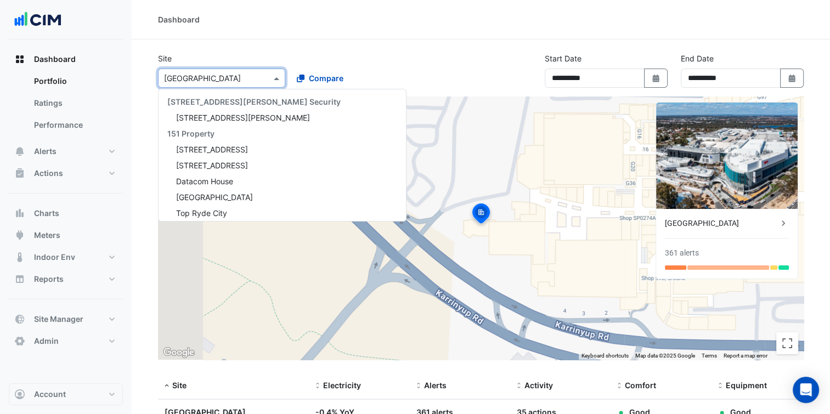
scroll to position [8020, 0]
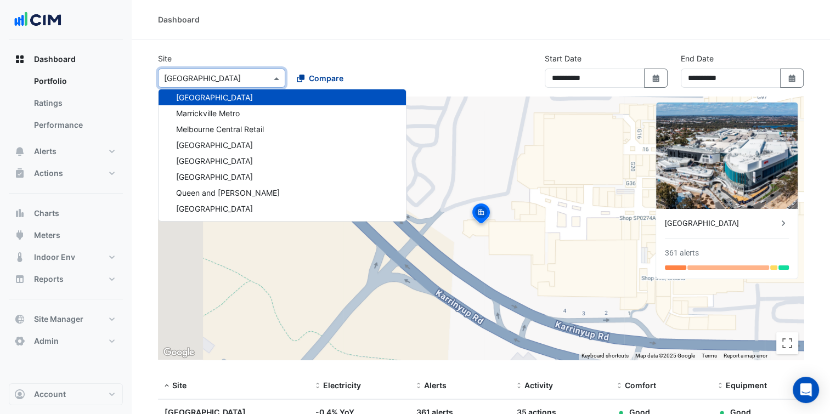
click at [312, 80] on span "Compare" at bounding box center [326, 78] width 35 height 12
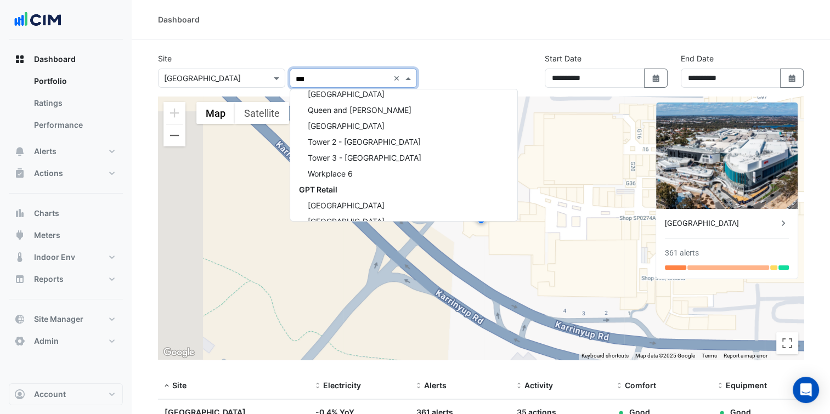
scroll to position [709, 0]
click at [344, 185] on div "GPT Retail" at bounding box center [403, 188] width 227 height 16
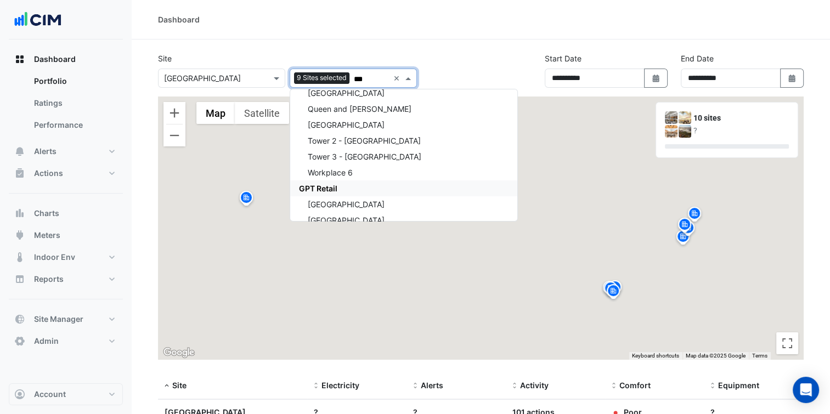
type input "***"
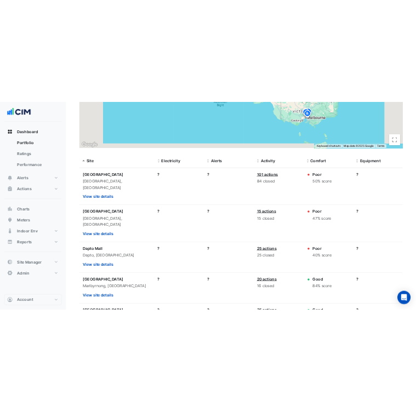
scroll to position [269, 0]
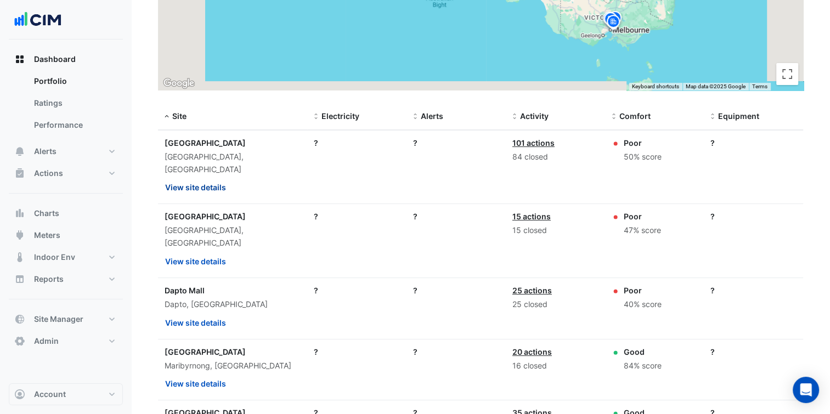
click at [209, 178] on button "View site details" at bounding box center [196, 187] width 62 height 19
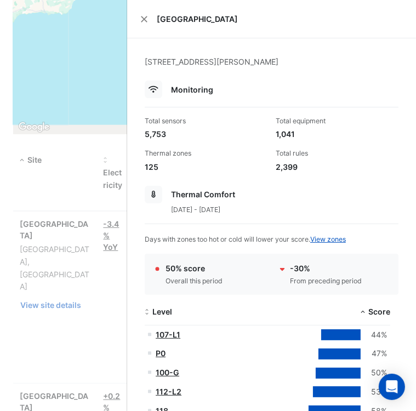
click at [206, 62] on div "[STREET_ADDRESS][PERSON_NAME]" at bounding box center [272, 68] width 254 height 25
copy div "Charlestown"
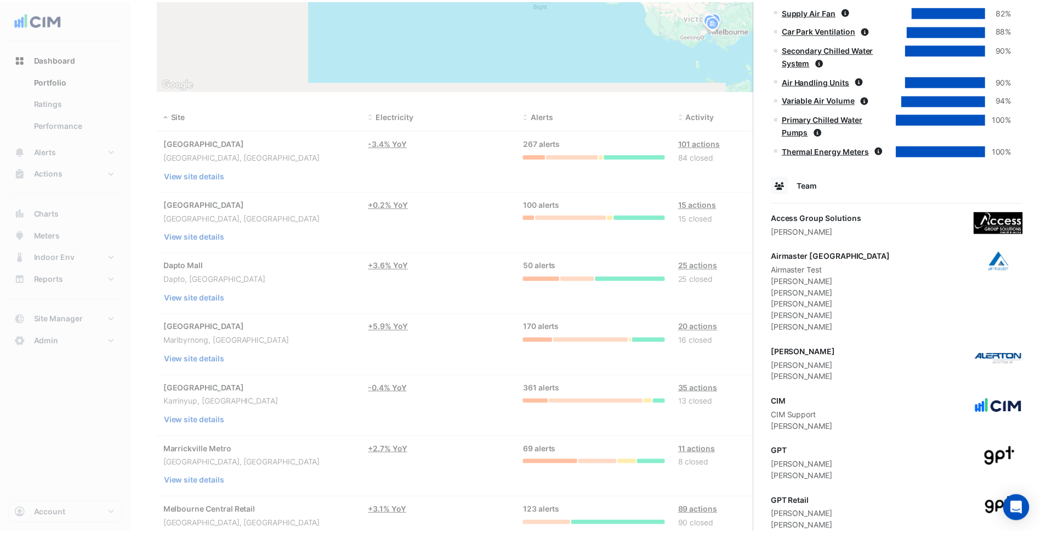
scroll to position [784, 0]
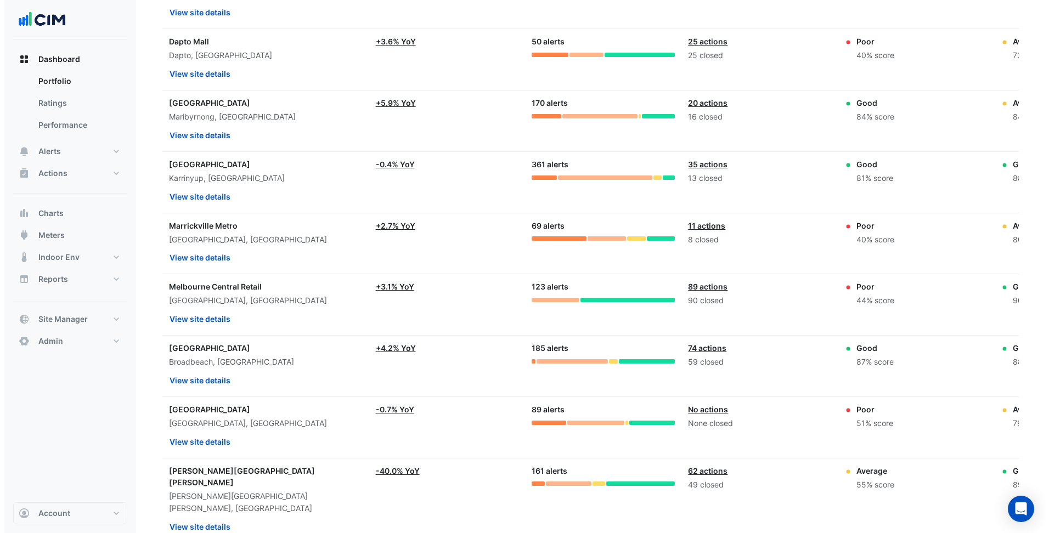
scroll to position [494, 0]
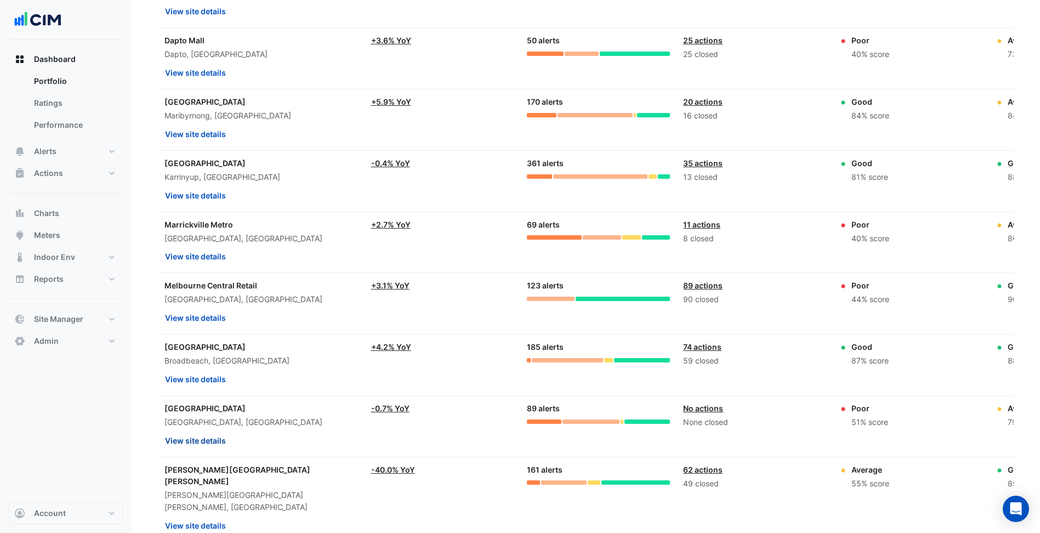
click at [206, 414] on button "View site details" at bounding box center [196, 440] width 62 height 19
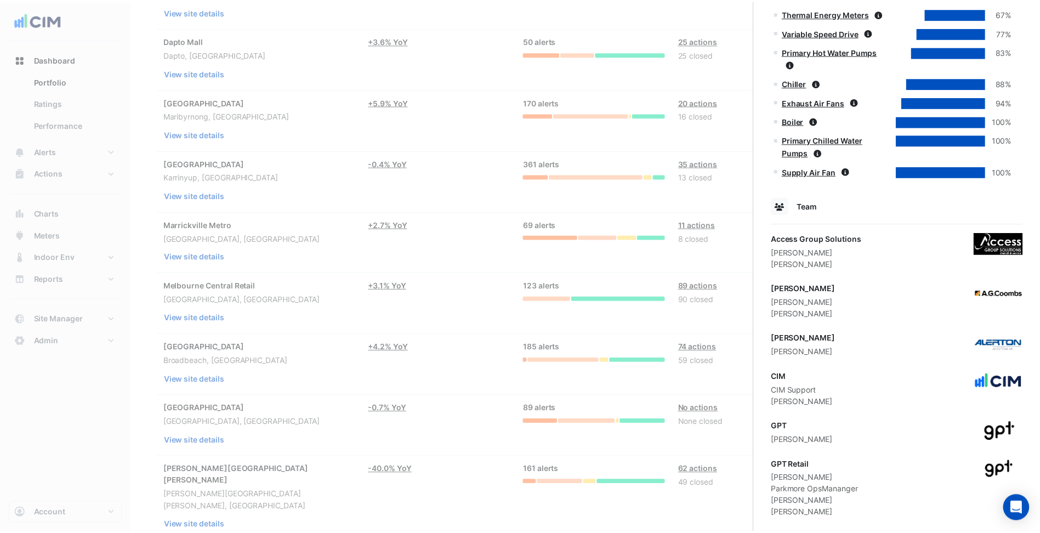
scroll to position [621, 0]
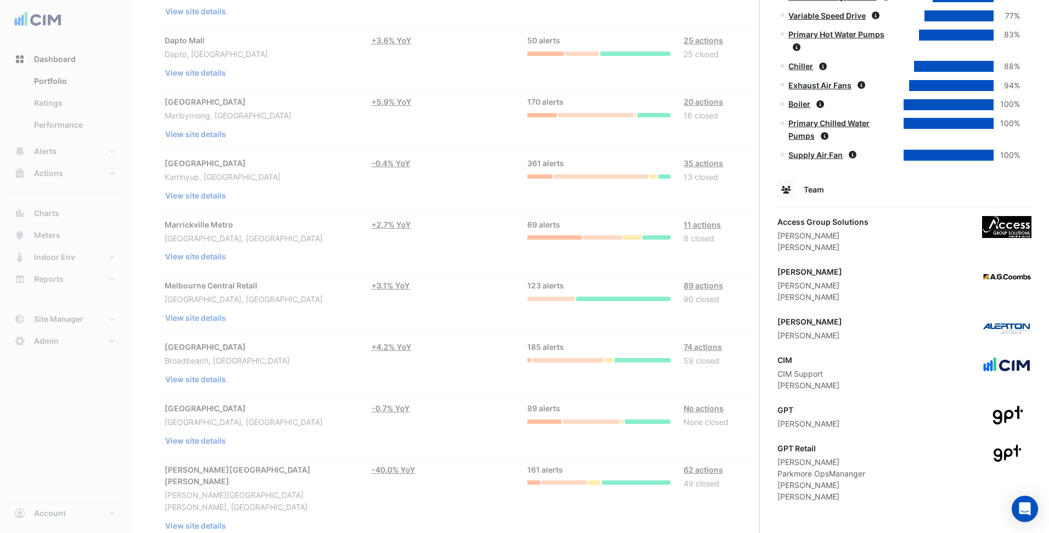
drag, startPoint x: 861, startPoint y: 341, endPoint x: 777, endPoint y: 275, distance: 107.0
drag, startPoint x: 777, startPoint y: 275, endPoint x: 875, endPoint y: 313, distance: 104.7
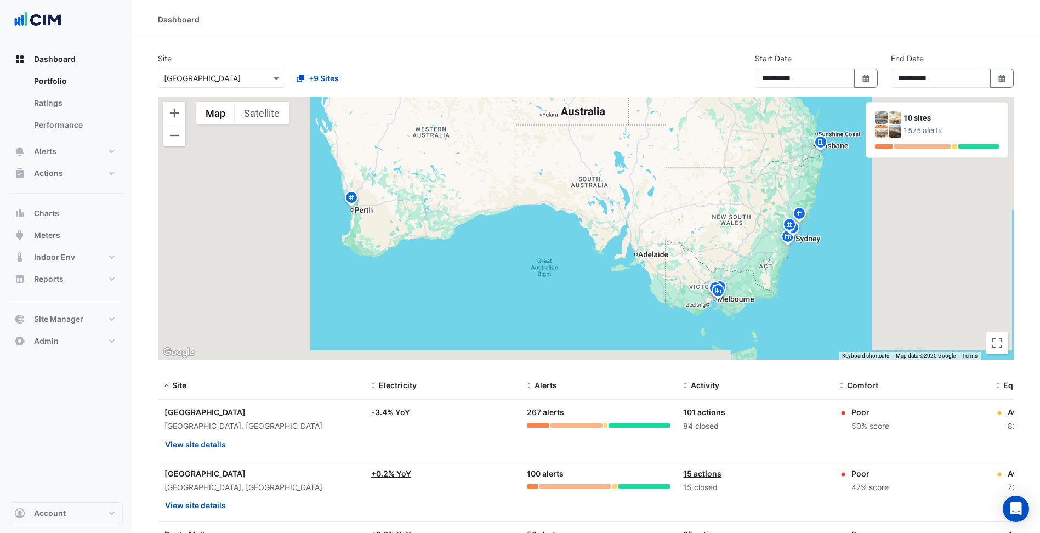
click at [267, 86] on div "Select a Site × Karrinyup Shopping Centre" at bounding box center [221, 78] width 127 height 19
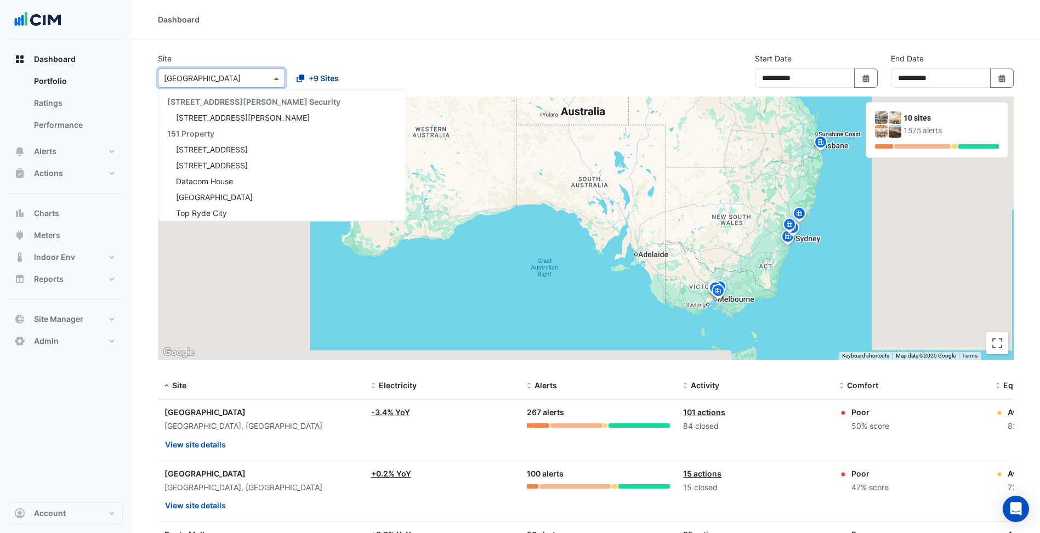
scroll to position [8020, 0]
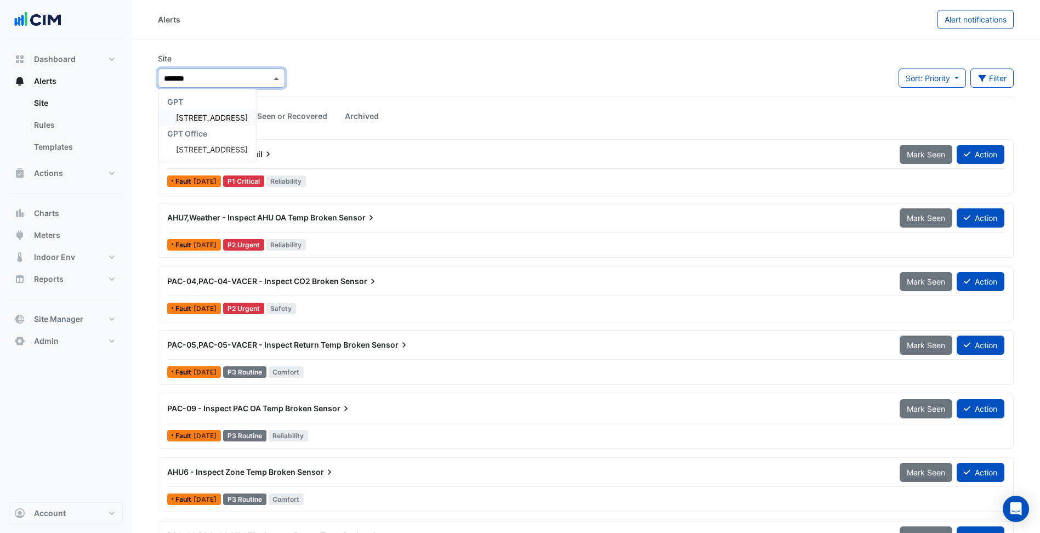
type input "********"
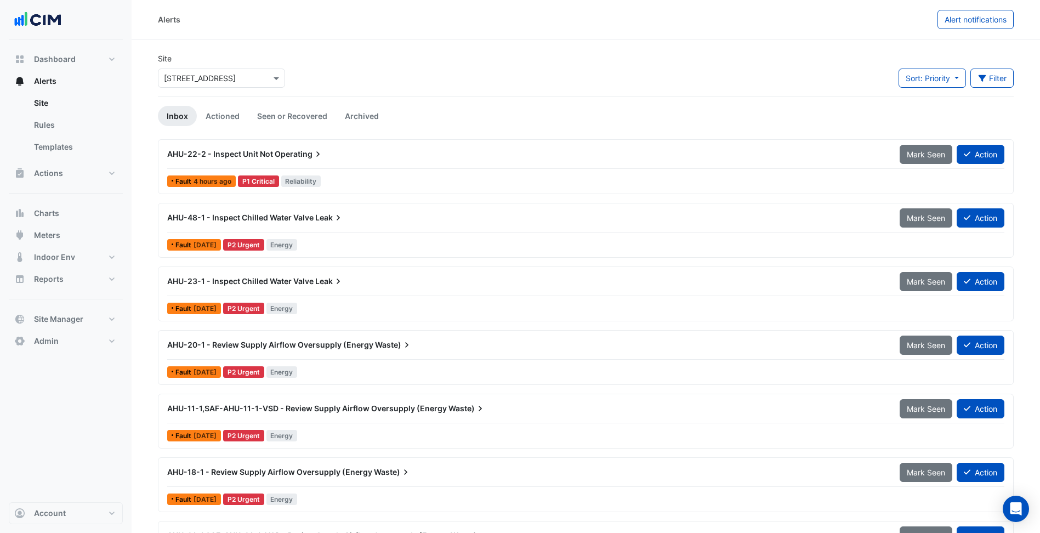
click at [331, 69] on div "Site Select a Site × [STREET_ADDRESS] Sort: Priority Priority Updated Filter Ti…" at bounding box center [585, 75] width 869 height 44
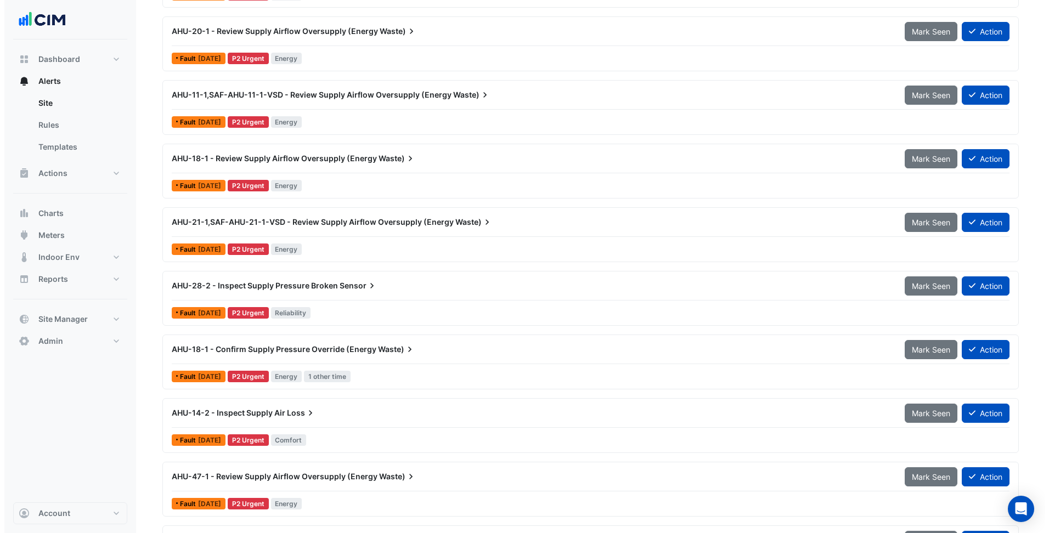
scroll to position [316, 0]
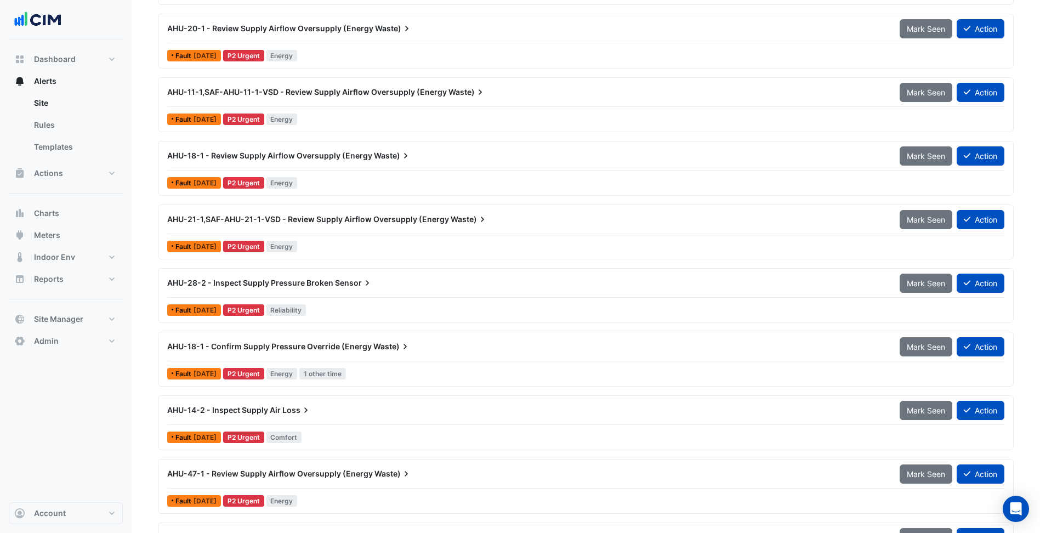
click at [384, 283] on div "AHU-28-2 - Inspect Supply Pressure Broken Sensor" at bounding box center [527, 283] width 720 height 11
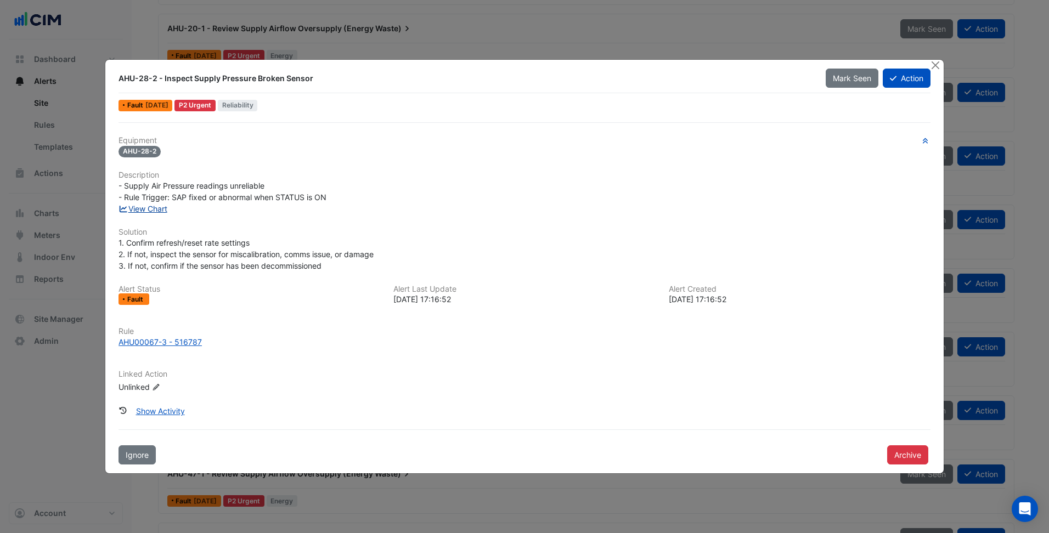
click at [162, 208] on link "View Chart" at bounding box center [142, 208] width 49 height 9
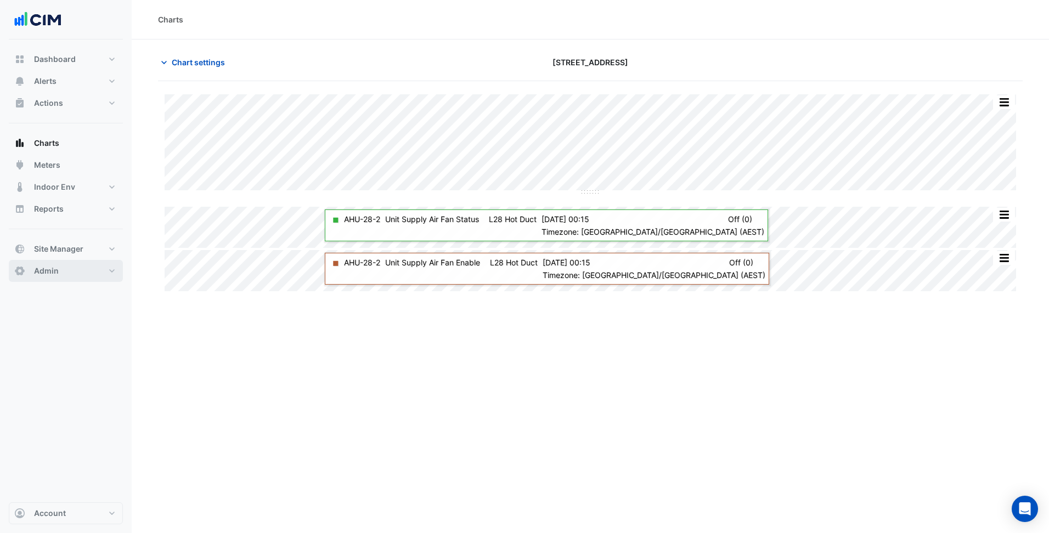
click at [96, 265] on button "Admin" at bounding box center [66, 271] width 114 height 22
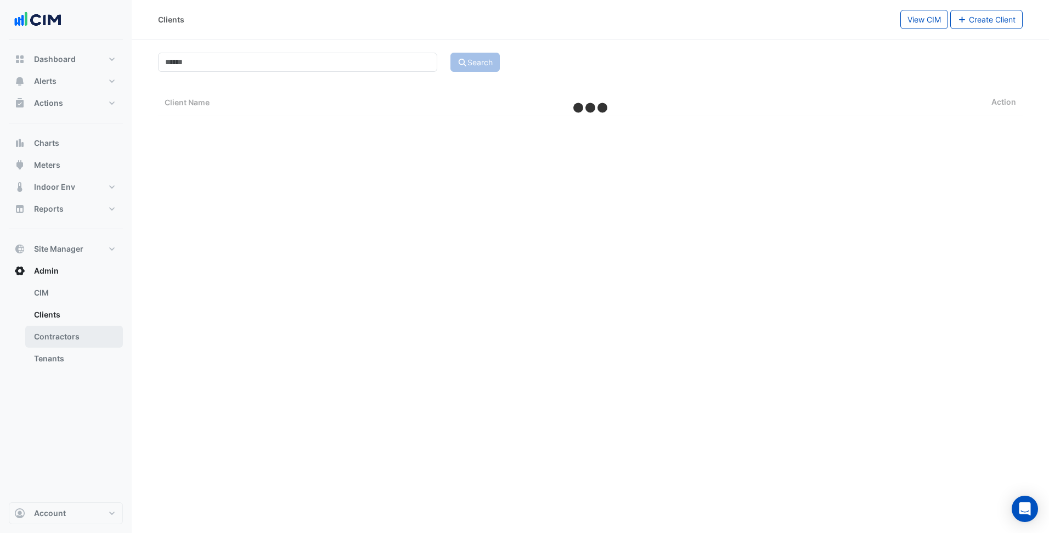
select select "***"
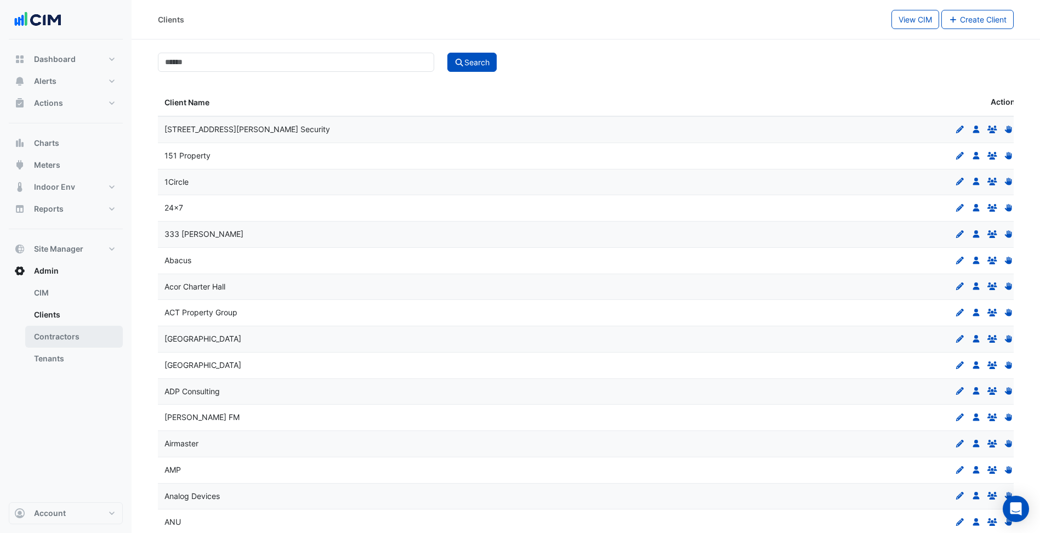
click at [76, 336] on link "Contractors" at bounding box center [74, 337] width 98 height 22
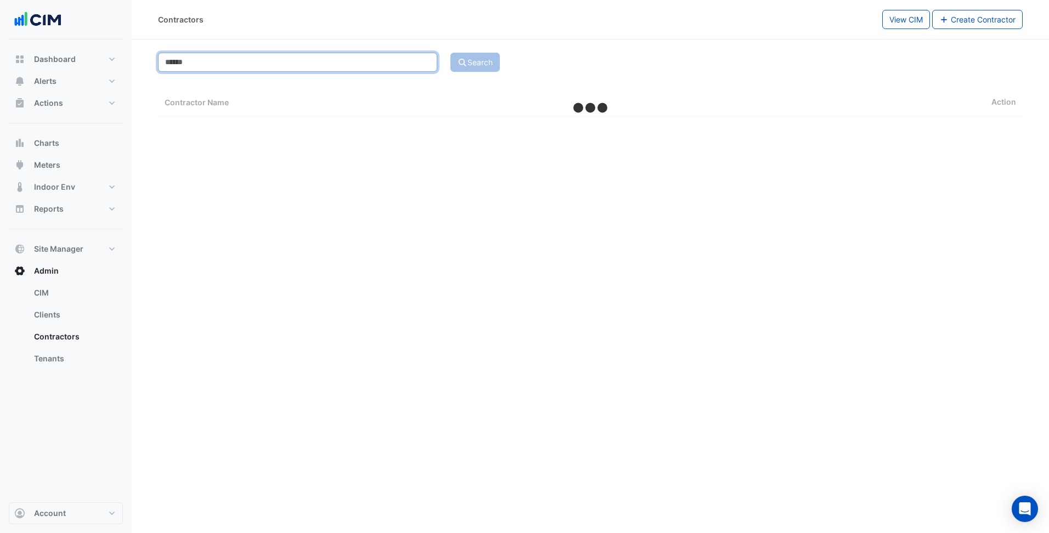
select select "***"
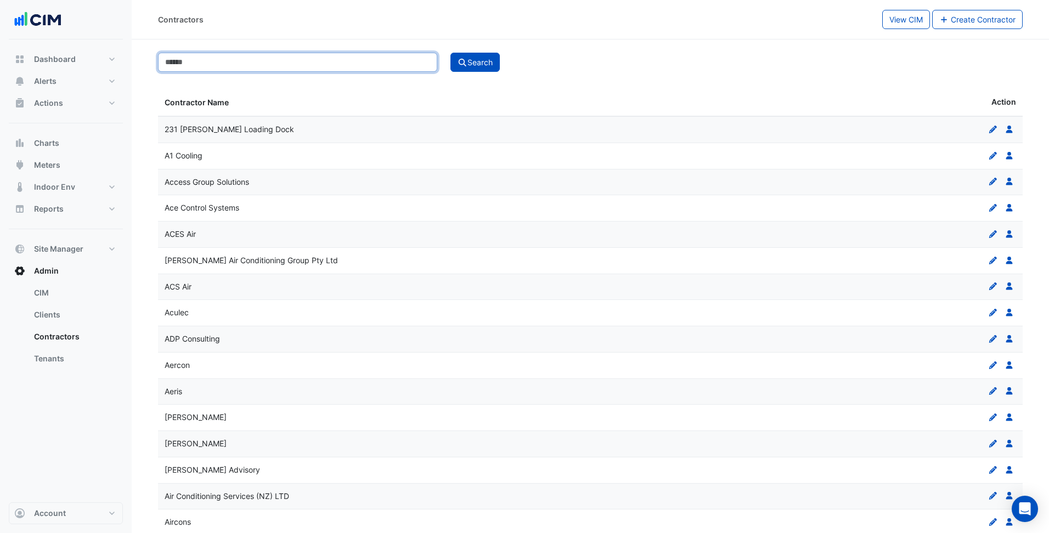
click at [293, 68] on input at bounding box center [297, 62] width 279 height 19
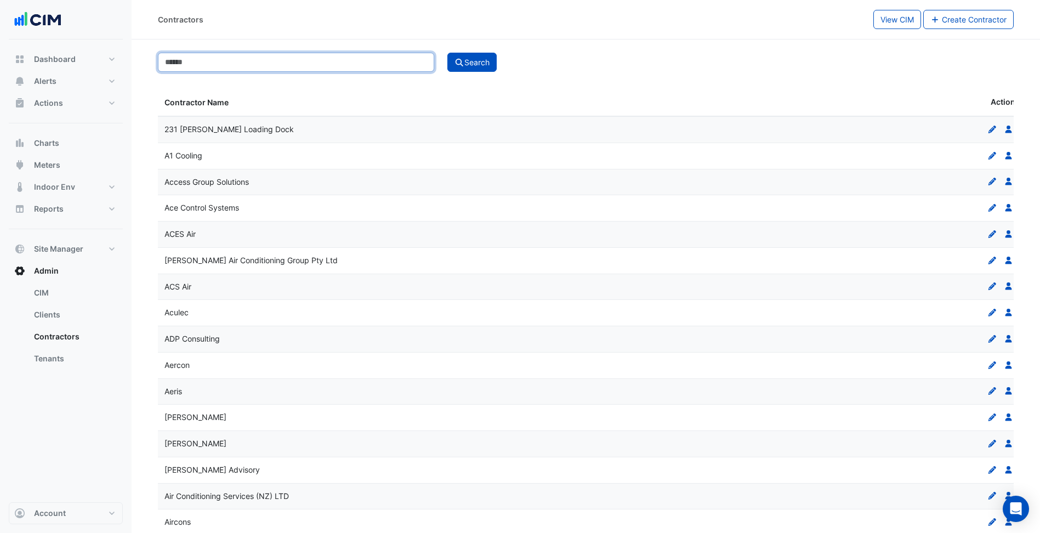
click at [296, 66] on input at bounding box center [296, 62] width 276 height 19
type input "*********"
click at [448, 53] on button "Search" at bounding box center [472, 62] width 49 height 19
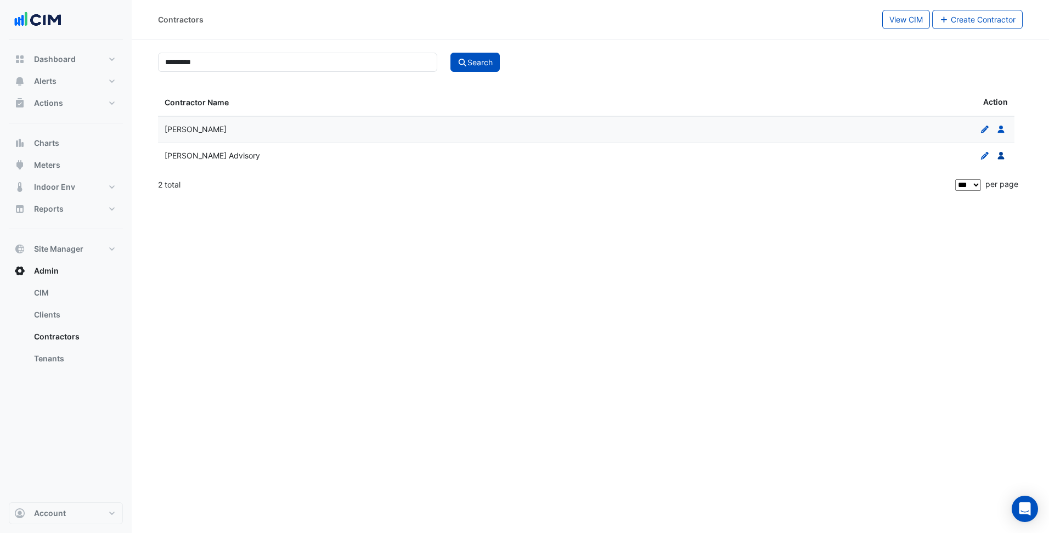
click at [1003, 157] on icon "Users" at bounding box center [1001, 156] width 10 height 8
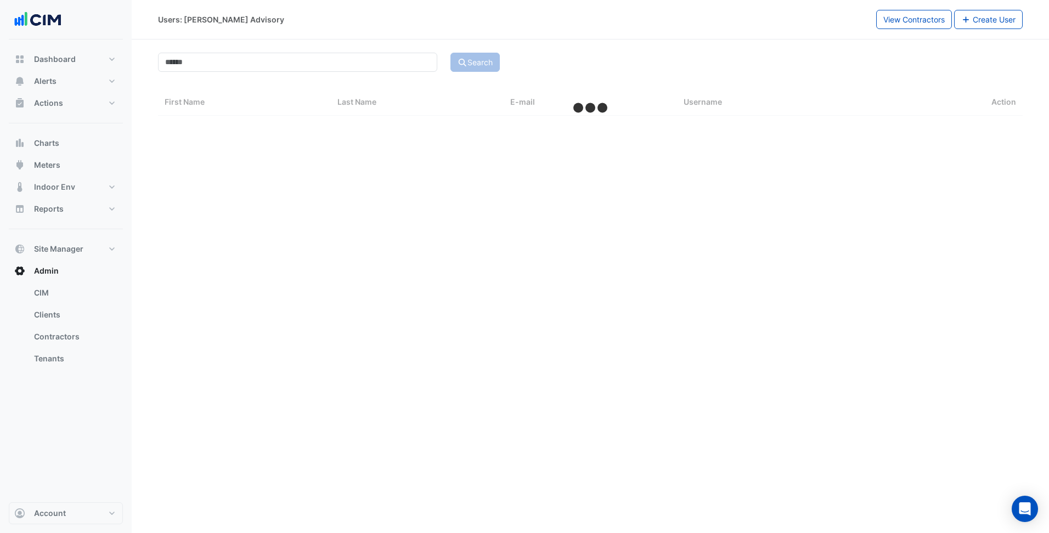
select select "***"
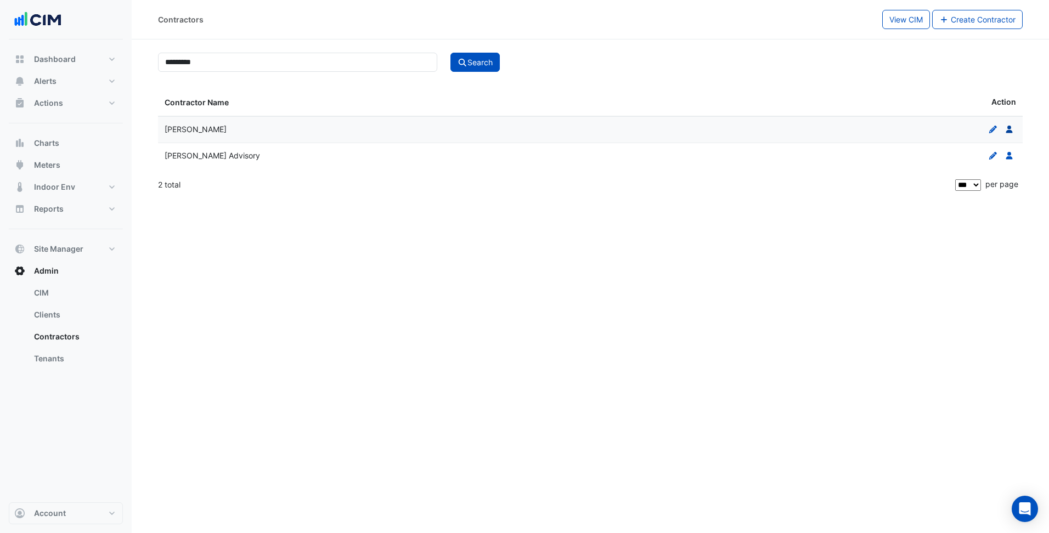
click at [1012, 132] on icon "Users" at bounding box center [1009, 130] width 10 height 8
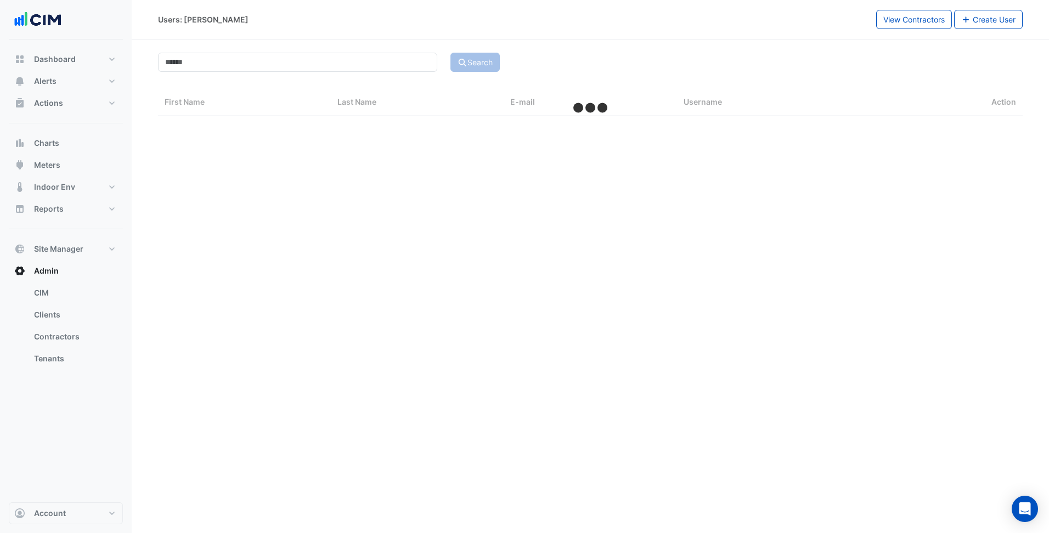
select select "***"
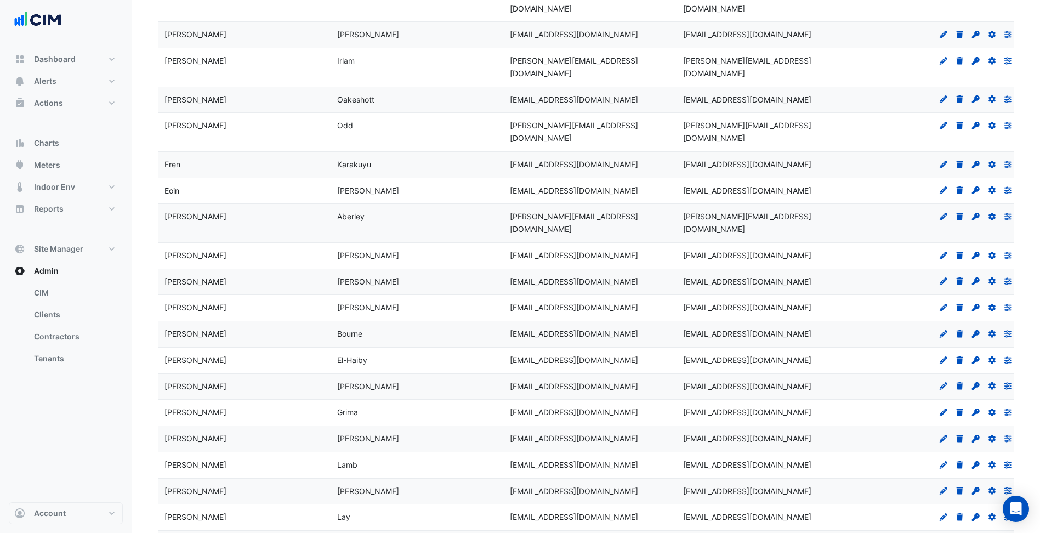
scroll to position [542, 0]
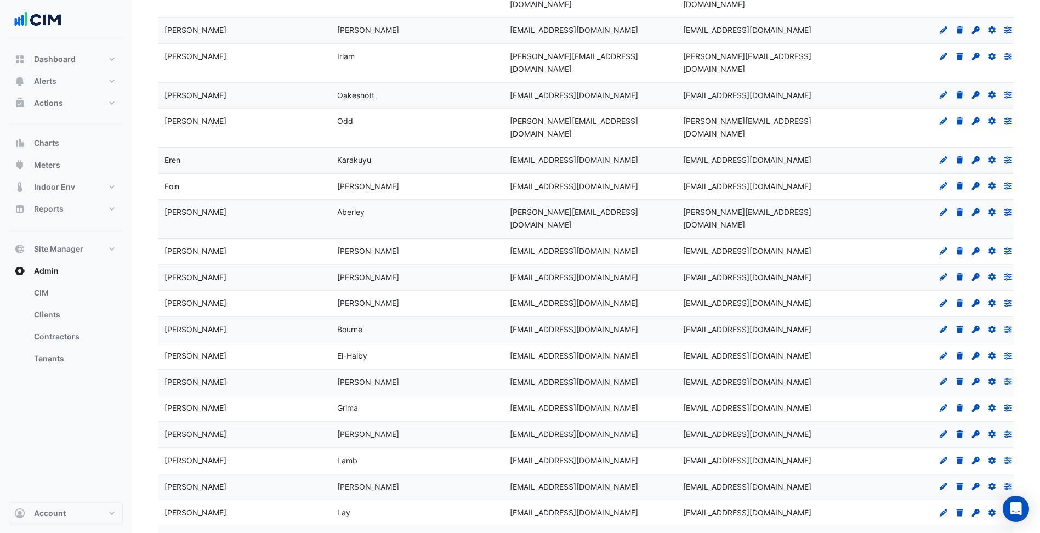
click at [1007, 457] on icon "Preferences" at bounding box center [1009, 461] width 10 height 8
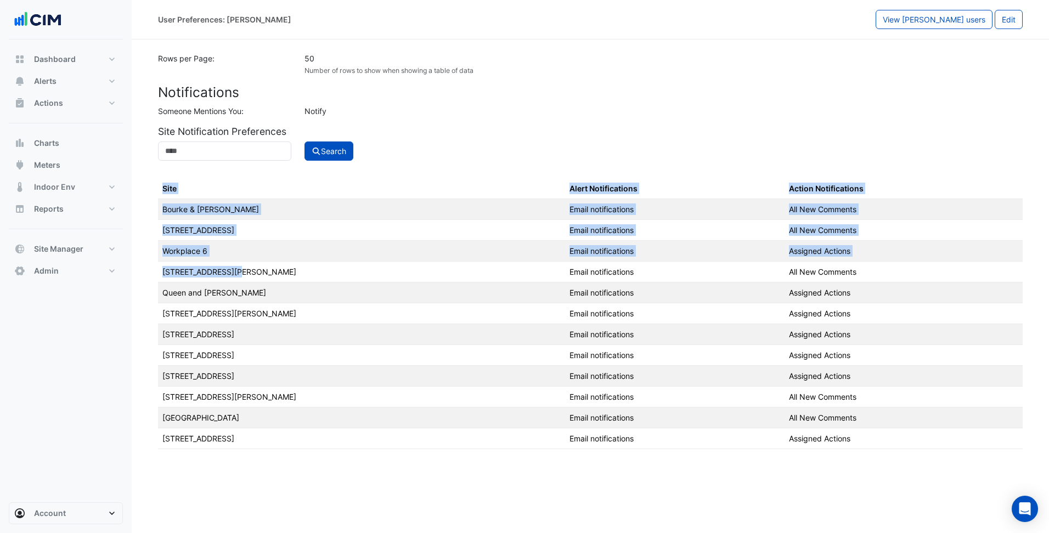
drag, startPoint x: 229, startPoint y: 270, endPoint x: 157, endPoint y: 269, distance: 71.8
click at [157, 269] on section "Rows per Page: 50 Number of rows to show when showing a table of data Notificat…" at bounding box center [590, 244] width 917 height 410
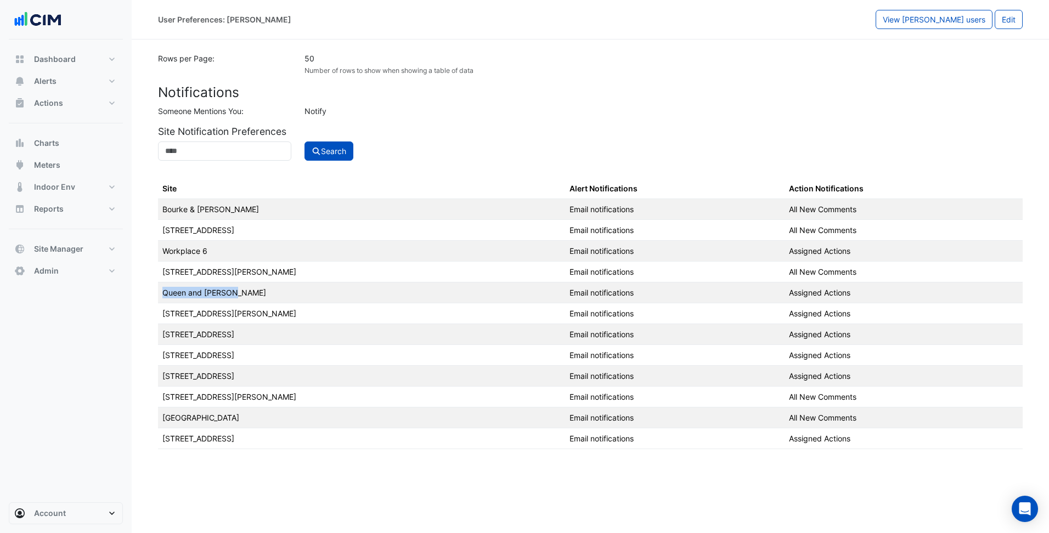
drag, startPoint x: 235, startPoint y: 294, endPoint x: 158, endPoint y: 297, distance: 76.8
click at [158, 297] on td "Queen and [PERSON_NAME]" at bounding box center [361, 292] width 407 height 21
drag, startPoint x: 158, startPoint y: 297, endPoint x: 236, endPoint y: 314, distance: 80.4
click at [236, 314] on td "[STREET_ADDRESS][PERSON_NAME]" at bounding box center [361, 313] width 407 height 21
drag, startPoint x: 236, startPoint y: 314, endPoint x: 158, endPoint y: 316, distance: 78.5
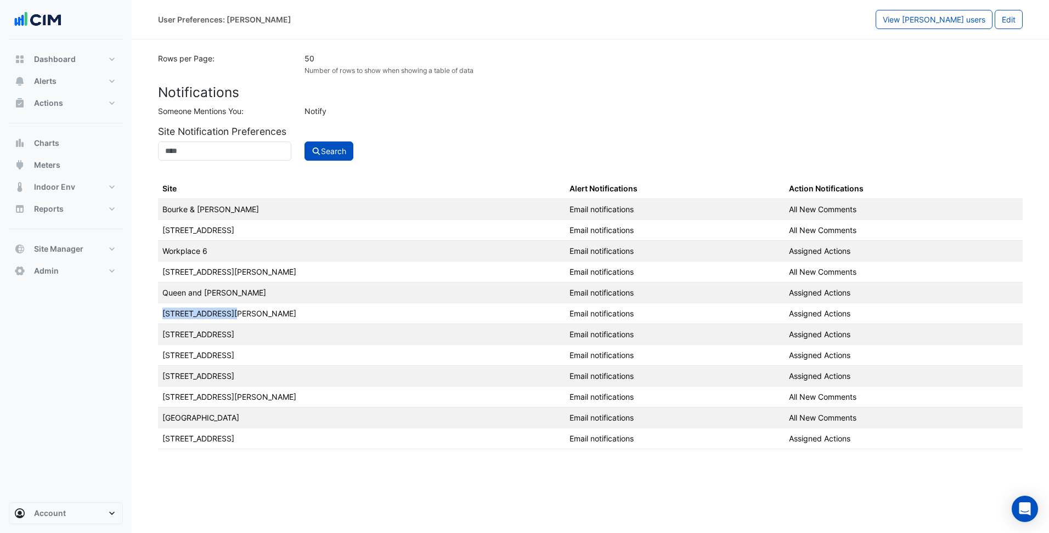
click at [158, 316] on td "[STREET_ADDRESS][PERSON_NAME]" at bounding box center [361, 313] width 407 height 21
drag, startPoint x: 158, startPoint y: 316, endPoint x: 231, endPoint y: 335, distance: 75.3
click at [231, 335] on td "[STREET_ADDRESS]" at bounding box center [361, 334] width 407 height 21
drag, startPoint x: 246, startPoint y: 352, endPoint x: 162, endPoint y: 359, distance: 84.2
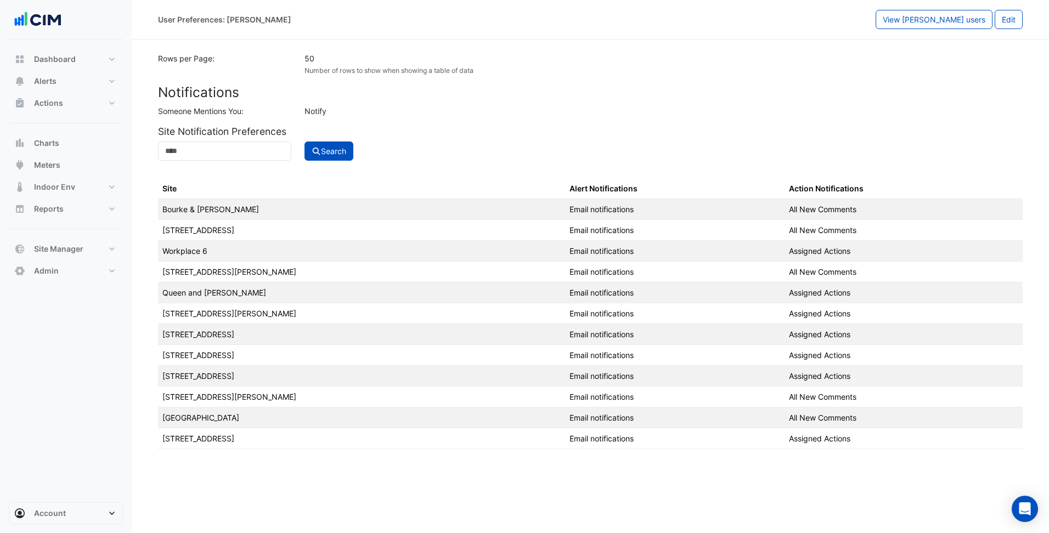
click at [162, 359] on td "[STREET_ADDRESS]" at bounding box center [361, 354] width 407 height 21
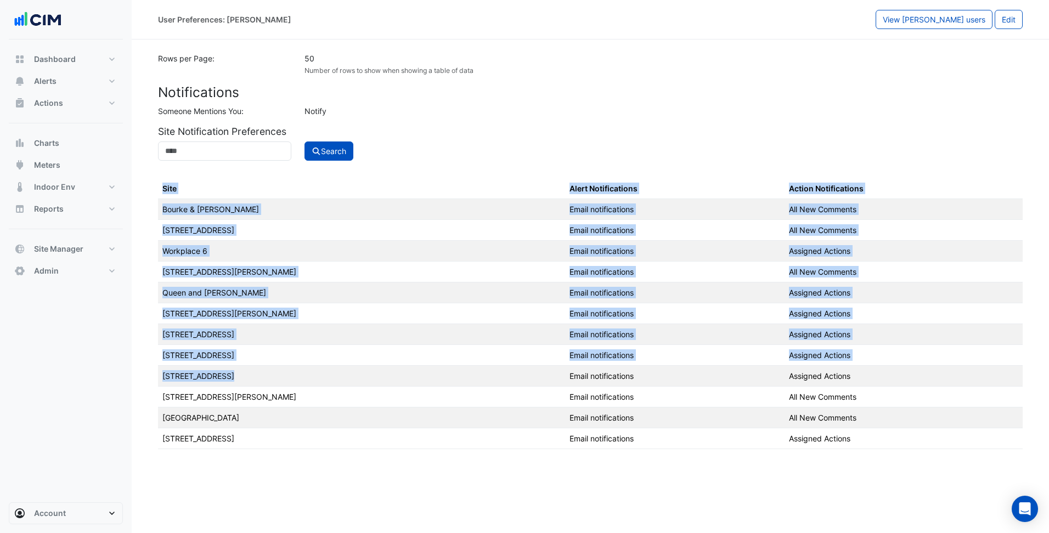
drag, startPoint x: 162, startPoint y: 359, endPoint x: 150, endPoint y: 381, distance: 25.3
click at [150, 381] on section "Rows per Page: 50 Number of rows to show when showing a table of data Notificat…" at bounding box center [590, 244] width 917 height 410
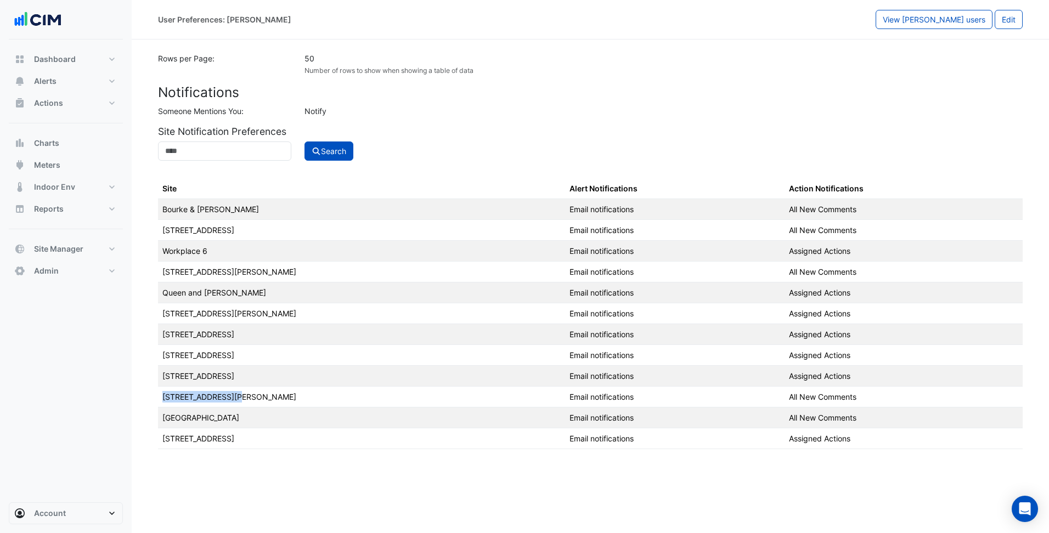
drag, startPoint x: 231, startPoint y: 397, endPoint x: 162, endPoint y: 398, distance: 69.7
click at [162, 398] on td "[STREET_ADDRESS][PERSON_NAME]" at bounding box center [361, 396] width 407 height 21
drag, startPoint x: 162, startPoint y: 398, endPoint x: 136, endPoint y: 431, distance: 42.2
click at [136, 431] on section "Rows per Page: 50 Number of rows to show when showing a table of data Notificat…" at bounding box center [590, 244] width 917 height 410
drag, startPoint x: 136, startPoint y: 431, endPoint x: 263, endPoint y: 439, distance: 127.5
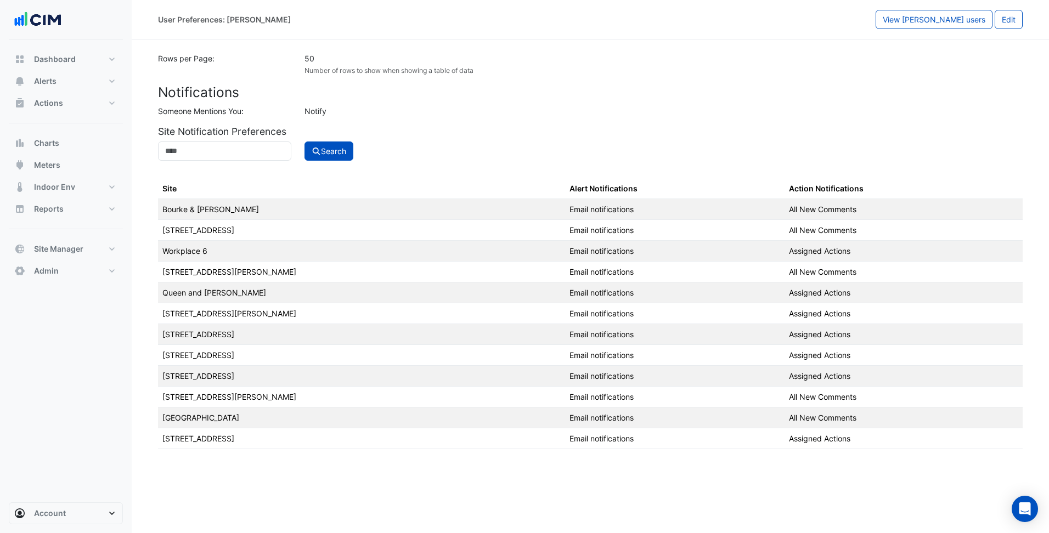
click at [263, 439] on td "[STREET_ADDRESS]" at bounding box center [361, 438] width 407 height 21
click at [482, 132] on h5 "Site Notification Preferences" at bounding box center [590, 132] width 864 height 12
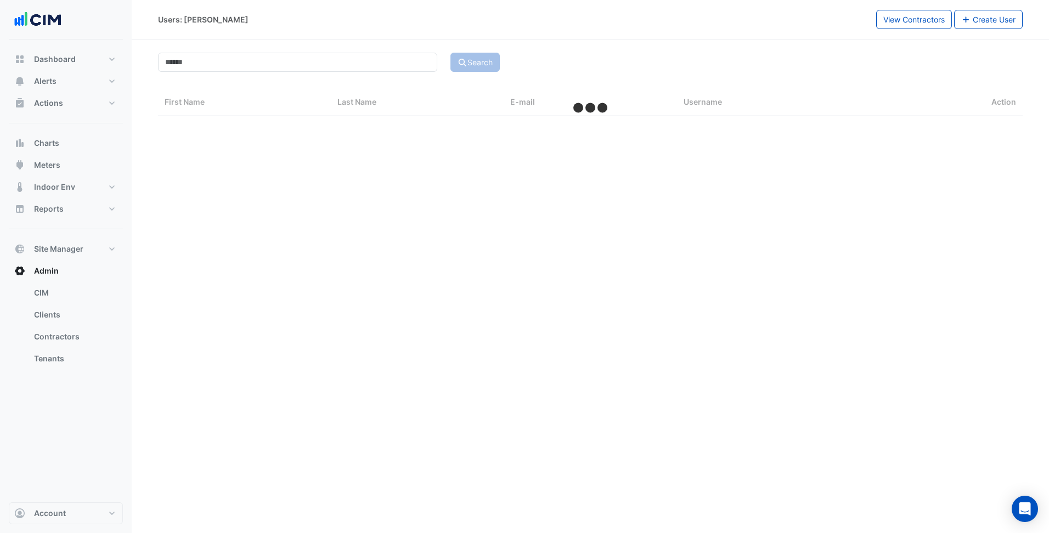
select select "***"
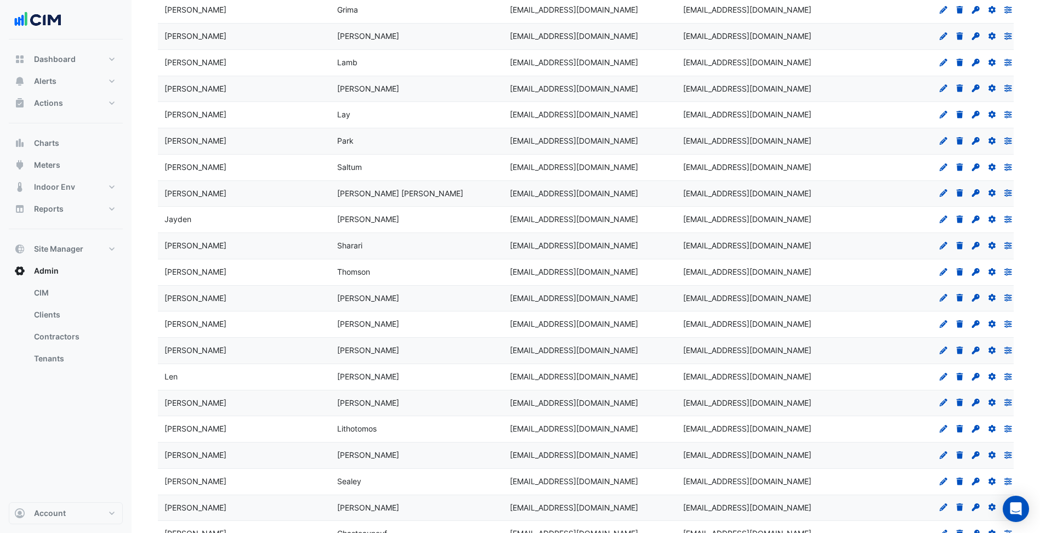
scroll to position [1043, 0]
